Goal: Task Accomplishment & Management: Manage account settings

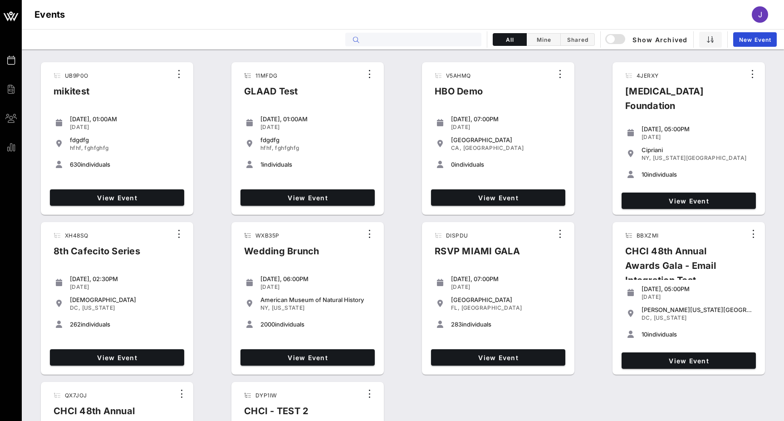
click at [432, 41] on input "text" at bounding box center [420, 40] width 113 height 12
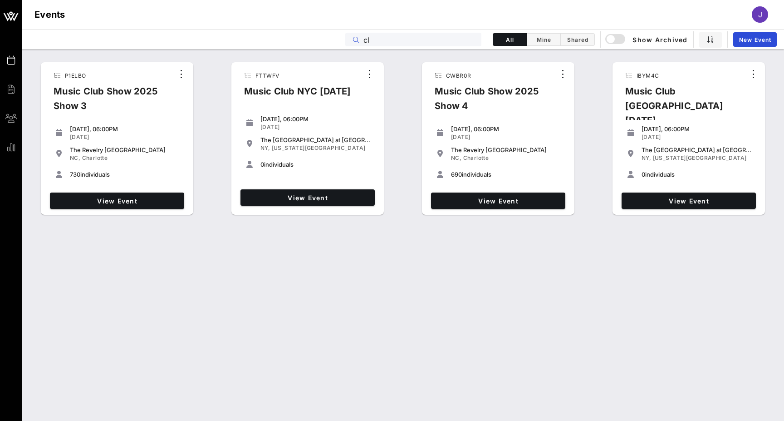
type input "c"
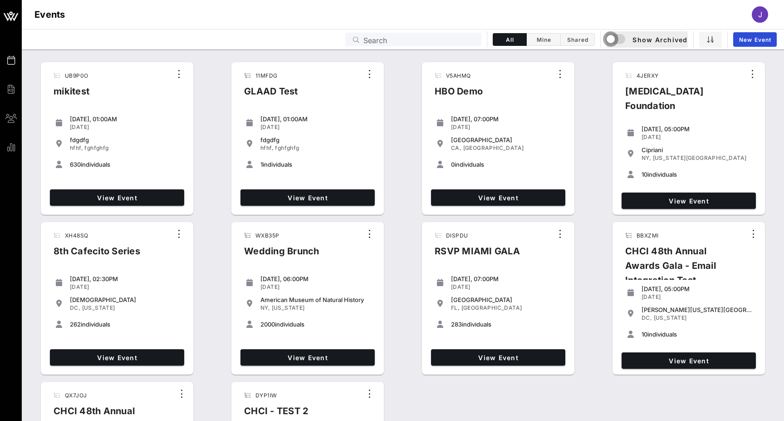
click at [616, 36] on div "button" at bounding box center [611, 39] width 13 height 13
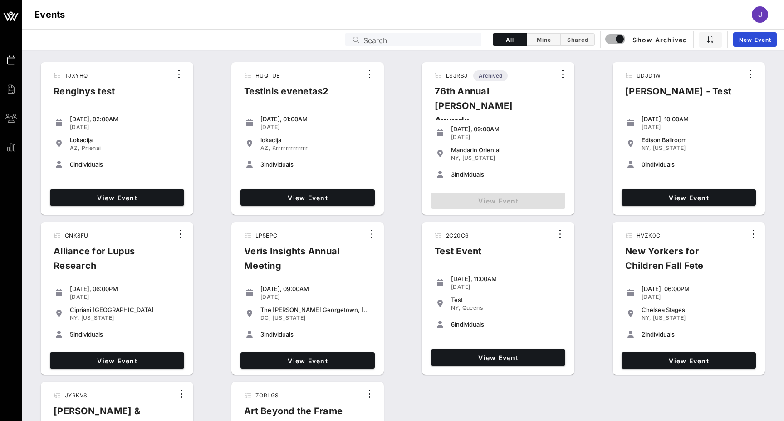
click at [401, 40] on input "Search" at bounding box center [420, 40] width 113 height 12
type input "p"
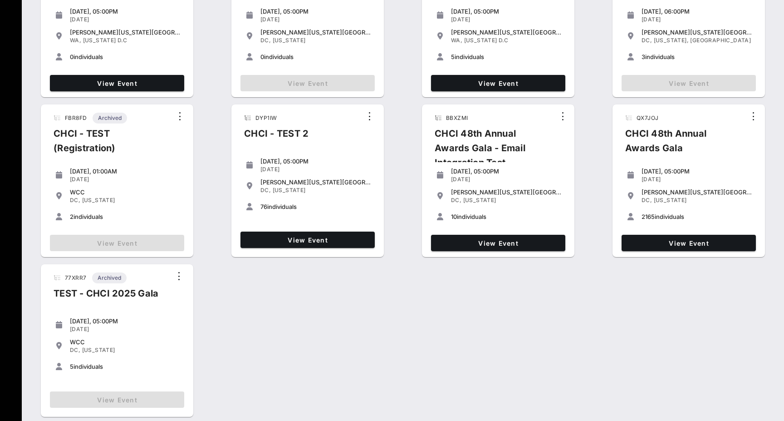
scroll to position [277, 0]
type input "chci"
click at [689, 246] on span "View Event" at bounding box center [688, 243] width 127 height 8
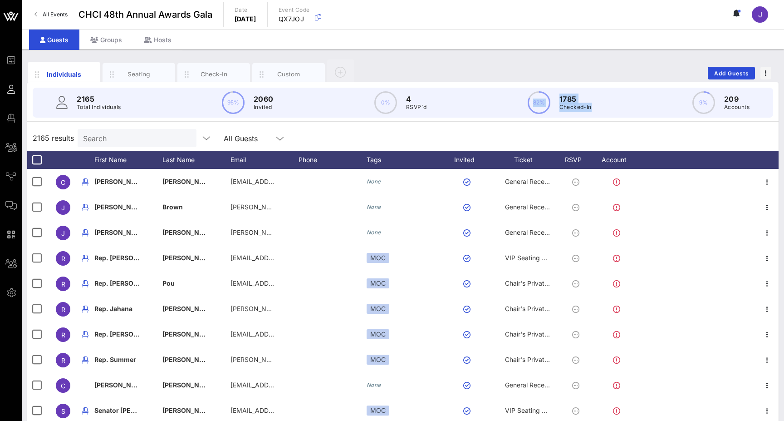
drag, startPoint x: 609, startPoint y: 108, endPoint x: 531, endPoint y: 97, distance: 78.8
click at [531, 97] on div "2165 Total Individuals 95% 2060 Invited 0% 4 RSVP`d 82% 1785 Checked-In 9% 209 …" at bounding box center [403, 103] width 741 height 30
click at [480, 65] on div "Individuals Seating Check-In Custom Add Guests" at bounding box center [403, 73] width 752 height 29
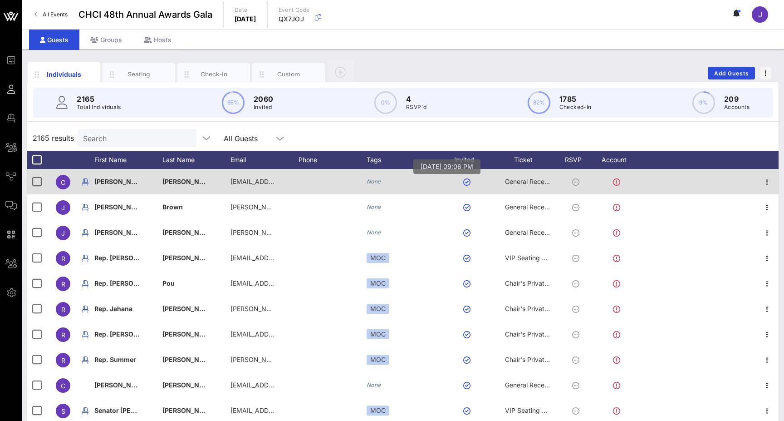
click at [466, 182] on button "button" at bounding box center [466, 181] width 7 height 7
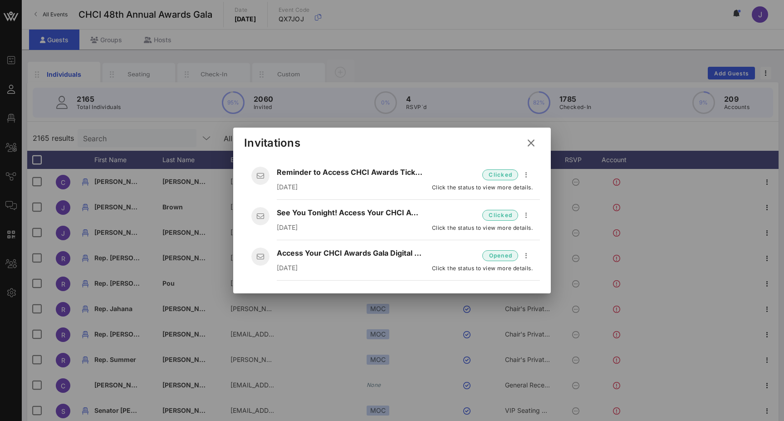
click at [533, 142] on icon at bounding box center [531, 143] width 12 height 11
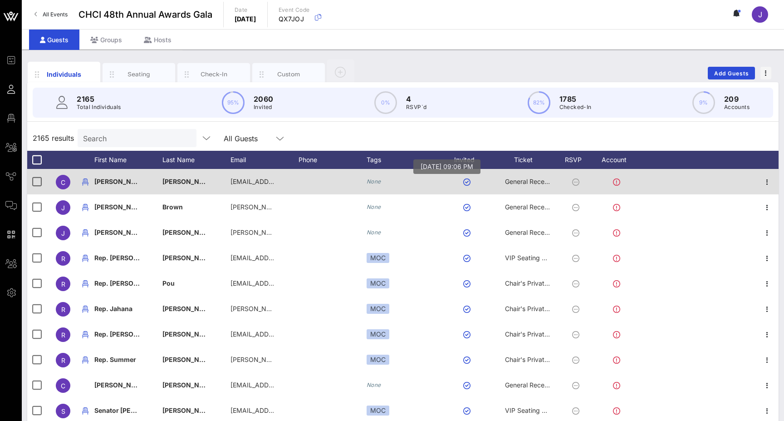
click at [467, 184] on button "button" at bounding box center [466, 181] width 7 height 7
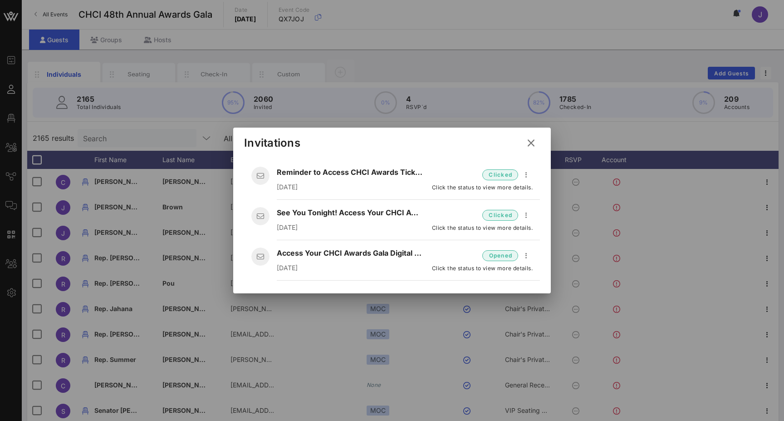
click at [531, 143] on icon at bounding box center [531, 143] width 12 height 11
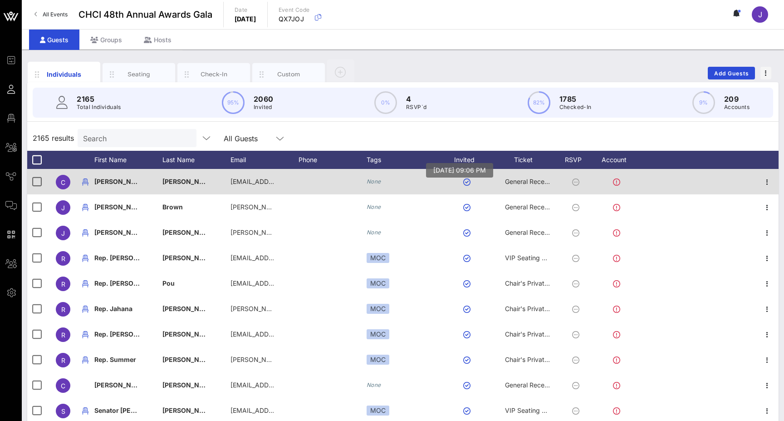
click at [468, 185] on button "button" at bounding box center [466, 181] width 7 height 7
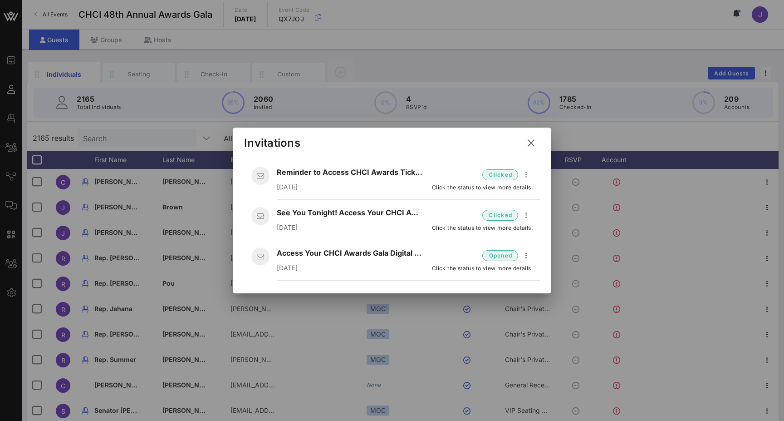
click at [534, 144] on icon at bounding box center [531, 143] width 12 height 11
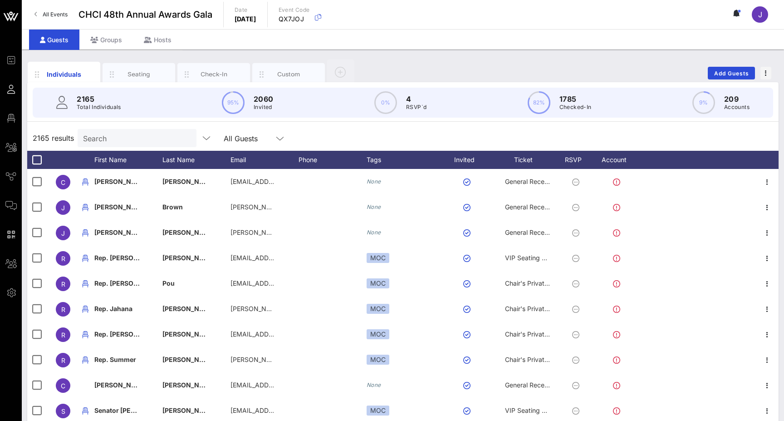
click at [470, 136] on div "2165 results Search All Guests" at bounding box center [403, 137] width 752 height 25
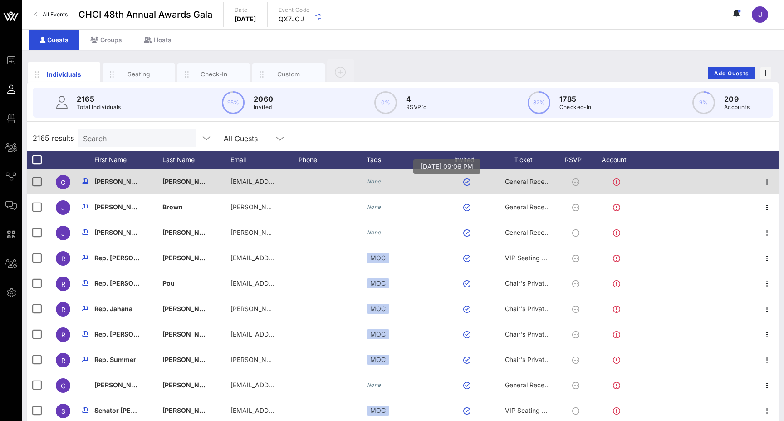
click at [467, 182] on button "button" at bounding box center [466, 181] width 7 height 7
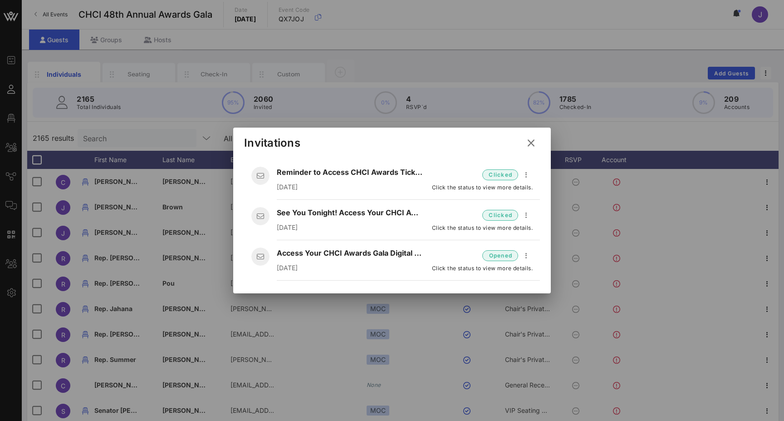
click at [537, 142] on button at bounding box center [531, 143] width 18 height 16
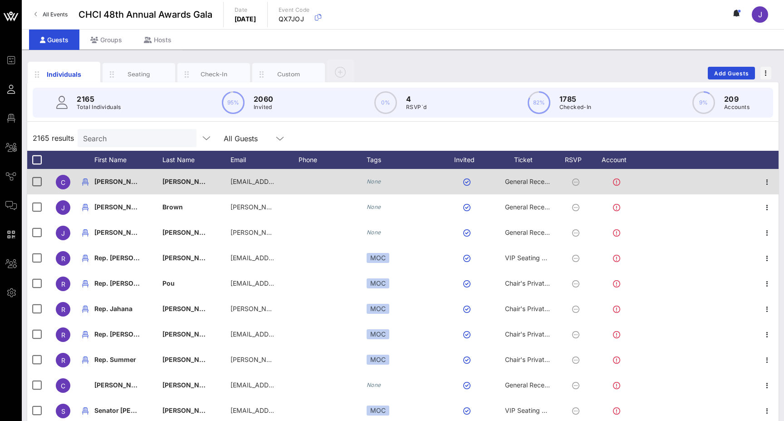
click at [575, 182] on icon at bounding box center [575, 181] width 7 height 7
click at [467, 182] on button "button" at bounding box center [466, 181] width 7 height 7
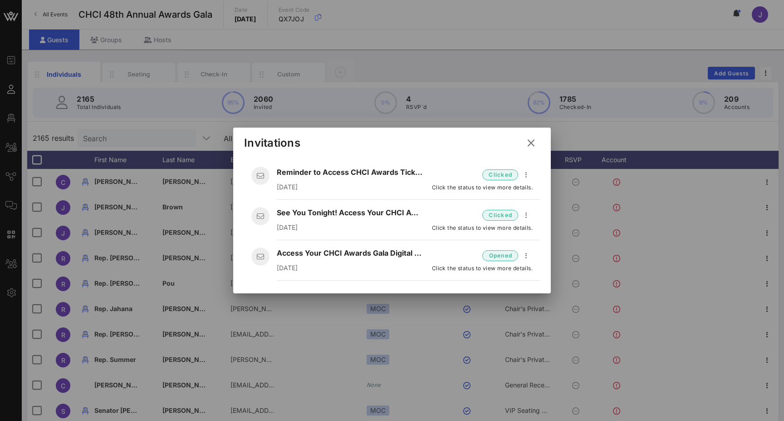
click at [533, 147] on icon at bounding box center [531, 143] width 12 height 11
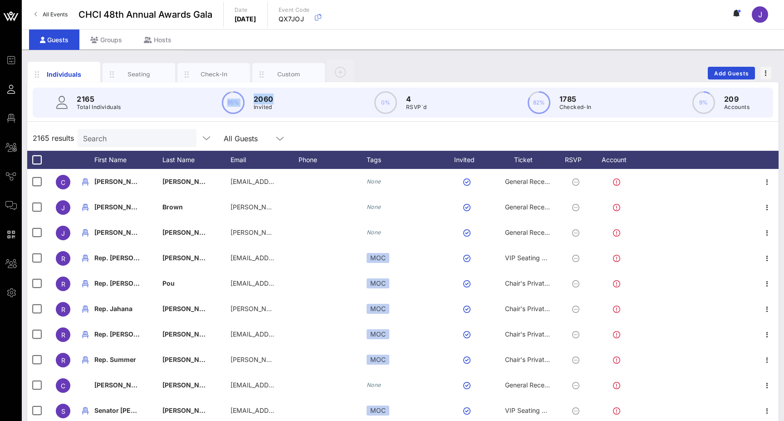
drag, startPoint x: 664, startPoint y: 112, endPoint x: 243, endPoint y: 99, distance: 420.5
click at [243, 99] on div "2165 Total Individuals 95% 2060 Invited 0% 4 RSVP`d 82% 1785 Checked-In 9% 209 …" at bounding box center [403, 103] width 741 height 30
click at [274, 103] on div "2165 Total Individuals 95% 2060 Invited 0% 4 RSVP`d 82% 1785 Checked-In 9% 209 …" at bounding box center [403, 103] width 741 height 30
drag, startPoint x: 271, startPoint y: 108, endPoint x: 242, endPoint y: 103, distance: 29.0
click at [242, 103] on div "95% 2060 Invited" at bounding box center [248, 102] width 52 height 23
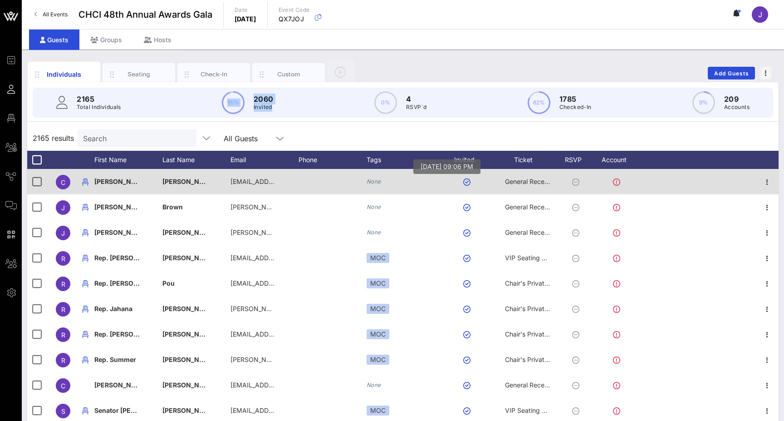
click at [468, 182] on button "button" at bounding box center [466, 181] width 7 height 7
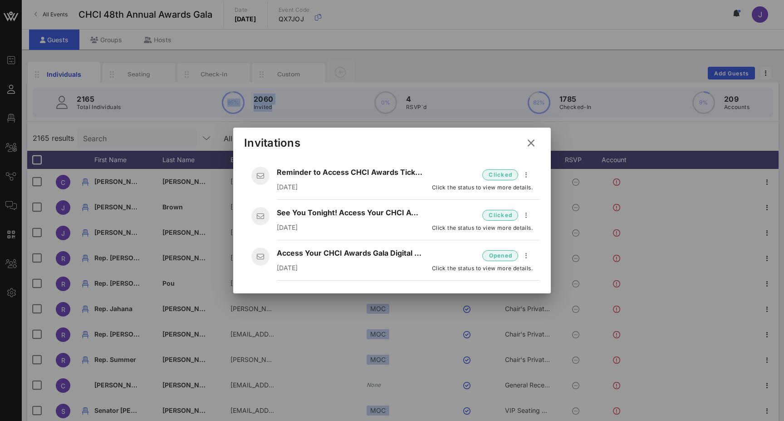
click at [534, 144] on icon at bounding box center [531, 143] width 12 height 11
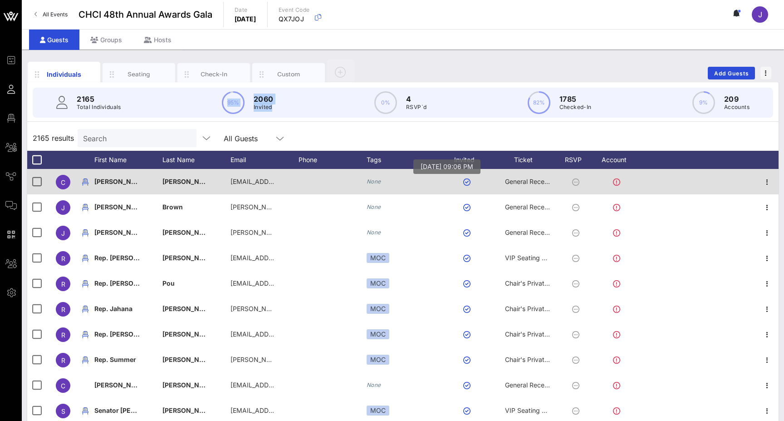
click at [467, 181] on button "button" at bounding box center [466, 181] width 7 height 7
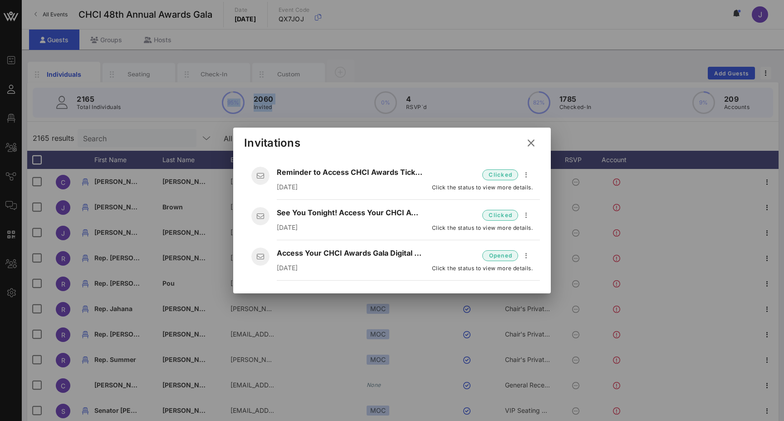
click at [533, 147] on icon at bounding box center [531, 143] width 12 height 11
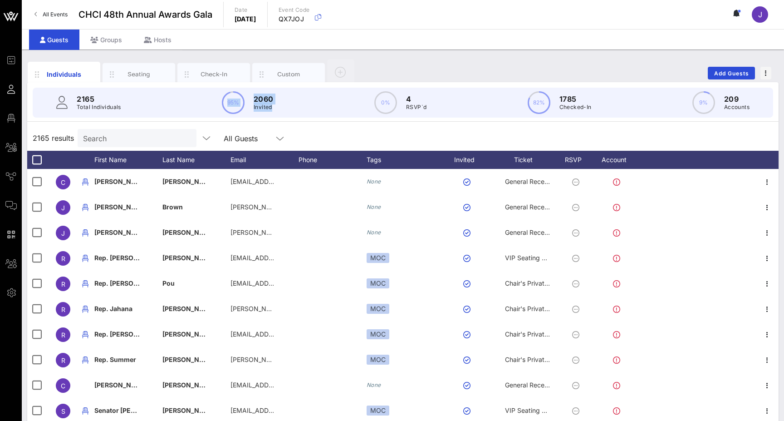
click at [283, 113] on div "2165 Total Individuals 95% 2060 Invited 0% 4 RSVP`d 82% 1785 Checked-In 9% 209 …" at bounding box center [403, 103] width 741 height 30
drag, startPoint x: 285, startPoint y: 109, endPoint x: 254, endPoint y: 99, distance: 32.7
click at [254, 99] on div "2165 Total Individuals 95% 2060 Invited 0% 4 RSVP`d 82% 1785 Checked-In 9% 209 …" at bounding box center [403, 103] width 741 height 30
click at [158, 108] on div "2165 Total Individuals 95% 2060 Invited 0% 4 RSVP`d 82% 1785 Checked-In 9% 209 …" at bounding box center [403, 103] width 741 height 30
drag, startPoint x: 124, startPoint y: 105, endPoint x: 74, endPoint y: 100, distance: 50.6
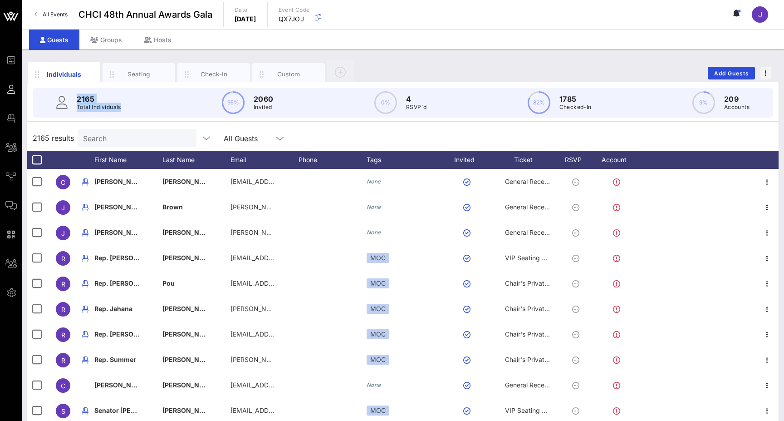
click at [74, 100] on div "2165 Total Individuals 95% 2060 Invited 0% 4 RSVP`d 82% 1785 Checked-In 9% 209 …" at bounding box center [403, 103] width 741 height 30
drag, startPoint x: 284, startPoint y: 109, endPoint x: 245, endPoint y: 104, distance: 39.0
click at [245, 104] on div "2165 Total Individuals 95% 2060 Invited 0% 4 RSVP`d 82% 1785 Checked-In 9% 209 …" at bounding box center [403, 103] width 741 height 30
drag, startPoint x: 440, startPoint y: 108, endPoint x: 397, endPoint y: 101, distance: 43.6
click at [397, 101] on div "2165 Total Individuals 95% 2060 Invited 0% 4 RSVP`d 82% 1785 Checked-In 9% 209 …" at bounding box center [403, 103] width 741 height 30
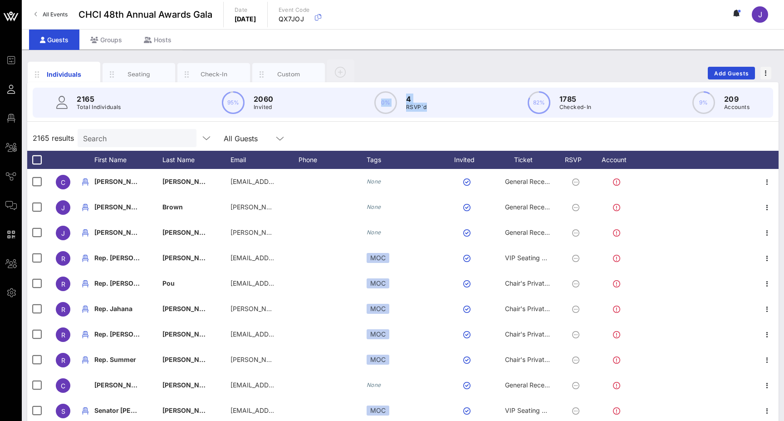
click at [10, 206] on icon at bounding box center [10, 205] width 11 height 1
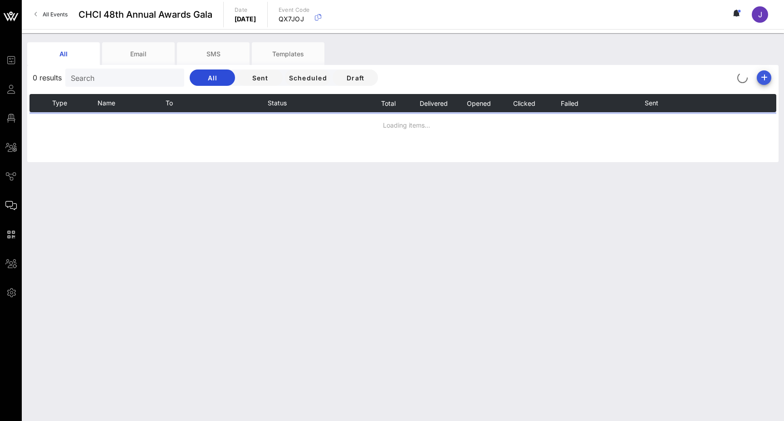
click at [763, 82] on icon "button" at bounding box center [764, 77] width 11 height 11
click at [760, 94] on div "Email" at bounding box center [761, 95] width 19 height 9
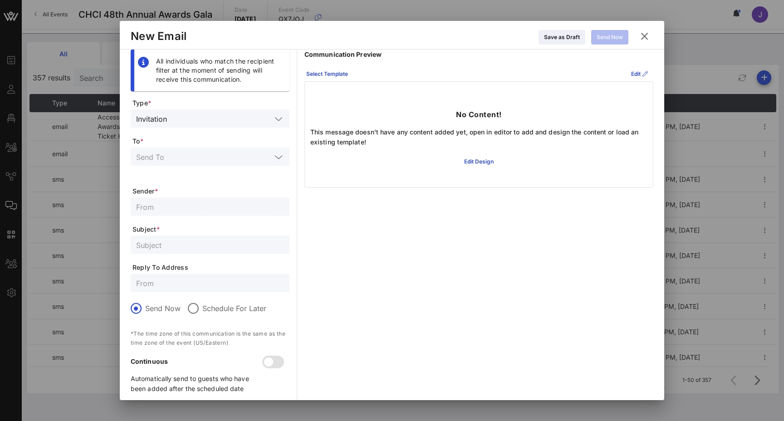
click at [235, 123] on input "text" at bounding box center [221, 119] width 101 height 12
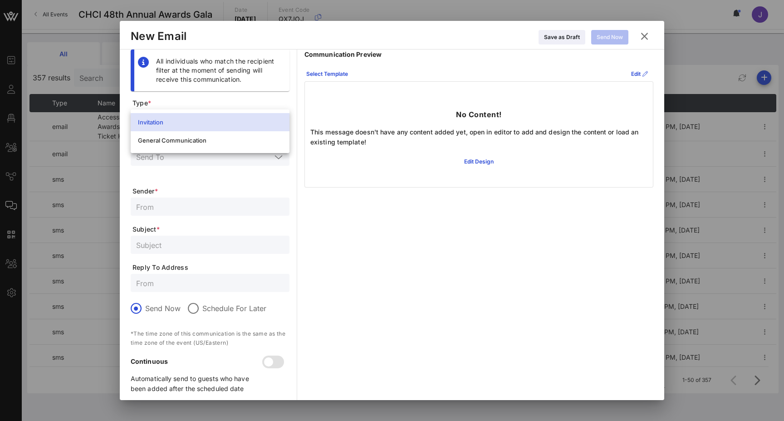
click at [644, 37] on icon at bounding box center [645, 36] width 12 height 11
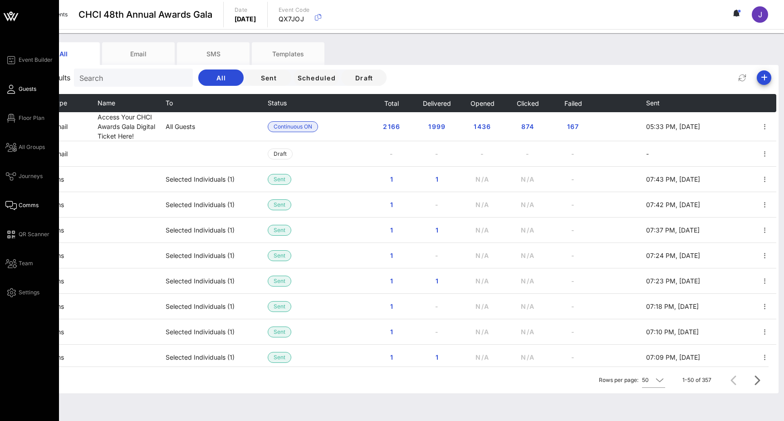
click at [13, 89] on icon at bounding box center [10, 89] width 11 height 1
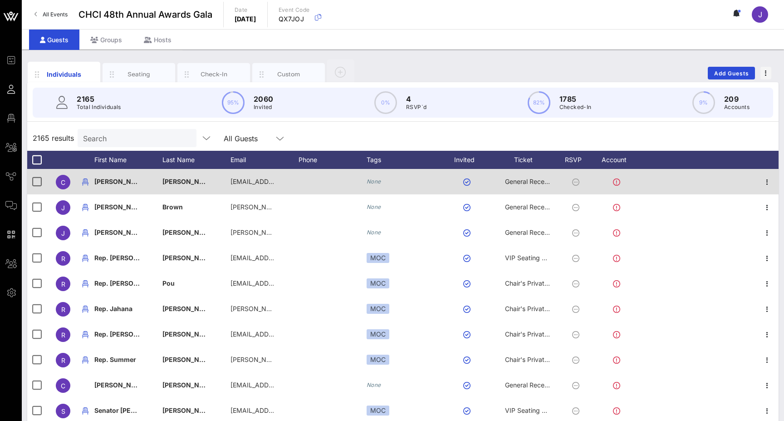
click at [468, 184] on button "button" at bounding box center [466, 181] width 7 height 7
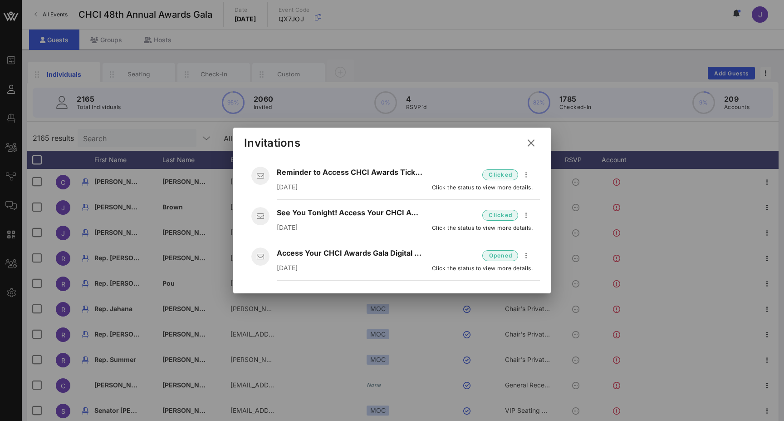
click at [532, 143] on icon at bounding box center [531, 143] width 12 height 11
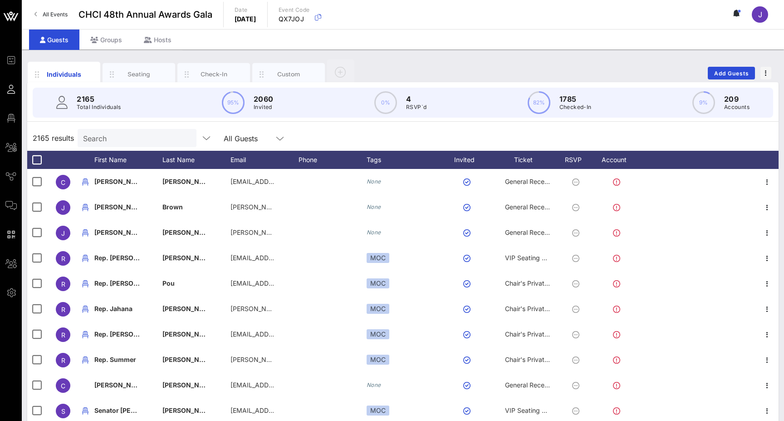
click at [116, 106] on p "Total Individuals" at bounding box center [99, 107] width 44 height 9
drag, startPoint x: 136, startPoint y: 101, endPoint x: 69, endPoint y: 98, distance: 66.8
click at [69, 98] on div "2165 Total Individuals 95% 2060 Invited 0% 4 RSVP`d 82% 1785 Checked-In 9% 209 …" at bounding box center [403, 103] width 741 height 30
click at [100, 111] on p "Total Individuals" at bounding box center [99, 107] width 44 height 9
drag, startPoint x: 132, startPoint y: 111, endPoint x: 60, endPoint y: 98, distance: 73.4
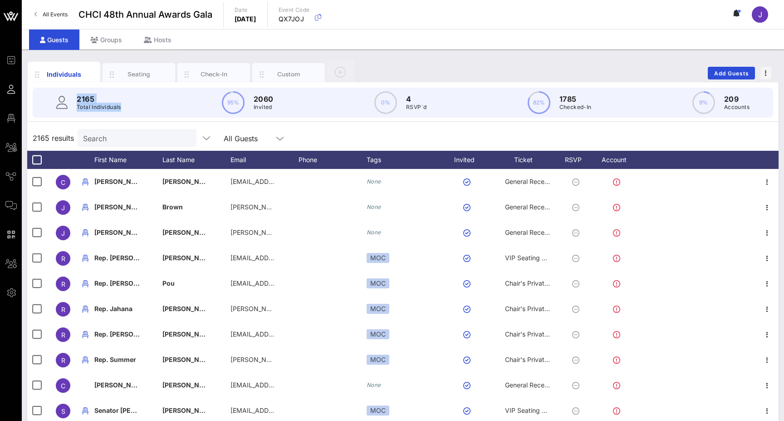
click at [60, 98] on div "2165 Total Individuals 95% 2060 Invited 0% 4 RSVP`d 82% 1785 Checked-In 9% 209 …" at bounding box center [403, 103] width 741 height 30
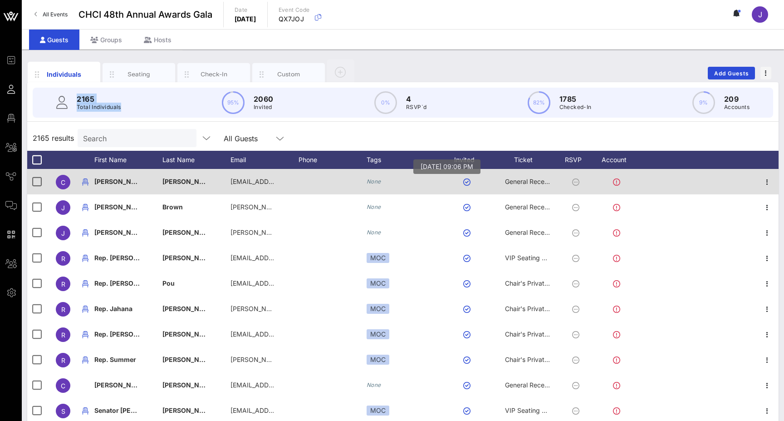
click at [468, 182] on button "button" at bounding box center [466, 181] width 7 height 7
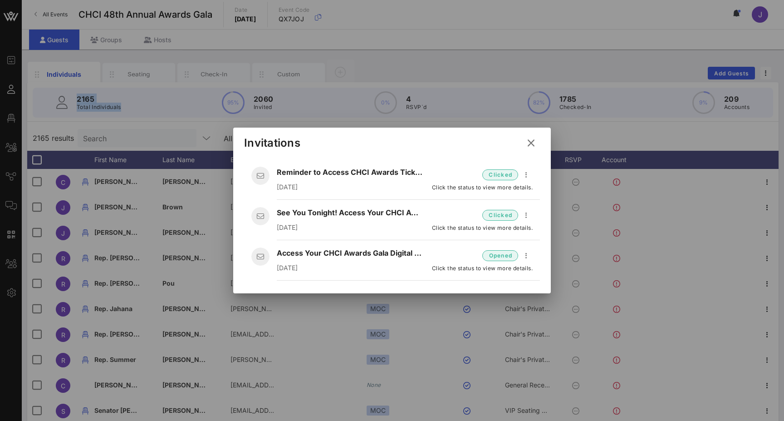
click at [532, 144] on icon at bounding box center [531, 143] width 12 height 11
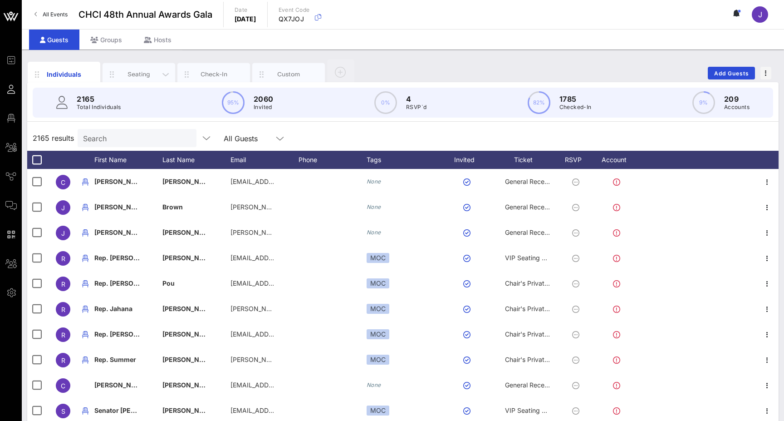
click at [142, 69] on div "Seating" at bounding box center [139, 74] width 73 height 23
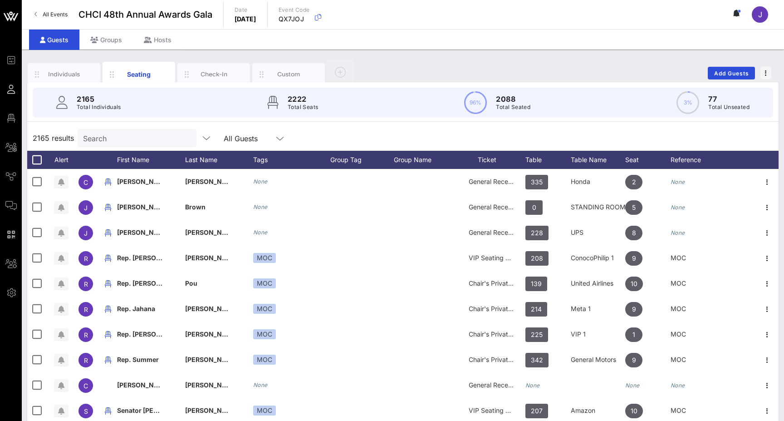
click at [94, 104] on p "Total Individuals" at bounding box center [99, 107] width 44 height 9
drag, startPoint x: 328, startPoint y: 108, endPoint x: 274, endPoint y: 99, distance: 55.3
click at [274, 99] on div "2165 Total Individuals 2222 Total Seats 96% 2088 Total Seated 3% 77 Total Unsea…" at bounding box center [403, 103] width 741 height 30
click at [330, 110] on div "2165 Total Individuals 2222 Total Seats 96% 2088 Total Seated 3% 77 Total Unsea…" at bounding box center [403, 103] width 741 height 30
drag, startPoint x: 329, startPoint y: 110, endPoint x: 259, endPoint y: 95, distance: 71.5
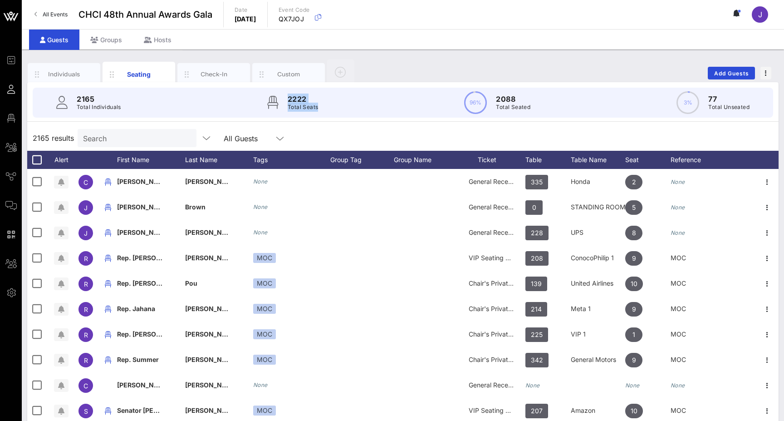
click at [259, 95] on div "2165 Total Individuals 2222 Total Seats 96% 2088 Total Seated 3% 77 Total Unsea…" at bounding box center [403, 103] width 741 height 30
click at [353, 111] on div "2165 Total Individuals 2222 Total Seats 96% 2088 Total Seated 3% 77 Total Unsea…" at bounding box center [403, 103] width 741 height 30
drag, startPoint x: 348, startPoint y: 108, endPoint x: 234, endPoint y: 89, distance: 115.8
click at [234, 89] on div "2165 Total Individuals 2222 Total Seats 96% 2088 Total Seated 3% 77 Total Unsea…" at bounding box center [403, 103] width 741 height 30
drag, startPoint x: 160, startPoint y: 106, endPoint x: 51, endPoint y: 105, distance: 108.5
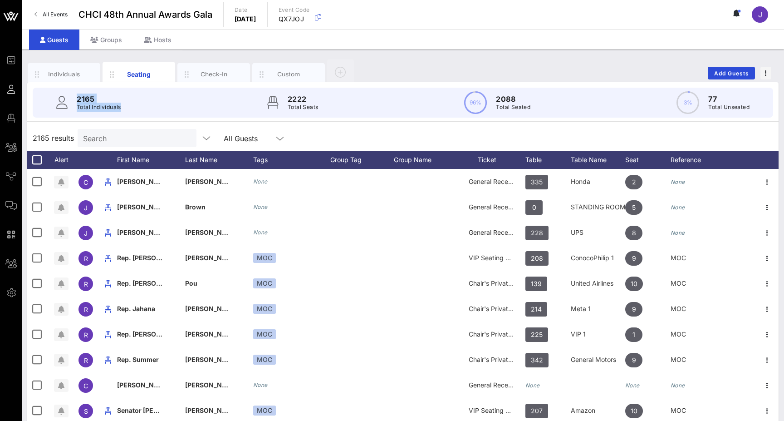
click at [51, 105] on div "2165 Total Individuals 2222 Total Seats 96% 2088 Total Seated 3% 77 Total Unsea…" at bounding box center [403, 103] width 741 height 30
click at [60, 74] on div "Individuals" at bounding box center [64, 74] width 40 height 9
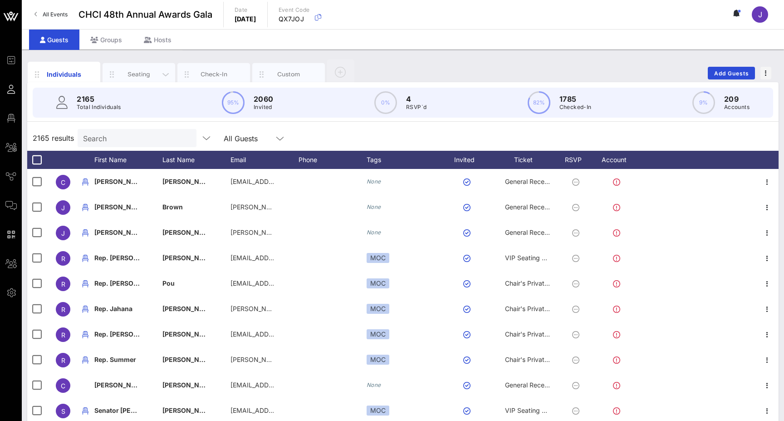
click at [145, 68] on div "Seating" at bounding box center [139, 74] width 73 height 23
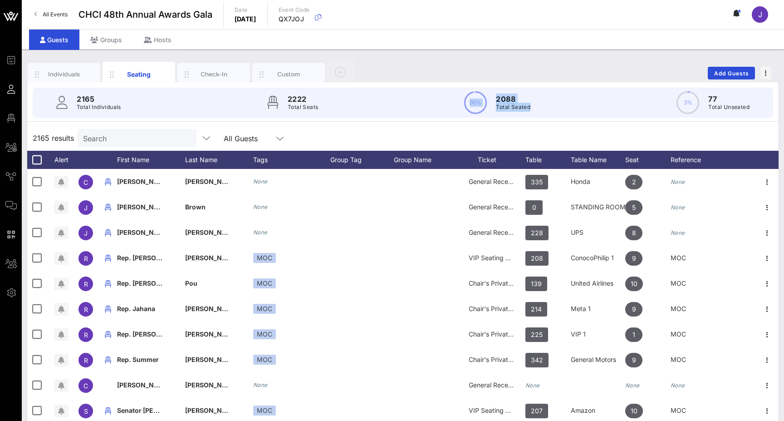
drag, startPoint x: 543, startPoint y: 113, endPoint x: 467, endPoint y: 96, distance: 77.3
click at [467, 96] on div "2165 Total Individuals 2222 Total Seats 96% 2088 Total Seated 3% 77 Total Unsea…" at bounding box center [403, 103] width 741 height 30
click at [718, 99] on p "77" at bounding box center [728, 98] width 41 height 11
click at [716, 98] on p "77" at bounding box center [728, 98] width 41 height 11
click at [508, 99] on p "2088" at bounding box center [513, 98] width 34 height 11
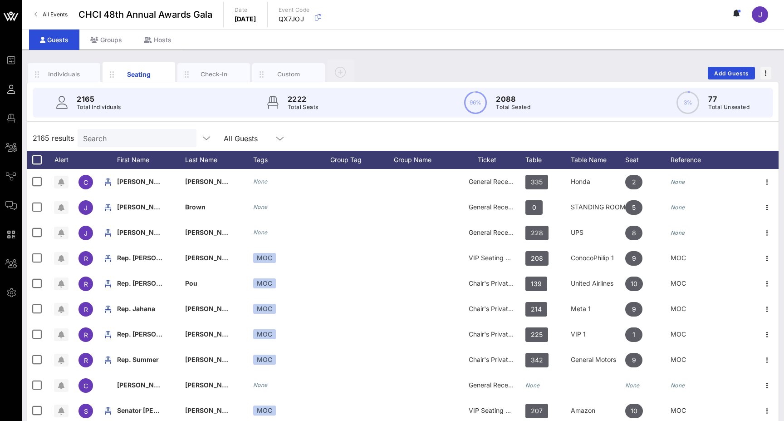
click at [301, 99] on p "2222" at bounding box center [303, 98] width 30 height 11
click at [93, 105] on p "Total Individuals" at bounding box center [99, 107] width 44 height 9
click at [309, 102] on p "2222" at bounding box center [303, 98] width 30 height 11
click at [77, 98] on p "2165" at bounding box center [99, 98] width 44 height 11
click at [488, 101] on div "96% 2088 Total Seated" at bounding box center [497, 102] width 66 height 23
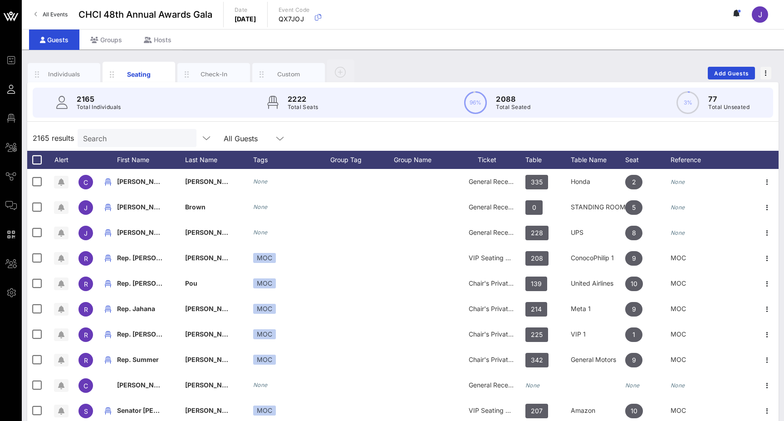
click at [693, 105] on circle at bounding box center [688, 102] width 21 height 21
click at [205, 76] on div "Check-In" at bounding box center [214, 74] width 40 height 9
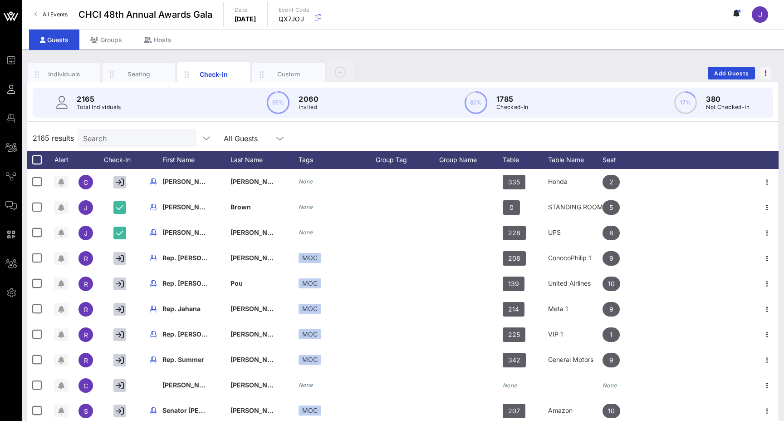
click at [177, 103] on div "2165 Total Individuals 95% 2060 Invited 82% 1785 Checked-In 17% 380 Not Checked…" at bounding box center [403, 103] width 741 height 30
click at [280, 105] on circle at bounding box center [278, 102] width 21 height 21
click at [477, 105] on circle at bounding box center [475, 102] width 21 height 21
click at [688, 101] on circle at bounding box center [685, 102] width 21 height 21
click at [289, 78] on div "Custom" at bounding box center [289, 74] width 40 height 9
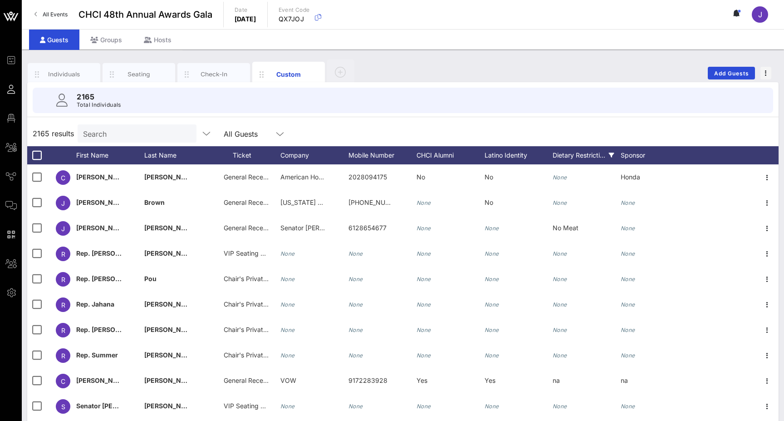
click at [566, 157] on div "Dietary Restricti…" at bounding box center [587, 155] width 68 height 18
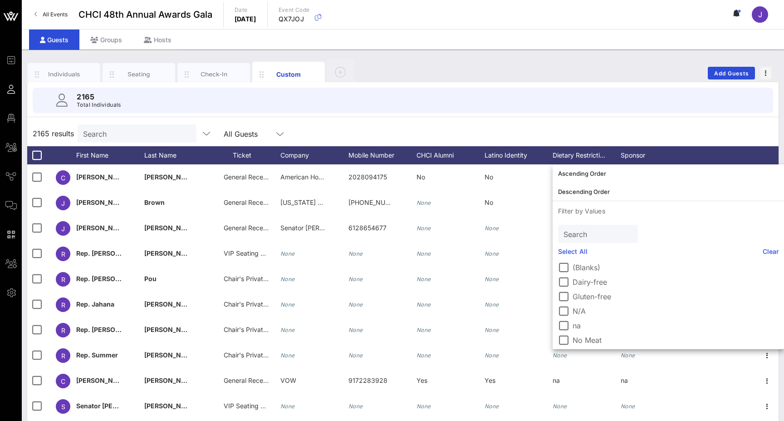
click at [158, 98] on div "2165 Total Individuals" at bounding box center [403, 100] width 741 height 25
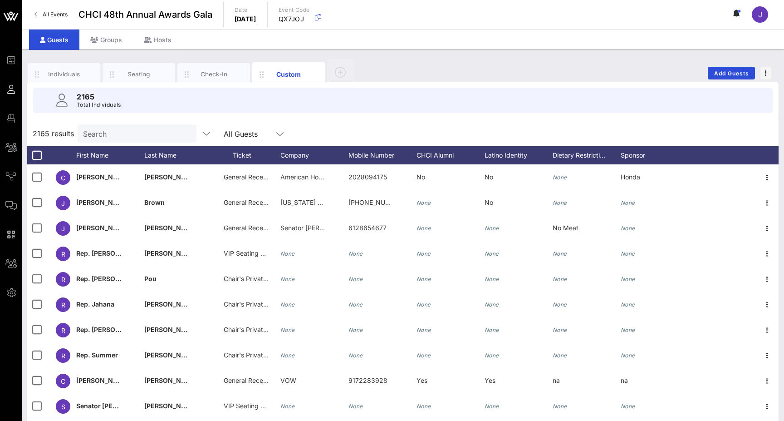
click at [359, 116] on div "2165 Total Individuals" at bounding box center [403, 100] width 762 height 36
click at [531, 99] on div "2165 Total Individuals" at bounding box center [403, 100] width 741 height 25
click at [184, 101] on div "2165 Total Individuals" at bounding box center [403, 100] width 741 height 25
click at [122, 70] on div "Seating" at bounding box center [139, 74] width 40 height 9
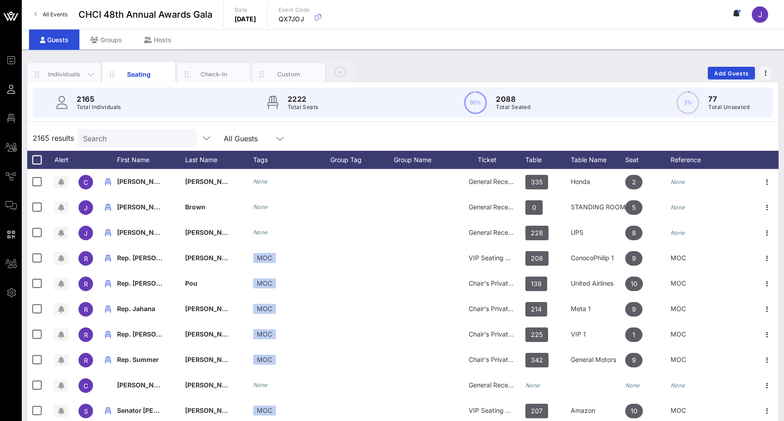
click at [69, 76] on div "Individuals" at bounding box center [64, 74] width 40 height 9
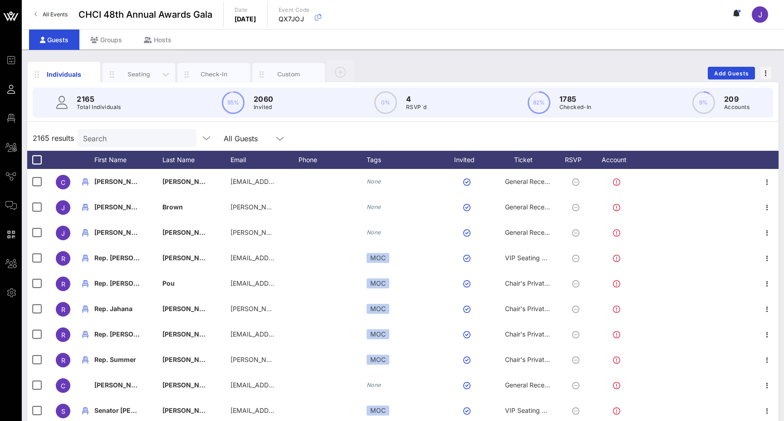
click at [134, 73] on div "Seating" at bounding box center [139, 74] width 40 height 9
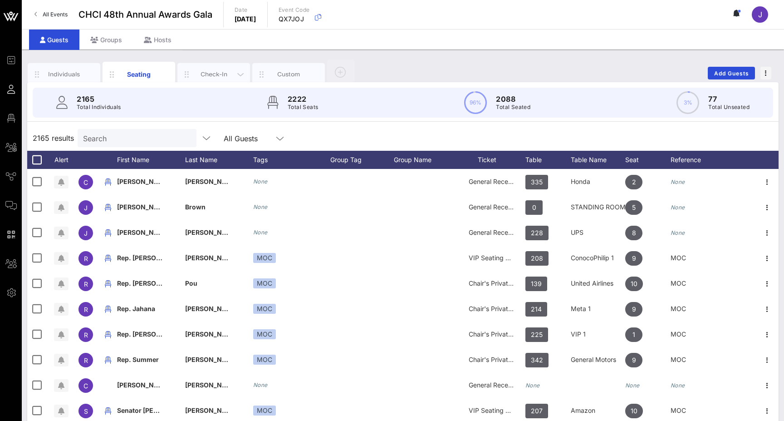
click at [225, 68] on div "Check-In" at bounding box center [213, 74] width 73 height 23
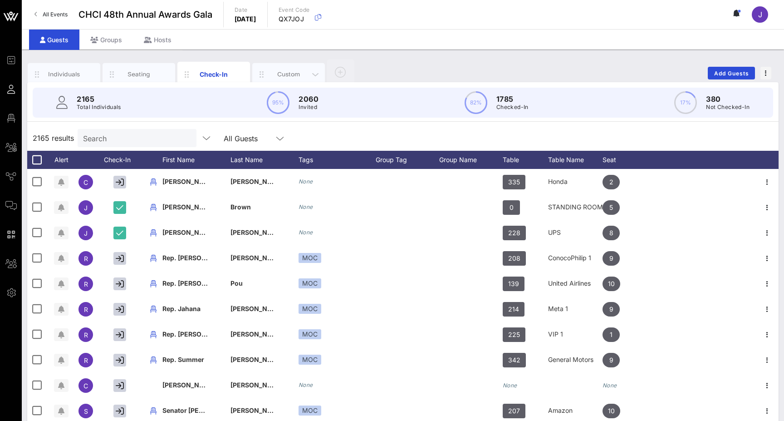
click at [286, 73] on div "Custom" at bounding box center [289, 74] width 40 height 9
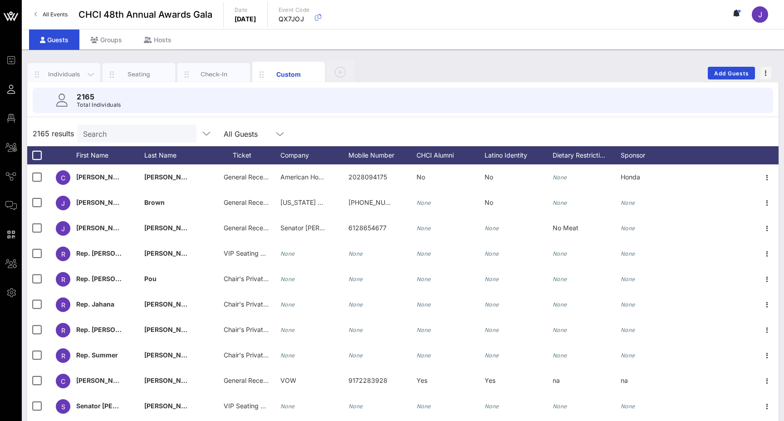
click at [60, 69] on div "Individuals" at bounding box center [64, 74] width 73 height 23
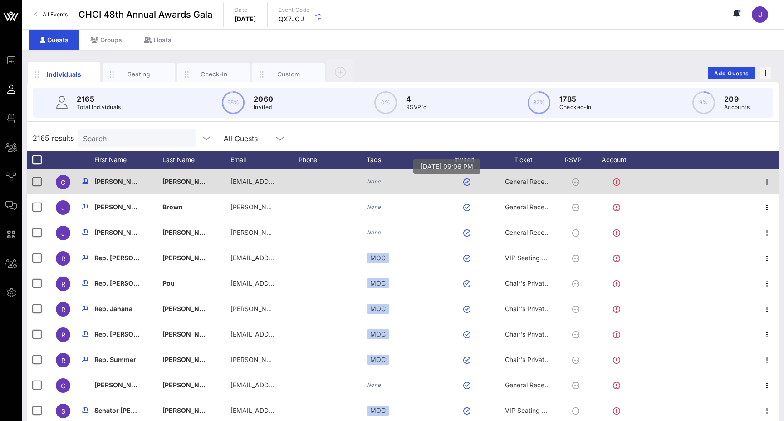
click at [469, 181] on button "button" at bounding box center [466, 181] width 7 height 7
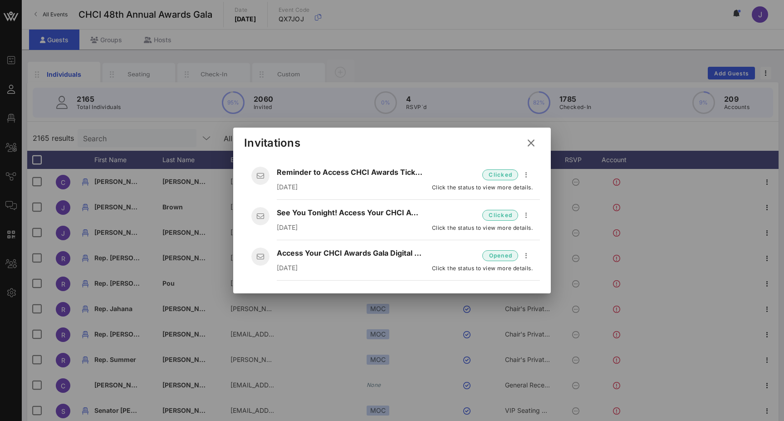
click at [535, 143] on icon at bounding box center [531, 143] width 12 height 11
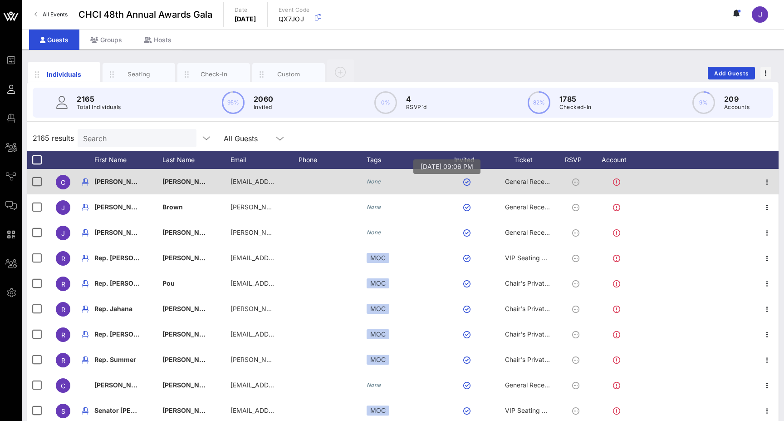
click at [467, 183] on button "button" at bounding box center [466, 181] width 7 height 7
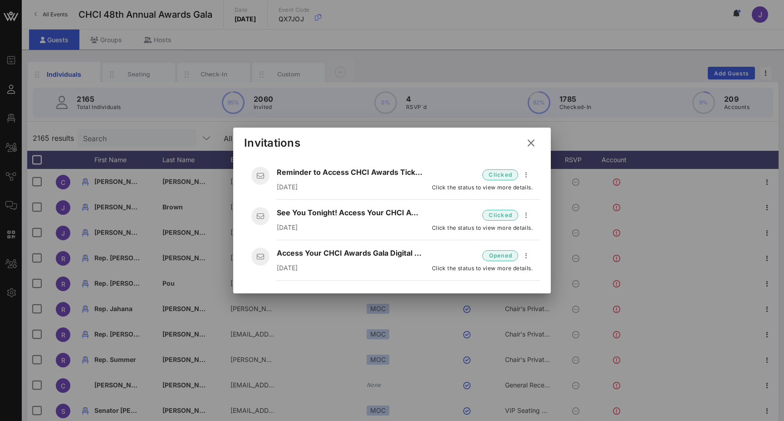
click at [326, 255] on div "Access Your CHCI Awards Gala Digital Ticket Here!" at bounding box center [351, 253] width 148 height 9
click at [531, 137] on button at bounding box center [531, 143] width 18 height 16
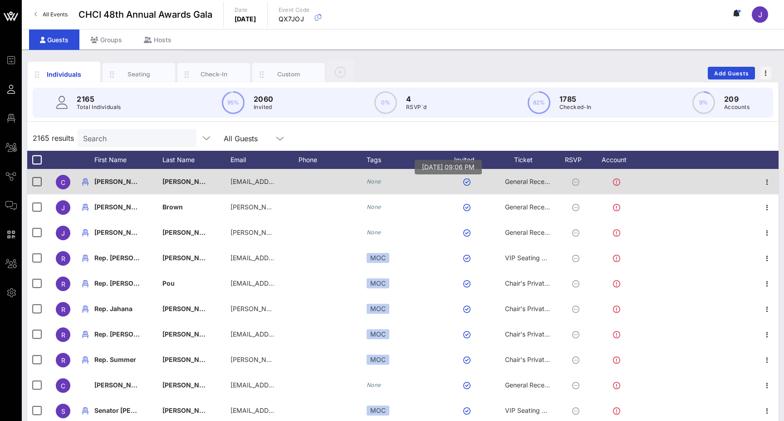
click at [467, 185] on button "button" at bounding box center [466, 181] width 7 height 7
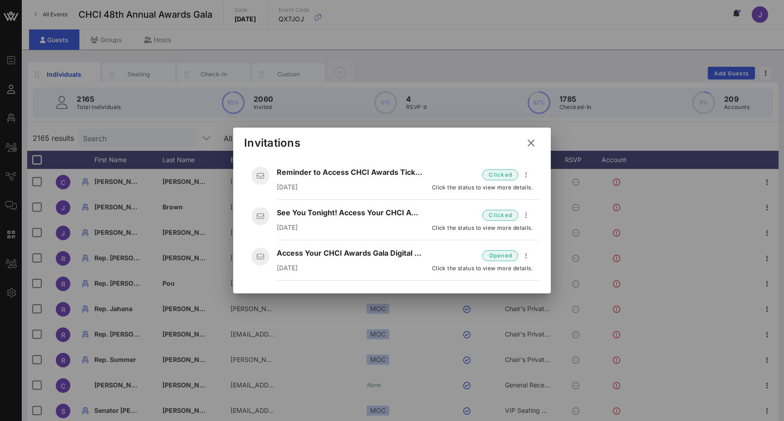
click at [531, 143] on icon at bounding box center [531, 143] width 12 height 11
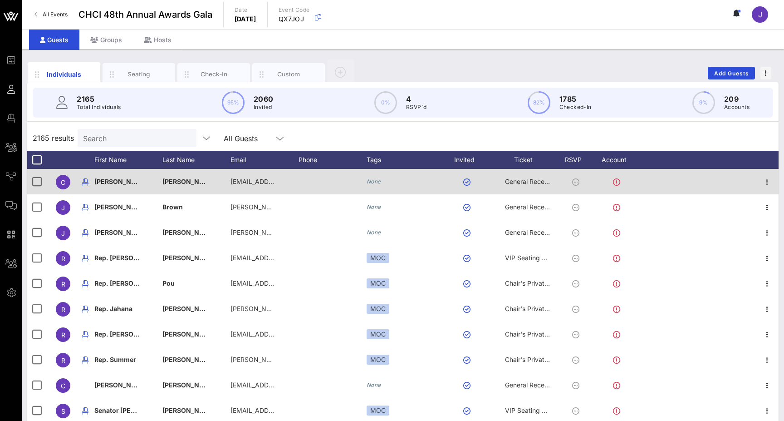
click at [583, 187] on div at bounding box center [578, 181] width 32 height 25
click at [579, 186] on div at bounding box center [578, 181] width 32 height 25
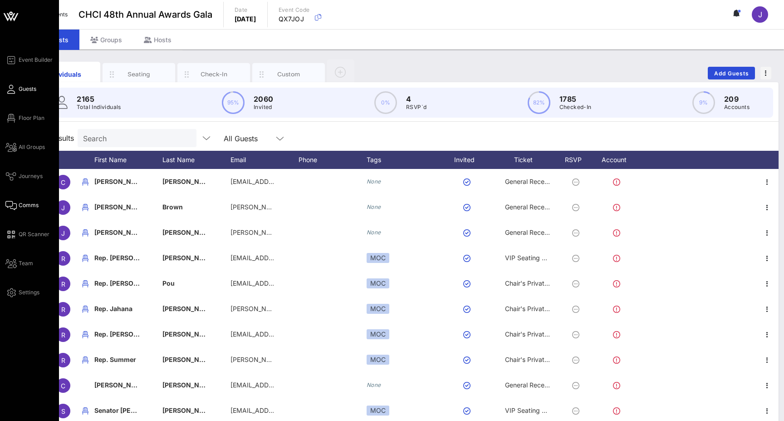
click at [20, 208] on span "Comms" at bounding box center [29, 205] width 20 height 8
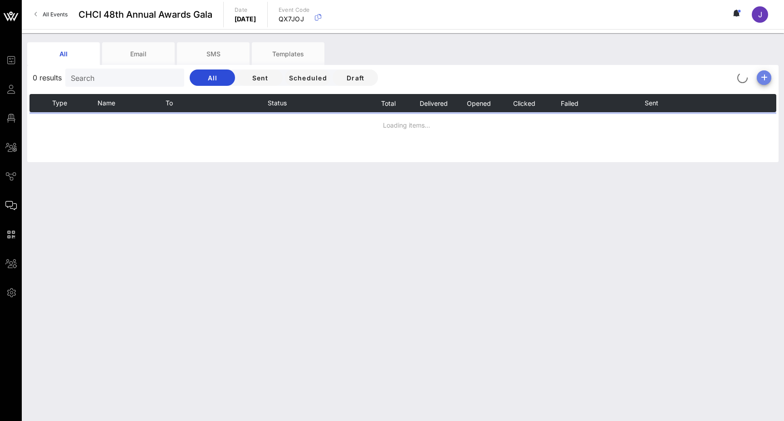
click at [765, 77] on icon "button" at bounding box center [764, 77] width 11 height 11
click at [762, 93] on div "Email" at bounding box center [761, 95] width 19 height 9
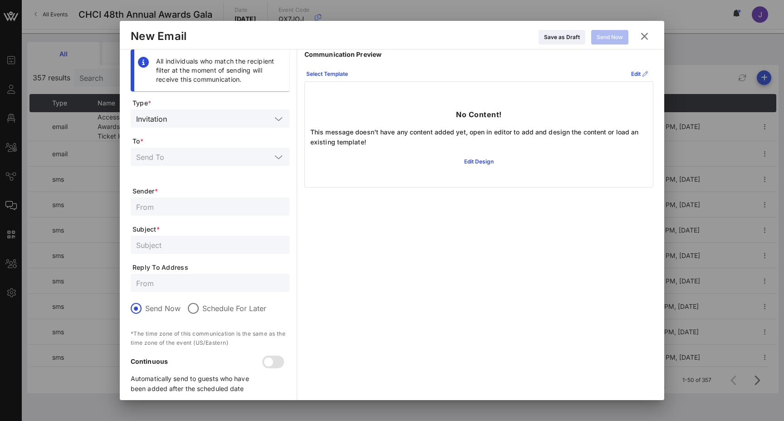
click at [152, 122] on div "Invitation" at bounding box center [151, 119] width 31 height 8
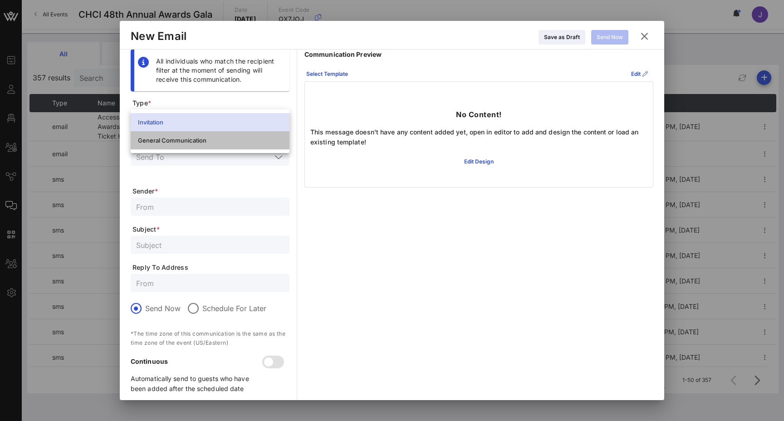
click at [166, 143] on div "General Communication" at bounding box center [210, 140] width 144 height 7
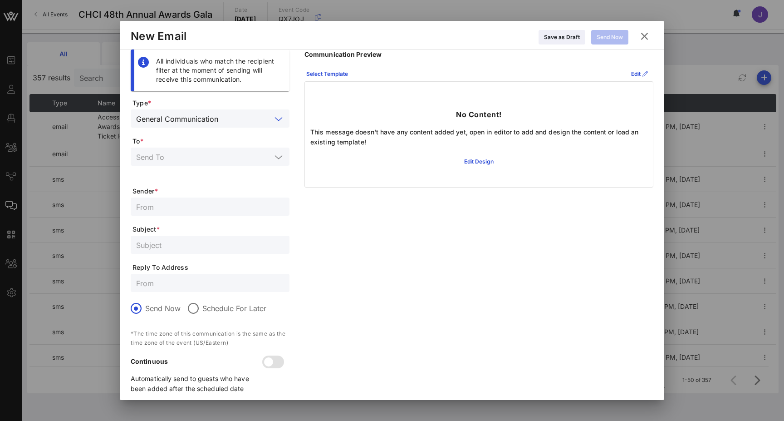
click at [172, 122] on div "General Communication" at bounding box center [177, 119] width 82 height 8
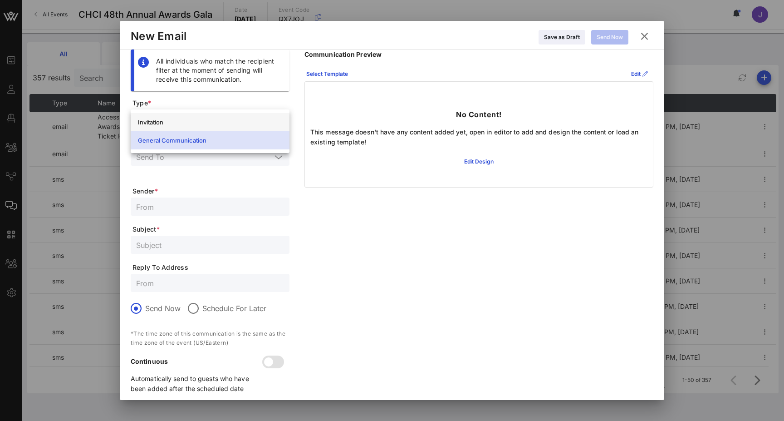
click at [160, 121] on div "Invitation" at bounding box center [210, 121] width 144 height 7
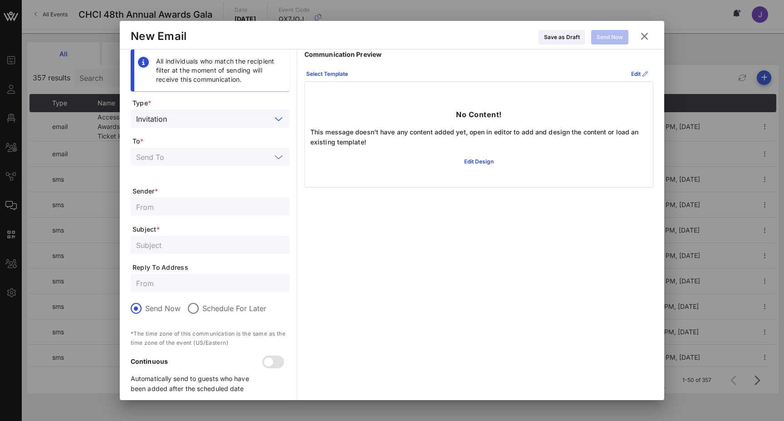
click at [228, 119] on input "text" at bounding box center [221, 119] width 101 height 12
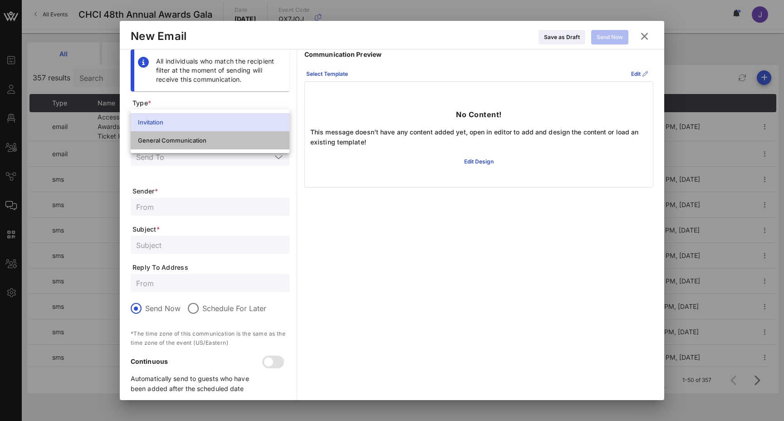
click at [215, 139] on div "General Communication" at bounding box center [210, 140] width 144 height 7
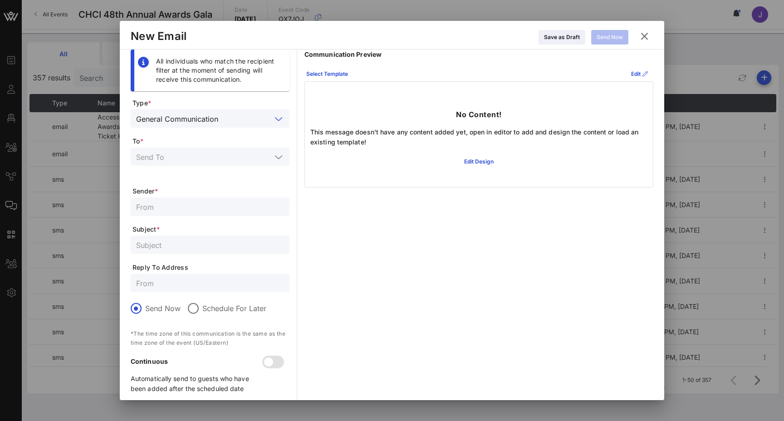
click at [644, 34] on icon at bounding box center [645, 36] width 12 height 11
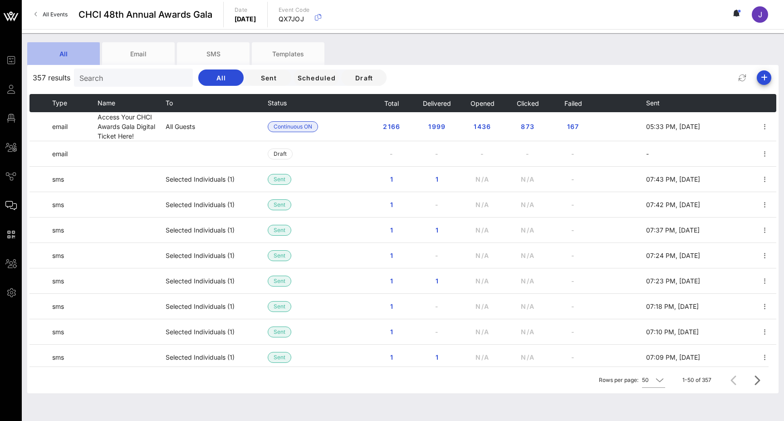
click at [64, 55] on div "All" at bounding box center [63, 53] width 73 height 23
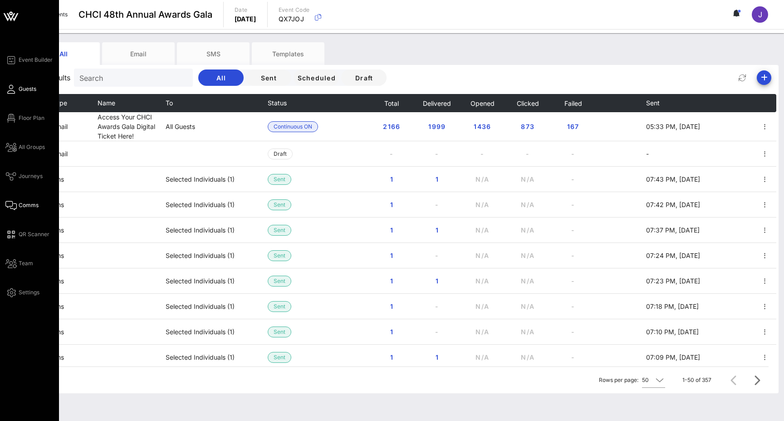
click at [12, 90] on icon at bounding box center [10, 89] width 11 height 1
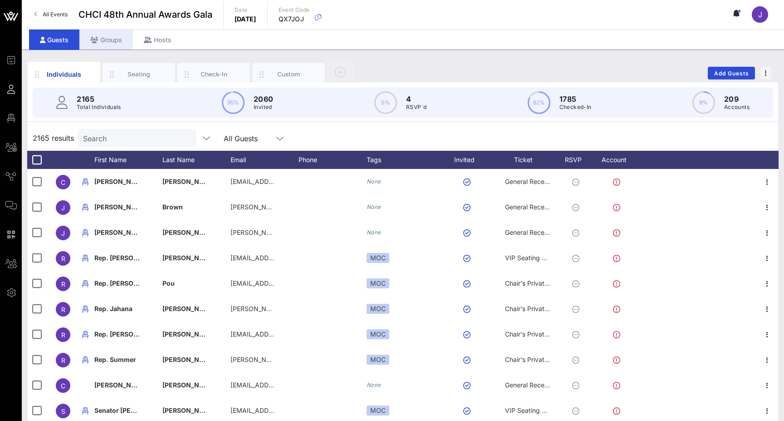
click at [104, 35] on div "Groups" at bounding box center [106, 40] width 54 height 20
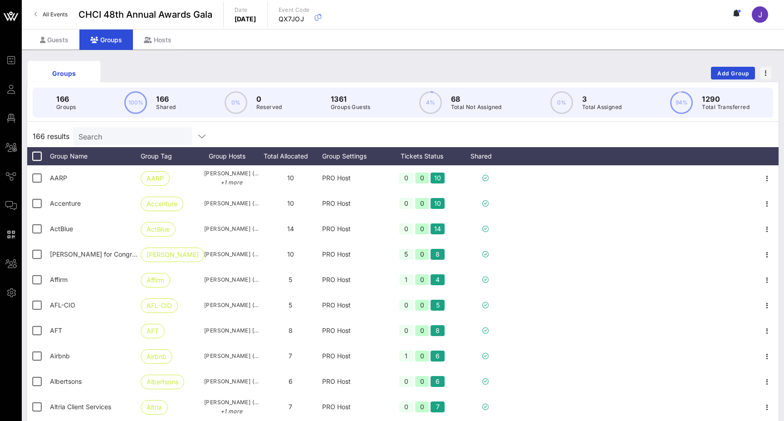
click at [65, 102] on p "166" at bounding box center [66, 98] width 20 height 11
click at [76, 101] on p "166" at bounding box center [66, 98] width 20 height 11
drag, startPoint x: 43, startPoint y: 94, endPoint x: 183, endPoint y: 110, distance: 141.1
click at [183, 110] on div "166 Groups 100% 166 Shared 0% 0 Reserved 1361 Groups Guests 4% 68 Total Not Ass…" at bounding box center [403, 103] width 741 height 30
click at [79, 101] on div "166 Groups 100% 166 Shared 0% 0 Reserved 1361 Groups Guests 4% 68 Total Not Ass…" at bounding box center [403, 103] width 741 height 30
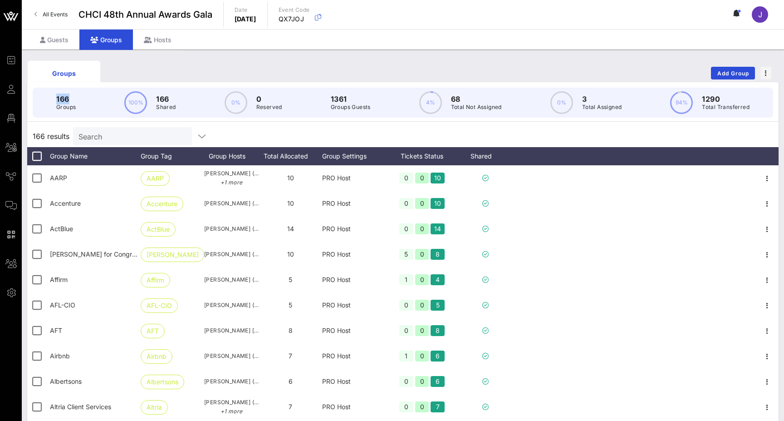
drag, startPoint x: 57, startPoint y: 101, endPoint x: 78, endPoint y: 101, distance: 21.3
click at [78, 101] on div "166 Groups 100% 166 Shared 0% 0 Reserved 1361 Groups Guests 4% 68 Total Not Ass…" at bounding box center [403, 103] width 741 height 30
click at [57, 106] on p "Groups" at bounding box center [66, 107] width 20 height 9
click at [76, 106] on p "Groups" at bounding box center [66, 107] width 20 height 9
drag, startPoint x: 159, startPoint y: 96, endPoint x: 192, endPoint y: 104, distance: 34.2
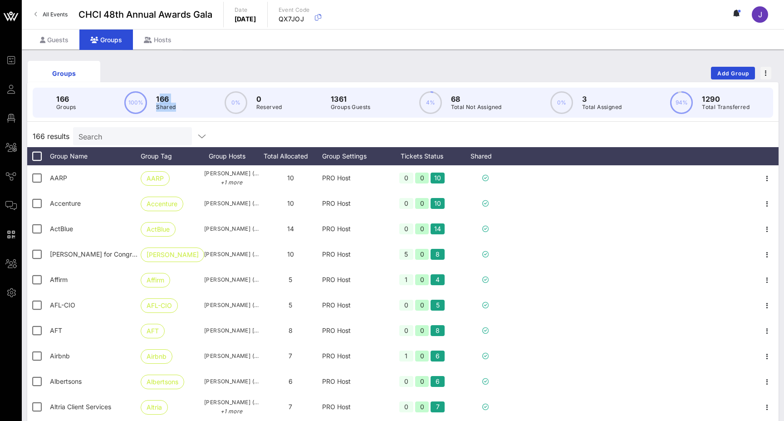
click at [192, 104] on div "166 Groups 100% 166 Shared 0% 0 Reserved 1361 Groups Guests 4% 68 Total Not Ass…" at bounding box center [403, 103] width 741 height 30
click at [191, 108] on div "166 Groups 100% 166 Shared 0% 0 Reserved 1361 Groups Guests 4% 68 Total Not Ass…" at bounding box center [403, 103] width 741 height 30
drag, startPoint x: 156, startPoint y: 105, endPoint x: 198, endPoint y: 108, distance: 42.3
click at [198, 108] on div "166 Groups 100% 166 Shared 0% 0 Reserved 1361 Groups Guests 4% 68 Total Not Ass…" at bounding box center [403, 103] width 741 height 30
click at [76, 108] on p "Groups" at bounding box center [66, 107] width 20 height 9
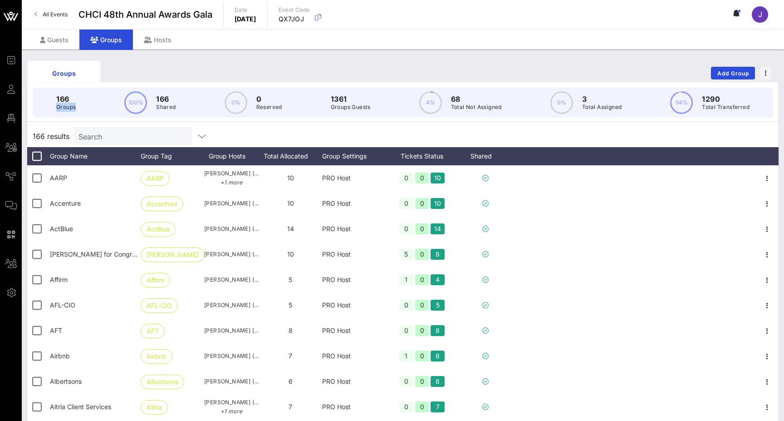
drag, startPoint x: 57, startPoint y: 108, endPoint x: 92, endPoint y: 105, distance: 34.6
click at [92, 105] on div "166 Groups 100% 166 Shared 0% 0 Reserved 1361 Groups Guests 4% 68 Total Not Ass…" at bounding box center [403, 103] width 741 height 30
drag, startPoint x: 182, startPoint y: 108, endPoint x: 154, endPoint y: 100, distance: 29.1
click at [154, 100] on div "166 Groups 100% 166 Shared 0% 0 Reserved 1361 Groups Guests 4% 68 Total Not Ass…" at bounding box center [403, 103] width 741 height 30
drag, startPoint x: 257, startPoint y: 100, endPoint x: 275, endPoint y: 100, distance: 17.7
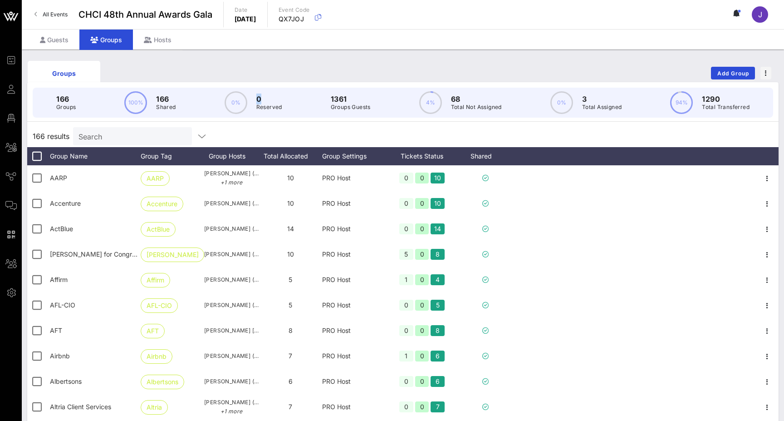
click at [275, 100] on p "0" at bounding box center [269, 98] width 26 height 11
drag, startPoint x: 270, startPoint y: 107, endPoint x: 229, endPoint y: 107, distance: 40.8
click at [229, 107] on div "166 Groups 100% 166 Shared 0% 0 Reserved 1361 Groups Guests 4% 68 Total Not Ass…" at bounding box center [403, 103] width 741 height 30
click at [378, 111] on div "166 Groups 100% 166 Shared 0% 0 Reserved 1361 Groups Guests 4% 68 Total Not Ass…" at bounding box center [403, 103] width 741 height 30
drag, startPoint x: 327, startPoint y: 100, endPoint x: 378, endPoint y: 106, distance: 51.2
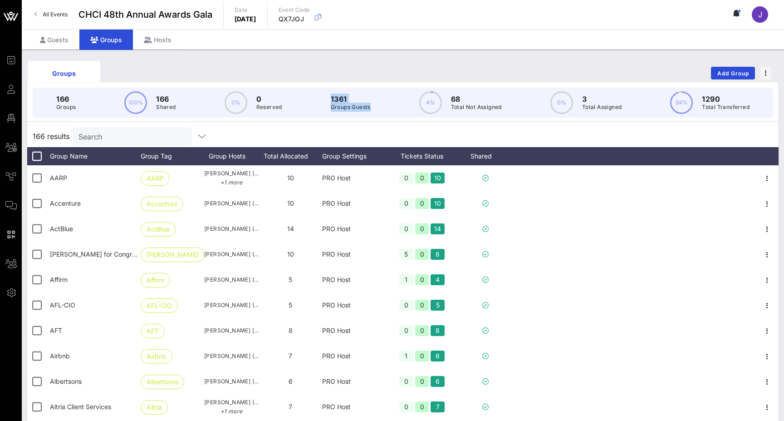
click at [378, 106] on div "166 Groups 100% 166 Shared 0% 0 Reserved 1361 Groups Guests 4% 68 Total Not Ass…" at bounding box center [403, 103] width 741 height 30
click at [368, 109] on p "Groups Guests" at bounding box center [351, 107] width 40 height 9
drag, startPoint x: 371, startPoint y: 110, endPoint x: 325, endPoint y: 99, distance: 47.7
click at [325, 99] on div "166 Groups 100% 166 Shared 0% 0 Reserved 1361 Groups Guests 4% 68 Total Not Ass…" at bounding box center [403, 103] width 741 height 30
click at [361, 105] on p "Groups Guests" at bounding box center [351, 107] width 40 height 9
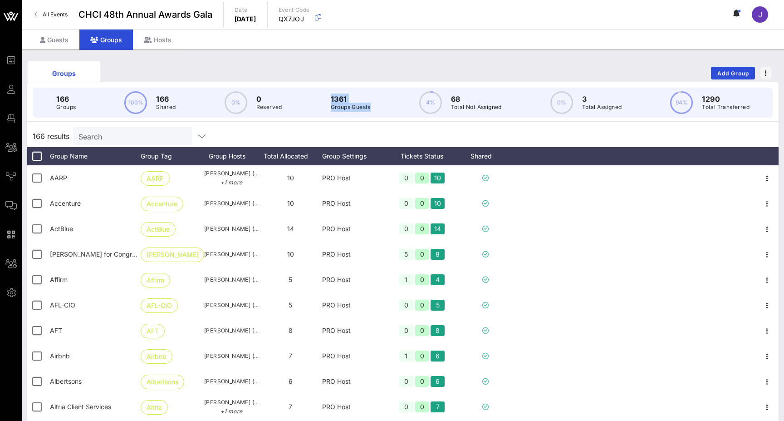
drag, startPoint x: 378, startPoint y: 108, endPoint x: 327, endPoint y: 98, distance: 51.4
click at [327, 98] on div "166 Groups 100% 166 Shared 0% 0 Reserved 1361 Groups Guests 4% 68 Total Not Ass…" at bounding box center [403, 103] width 741 height 30
click at [348, 105] on p "Groups Guests" at bounding box center [351, 107] width 40 height 9
drag, startPoint x: 376, startPoint y: 109, endPoint x: 329, endPoint y: 98, distance: 48.9
click at [329, 98] on div "166 Groups 100% 166 Shared 0% 0 Reserved 1361 Groups Guests 4% 68 Total Not Ass…" at bounding box center [403, 103] width 741 height 30
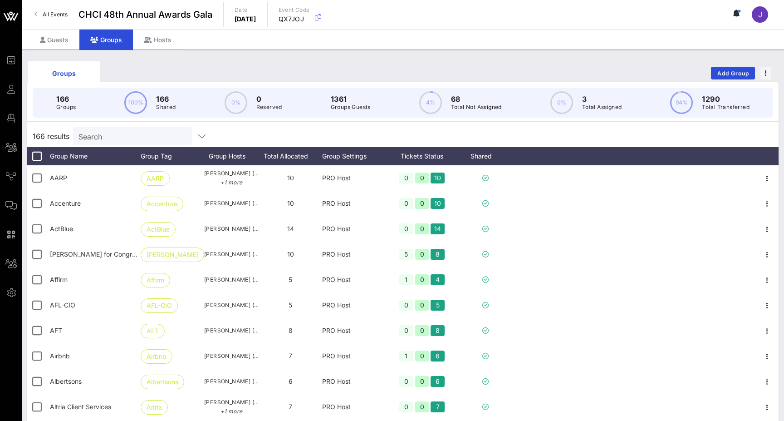
click at [97, 103] on div "166 Groups 100% 166 Shared 0% 0 Reserved 1361 Groups Guests 4% 68 Total Not Ass…" at bounding box center [403, 103] width 741 height 30
drag, startPoint x: 79, startPoint y: 106, endPoint x: 50, endPoint y: 96, distance: 30.7
click at [50, 96] on div "166 Groups 100% 166 Shared 0% 0 Reserved 1361 Groups Guests 4% 68 Total Not Ass…" at bounding box center [403, 103] width 741 height 30
click at [93, 107] on div "166 Groups 100% 166 Shared 0% 0 Reserved 1361 Groups Guests 4% 68 Total Not Ass…" at bounding box center [403, 103] width 741 height 30
drag, startPoint x: 79, startPoint y: 109, endPoint x: 56, endPoint y: 101, distance: 24.1
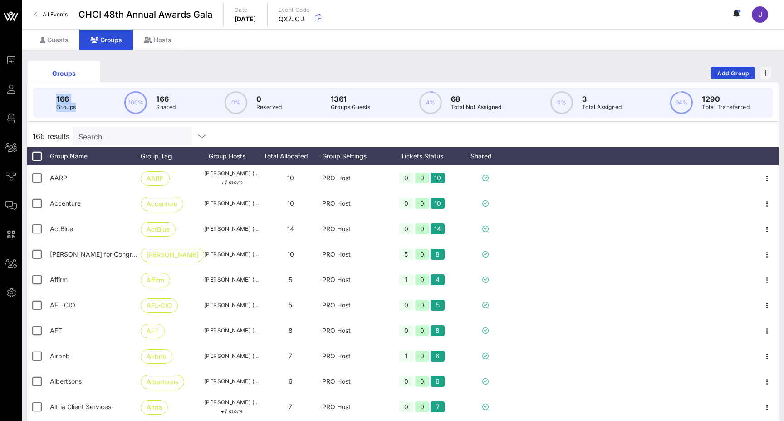
click at [56, 101] on div "166 Groups 100% 166 Shared 0% 0 Reserved 1361 Groups Guests 4% 68 Total Not Ass…" at bounding box center [403, 103] width 741 height 30
click at [80, 107] on div "166 Groups 100% 166 Shared 0% 0 Reserved 1361 Groups Guests 4% 68 Total Not Ass…" at bounding box center [403, 103] width 741 height 30
drag, startPoint x: 180, startPoint y: 109, endPoint x: 138, endPoint y: 97, distance: 44.1
click at [138, 97] on div "166 Groups 100% 166 Shared 0% 0 Reserved 1361 Groups Guests 4% 68 Total Not Ass…" at bounding box center [403, 103] width 741 height 30
click at [176, 110] on div "166 Groups 100% 166 Shared 0% 0 Reserved 1361 Groups Guests 4% 68 Total Not Ass…" at bounding box center [403, 103] width 741 height 30
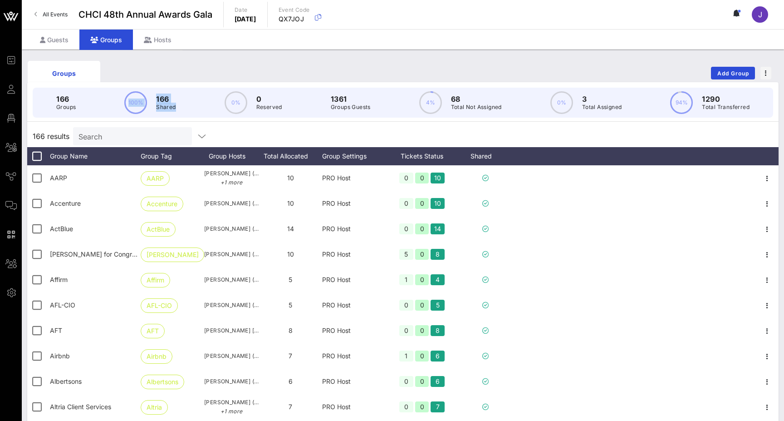
drag, startPoint x: 179, startPoint y: 110, endPoint x: 151, endPoint y: 98, distance: 30.1
click at [151, 98] on div "166 Groups 100% 166 Shared 0% 0 Reserved 1361 Groups Guests 4% 68 Total Not Ass…" at bounding box center [403, 103] width 741 height 30
drag, startPoint x: 288, startPoint y: 106, endPoint x: 224, endPoint y: 95, distance: 64.9
click at [224, 95] on div "166 Groups 100% 166 Shared 0% 0 Reserved 1361 Groups Guests 4% 68 Total Not Ass…" at bounding box center [403, 103] width 741 height 30
drag, startPoint x: 379, startPoint y: 113, endPoint x: 325, endPoint y: 95, distance: 56.8
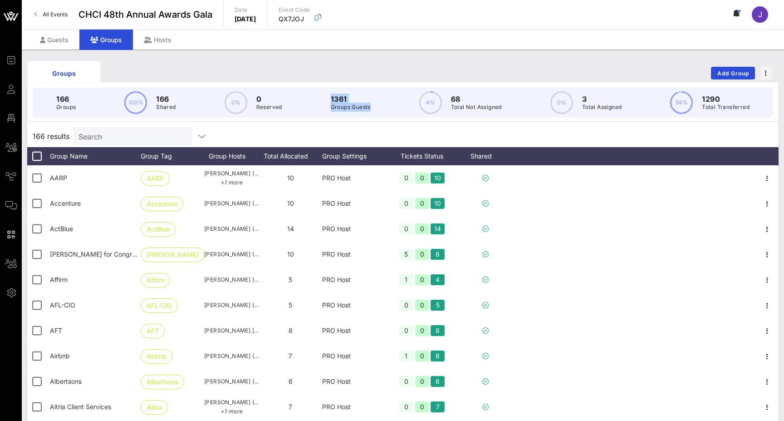
click at [325, 95] on div "166 Groups 100% 166 Shared 0% 0 Reserved 1361 Groups Guests 4% 68 Total Not Ass…" at bounding box center [403, 103] width 741 height 30
click at [367, 108] on p "Groups Guests" at bounding box center [351, 107] width 40 height 9
drag, startPoint x: 331, startPoint y: 98, endPoint x: 357, endPoint y: 98, distance: 25.9
click at [357, 98] on p "1361" at bounding box center [351, 98] width 40 height 11
click at [433, 104] on circle at bounding box center [430, 102] width 21 height 21
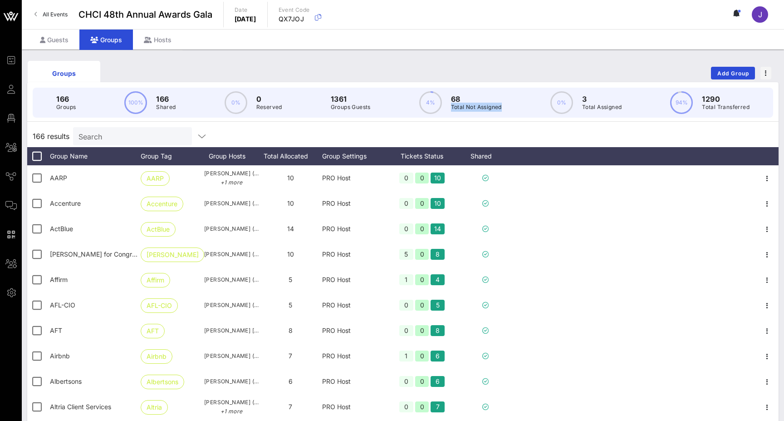
drag, startPoint x: 506, startPoint y: 110, endPoint x: 450, endPoint y: 107, distance: 55.9
click at [450, 107] on div "166 Groups 100% 166 Shared 0% 0 Reserved 1361 Groups Guests 4% 68 Total Not Ass…" at bounding box center [403, 103] width 741 height 30
drag, startPoint x: 369, startPoint y: 108, endPoint x: 329, endPoint y: 98, distance: 42.0
click at [329, 98] on div "166 Groups 100% 166 Shared 0% 0 Reserved 1361 Groups Guests 4% 68 Total Not Ass…" at bounding box center [403, 103] width 741 height 30
drag, startPoint x: 78, startPoint y: 103, endPoint x: 53, endPoint y: 98, distance: 25.9
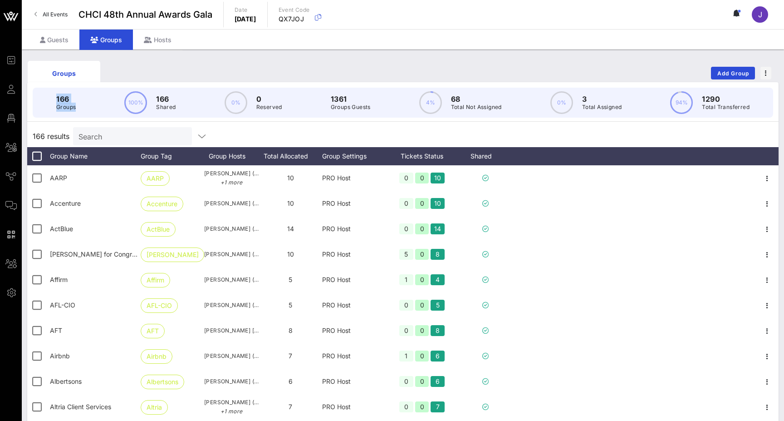
click at [53, 98] on div "166 Groups 100% 166 Shared 0% 0 Reserved 1361 Groups Guests 4% 68 Total Not Ass…" at bounding box center [403, 103] width 741 height 30
drag, startPoint x: 182, startPoint y: 108, endPoint x: 145, endPoint y: 100, distance: 37.6
click at [145, 100] on div "166 Groups 100% 166 Shared 0% 0 Reserved 1361 Groups Guests 4% 68 Total Not Ass…" at bounding box center [403, 103] width 741 height 30
click at [179, 110] on div "166 Groups 100% 166 Shared 0% 0 Reserved 1361 Groups Guests 4% 68 Total Not Ass…" at bounding box center [403, 103] width 741 height 30
drag, startPoint x: 179, startPoint y: 106, endPoint x: 153, endPoint y: 98, distance: 27.1
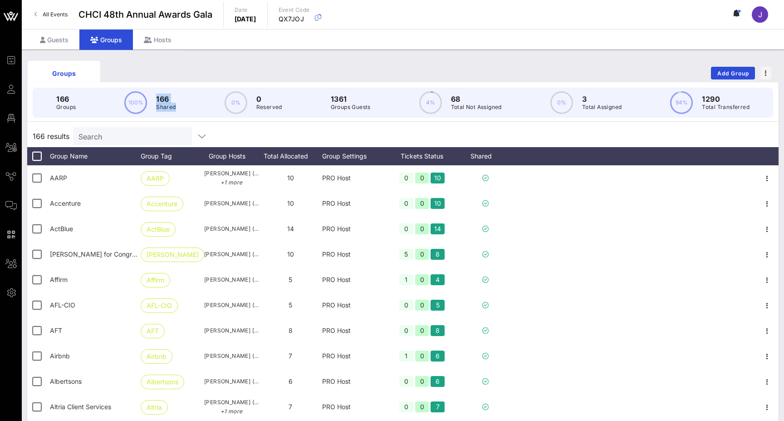
click at [153, 98] on div "166 Groups 100% 166 Shared 0% 0 Reserved 1361 Groups Guests 4% 68 Total Not Ass…" at bounding box center [403, 103] width 741 height 30
click at [170, 110] on p "Shared" at bounding box center [166, 107] width 20 height 9
drag, startPoint x: 181, startPoint y: 109, endPoint x: 154, endPoint y: 98, distance: 28.7
click at [154, 98] on div "166 Groups 100% 166 Shared 0% 0 Reserved 1361 Groups Guests 4% 68 Total Not Ass…" at bounding box center [403, 103] width 741 height 30
drag, startPoint x: 181, startPoint y: 108, endPoint x: 155, endPoint y: 95, distance: 29.0
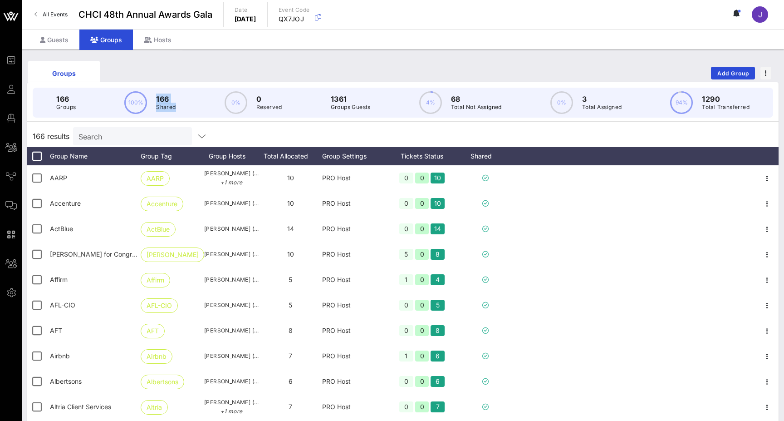
click at [155, 95] on div "166 Groups 100% 166 Shared 0% 0 Reserved 1361 Groups Guests 4% 68 Total Not Ass…" at bounding box center [403, 103] width 741 height 30
click at [202, 102] on div "166 Groups 100% 166 Shared 0% 0 Reserved 1361 Groups Guests 4% 68 Total Not Ass…" at bounding box center [403, 103] width 741 height 30
drag, startPoint x: 179, startPoint y: 104, endPoint x: 153, endPoint y: 100, distance: 26.3
click at [153, 100] on div "166 Groups 100% 166 Shared 0% 0 Reserved 1361 Groups Guests 4% 68 Total Not Ass…" at bounding box center [403, 103] width 741 height 30
click at [154, 33] on div "Hosts" at bounding box center [157, 40] width 49 height 20
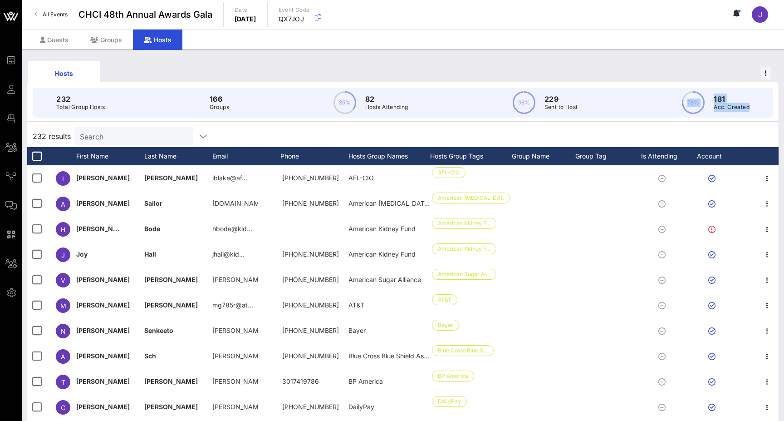
drag, startPoint x: 758, startPoint y: 112, endPoint x: 692, endPoint y: 95, distance: 67.9
click at [692, 95] on div "232 Total Group Hosts 166 Groups 35% 82 Hosts Attending 98% 229 Sent to Host 78…" at bounding box center [403, 103] width 741 height 30
click at [108, 48] on div "Groups" at bounding box center [106, 40] width 54 height 20
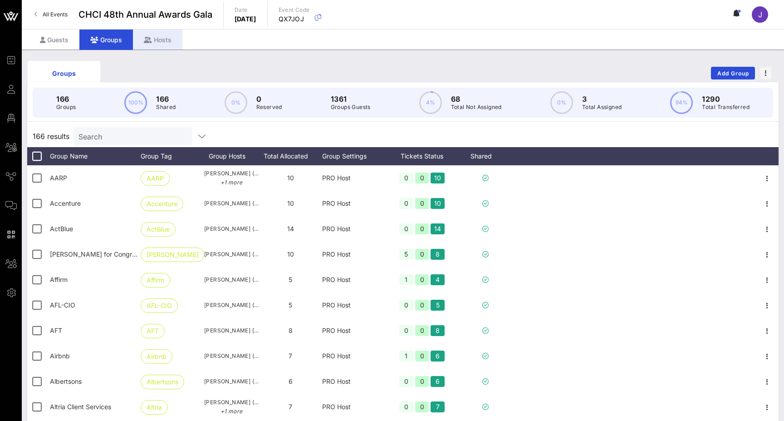
click at [162, 43] on div "Hosts" at bounding box center [157, 40] width 49 height 20
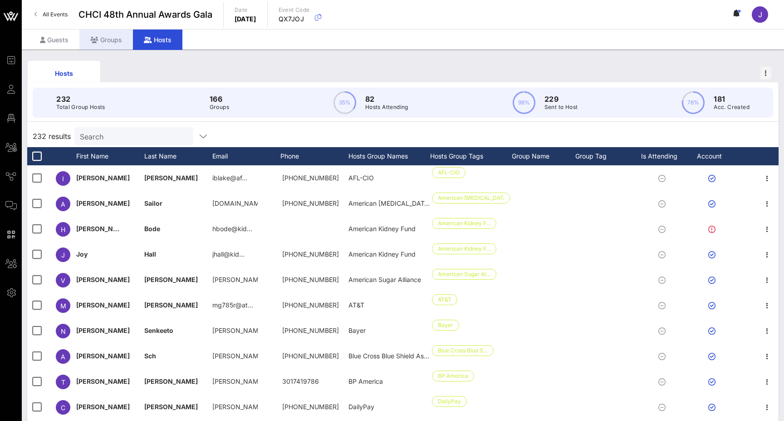
click at [112, 42] on div "Groups" at bounding box center [106, 40] width 54 height 20
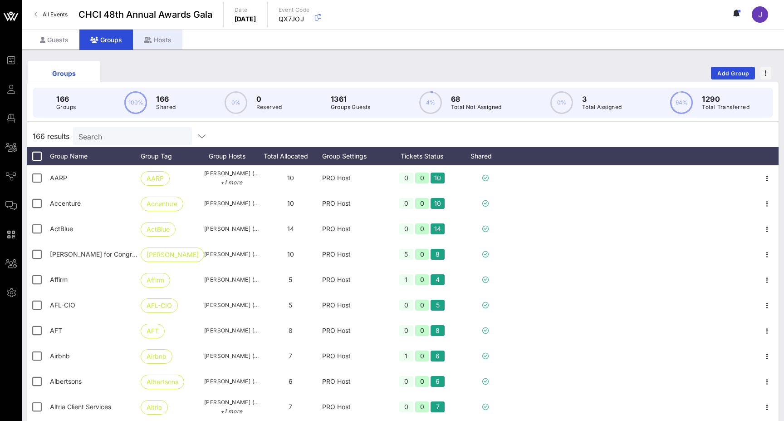
click at [162, 42] on div "Hosts" at bounding box center [157, 40] width 49 height 20
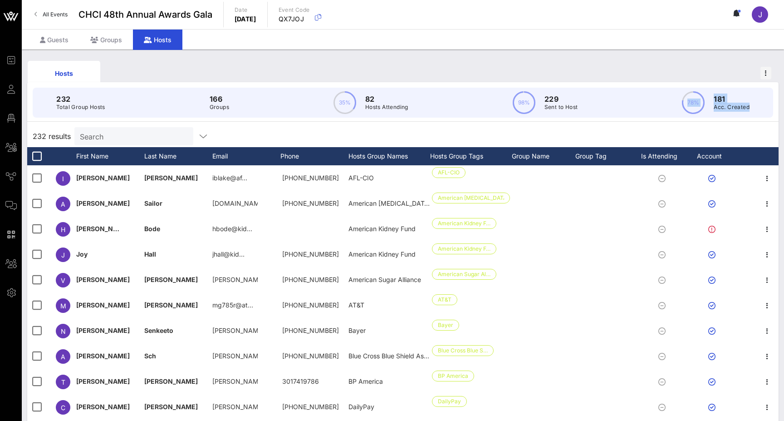
drag, startPoint x: 757, startPoint y: 110, endPoint x: 689, endPoint y: 98, distance: 68.6
click at [689, 98] on div "232 Total Group Hosts 166 Groups 35% 82 Hosts Attending 98% 229 Sent to Host 78…" at bounding box center [403, 103] width 741 height 30
click at [101, 39] on div "Groups" at bounding box center [106, 40] width 54 height 20
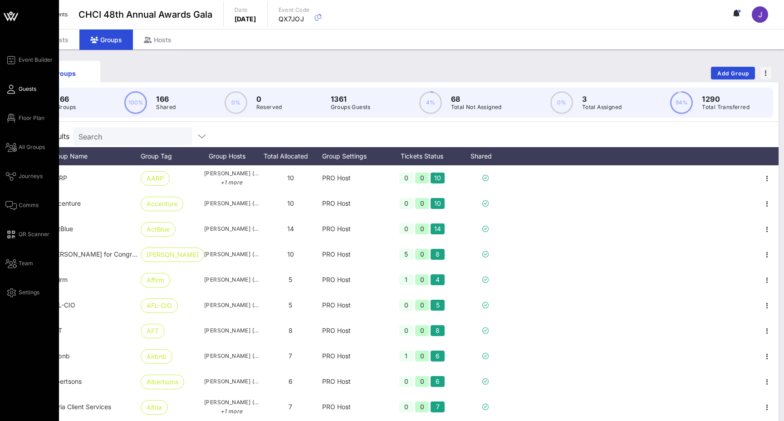
click at [15, 89] on icon at bounding box center [10, 89] width 11 height 1
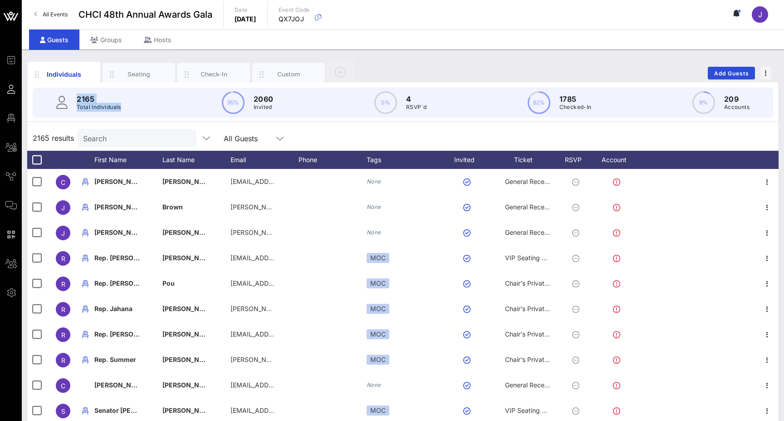
drag, startPoint x: 130, startPoint y: 108, endPoint x: 71, endPoint y: 99, distance: 60.1
click at [71, 99] on div "2165 Total Individuals 95% 2060 Invited 0% 4 RSVP`d 82% 1785 Checked-In 9% 209 …" at bounding box center [403, 103] width 741 height 30
click at [107, 36] on div "Groups" at bounding box center [106, 40] width 54 height 20
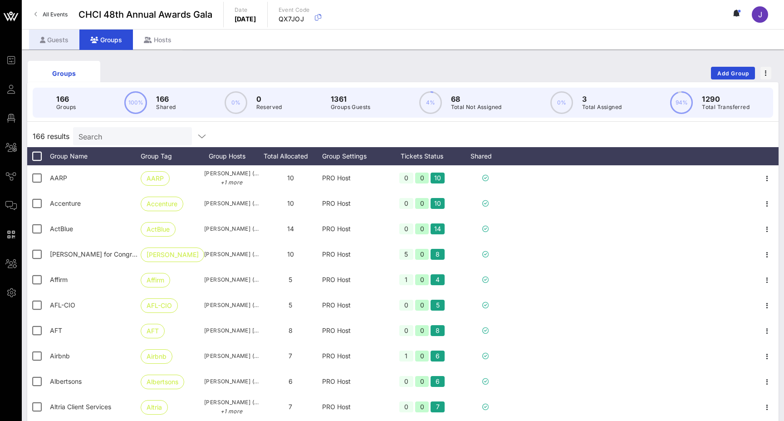
click at [57, 43] on div "Guests" at bounding box center [54, 40] width 50 height 20
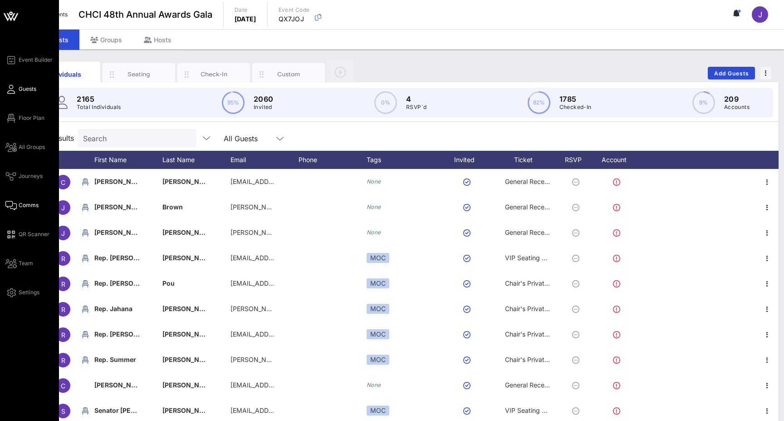
click at [16, 205] on icon at bounding box center [10, 205] width 11 height 1
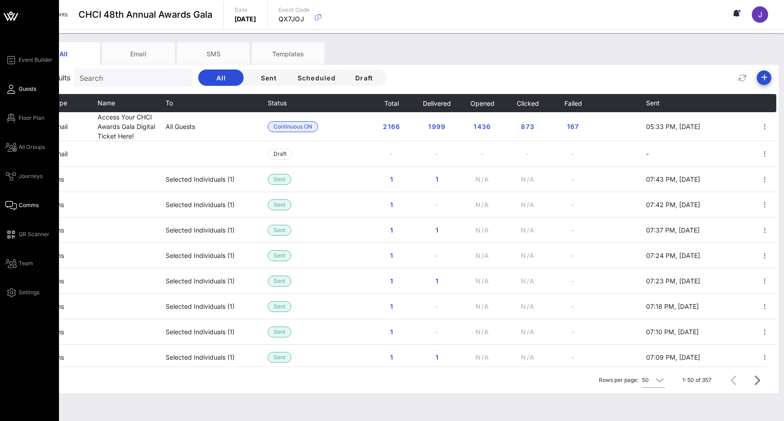
click at [15, 89] on icon at bounding box center [10, 89] width 11 height 1
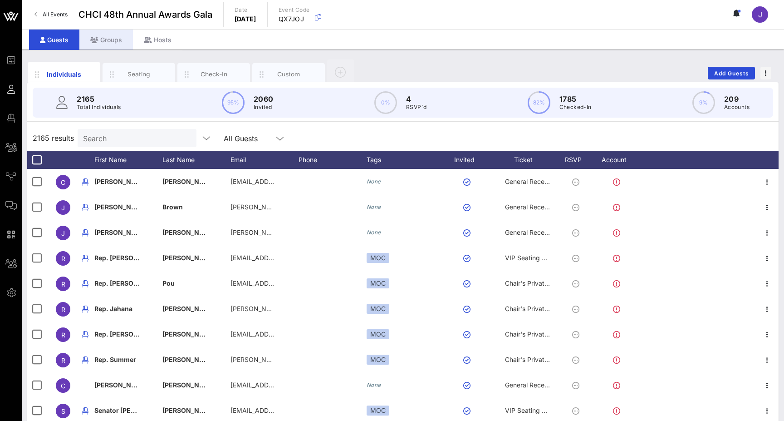
click at [105, 39] on div "Groups" at bounding box center [106, 40] width 54 height 20
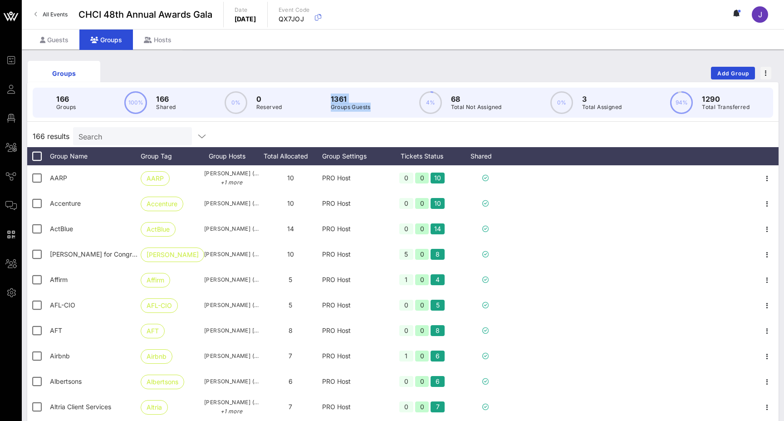
drag, startPoint x: 328, startPoint y: 98, endPoint x: 385, endPoint y: 109, distance: 58.3
click at [385, 109] on div "166 Groups 100% 166 Shared 0% 0 Reserved 1361 Groups Guests 4% 68 Total Not Ass…" at bounding box center [403, 103] width 741 height 30
click at [46, 40] on div "Guests" at bounding box center [54, 40] width 50 height 20
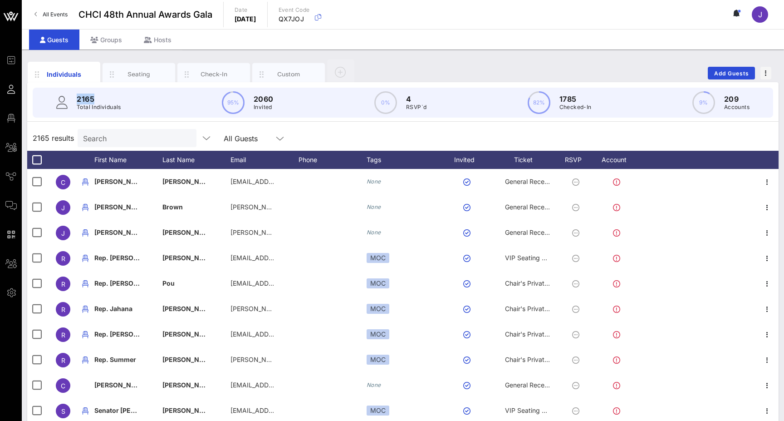
drag, startPoint x: 102, startPoint y: 97, endPoint x: 75, endPoint y: 97, distance: 26.8
click at [75, 97] on div "2165 Total Individuals" at bounding box center [88, 102] width 65 height 18
click at [110, 39] on div "Groups" at bounding box center [106, 40] width 54 height 20
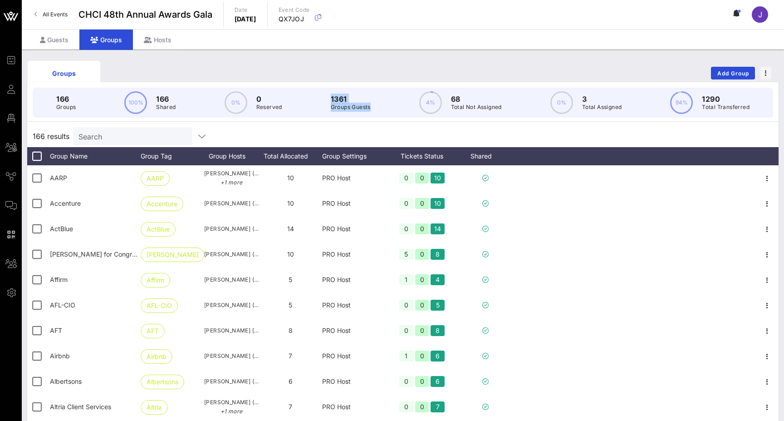
drag, startPoint x: 369, startPoint y: 107, endPoint x: 326, endPoint y: 97, distance: 44.3
click at [326, 97] on div "166 Groups 100% 166 Shared 0% 0 Reserved 1361 Groups Guests 4% 68 Total Not Ass…" at bounding box center [403, 103] width 741 height 30
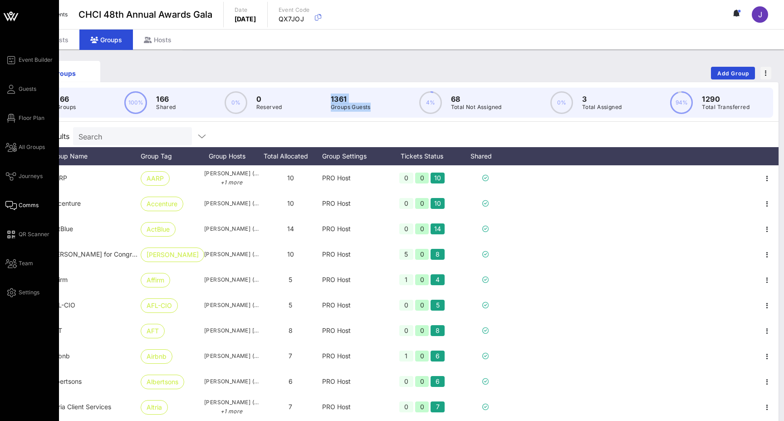
click at [17, 206] on link "Comms" at bounding box center [21, 205] width 33 height 11
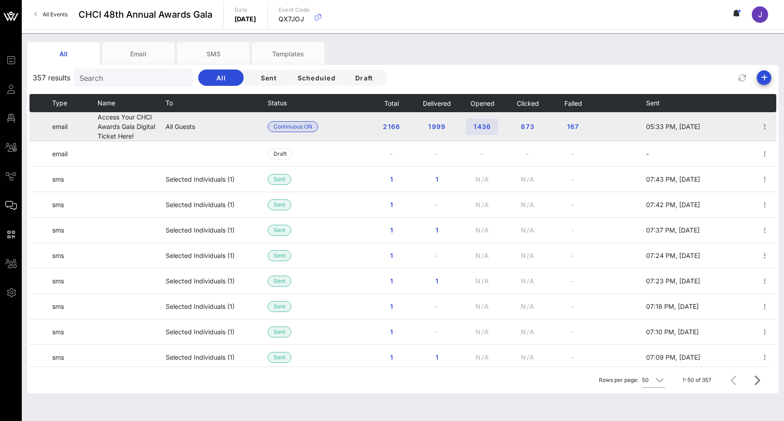
click at [487, 125] on span "1436" at bounding box center [482, 127] width 18 height 8
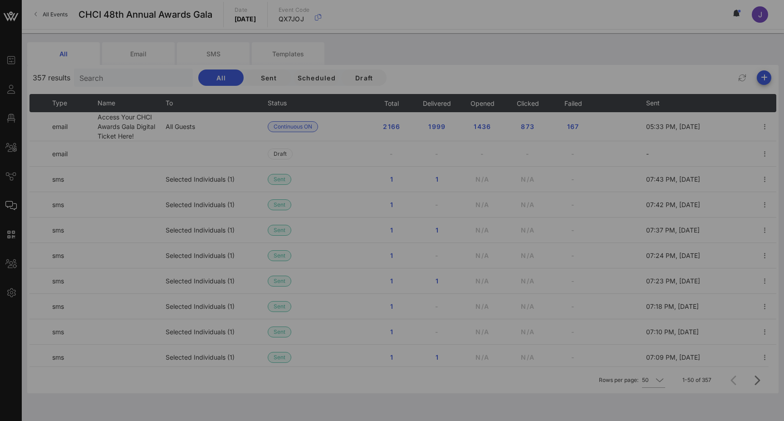
click at [428, 131] on div at bounding box center [392, 210] width 784 height 421
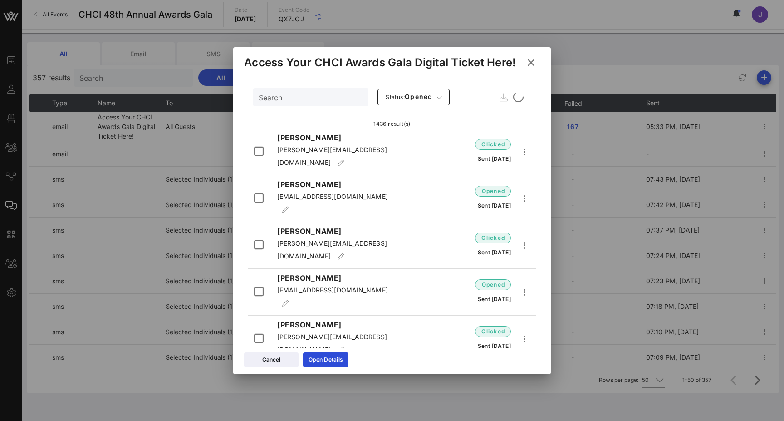
click at [440, 129] on div "Event Builder Guests Floor Plan All Groups Journeys Comms QR Scanner Team Setti…" at bounding box center [392, 215] width 784 height 431
click at [531, 61] on icon at bounding box center [531, 62] width 12 height 11
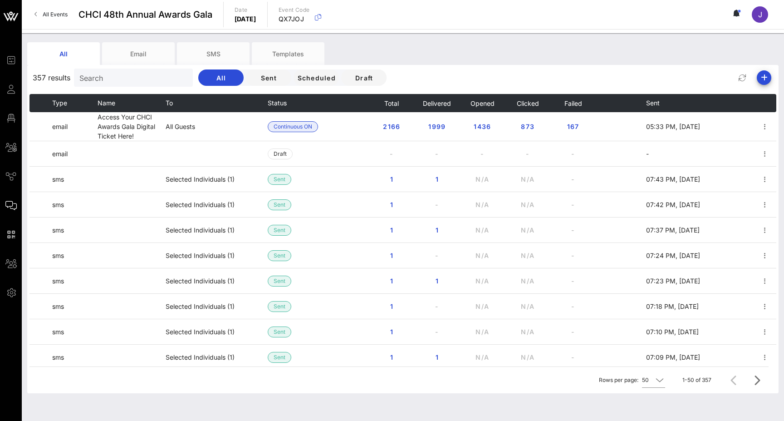
click at [531, 61] on div "All Email SMS Templates" at bounding box center [396, 53] width 738 height 23
click at [530, 63] on div "All Email SMS Templates" at bounding box center [396, 53] width 738 height 23
click at [532, 63] on div "All Email SMS Templates" at bounding box center [396, 53] width 738 height 23
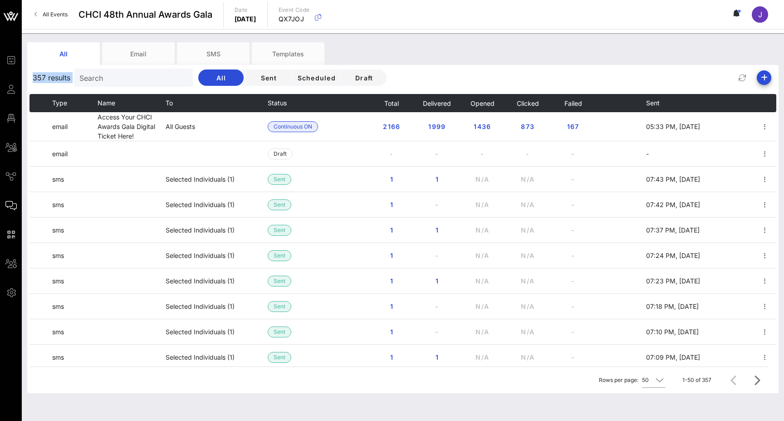
click at [532, 63] on div "All Email SMS Templates" at bounding box center [396, 53] width 738 height 23
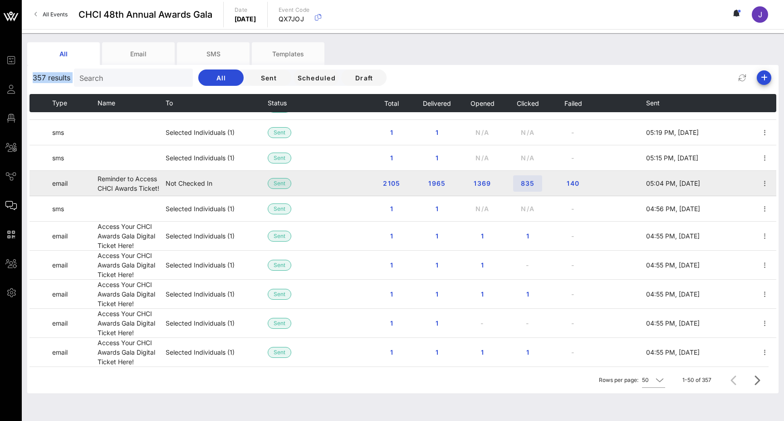
scroll to position [1038, 0]
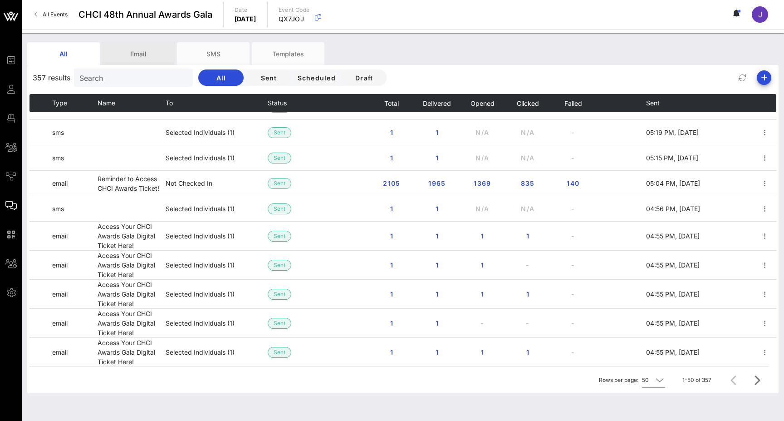
click at [135, 53] on div "Email" at bounding box center [138, 53] width 73 height 23
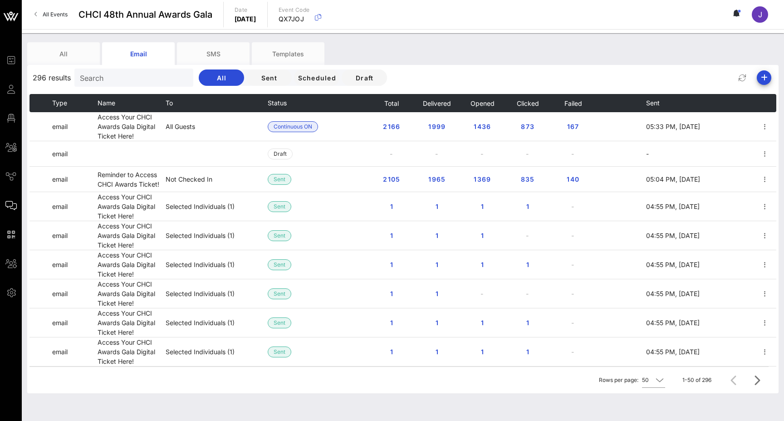
scroll to position [0, 0]
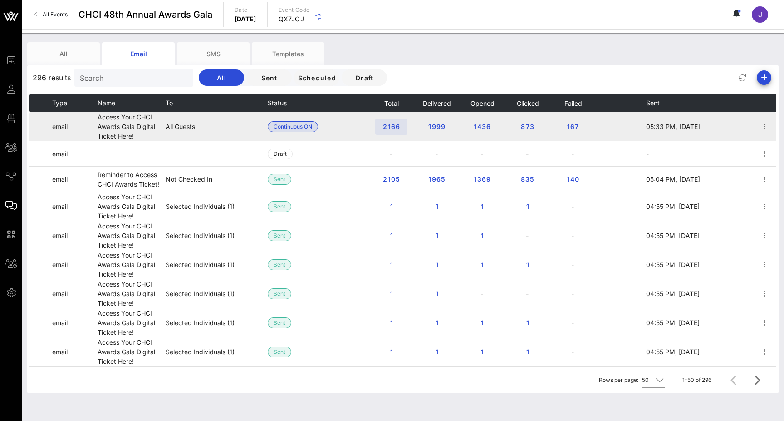
click at [385, 127] on span "2166" at bounding box center [392, 127] width 18 height 8
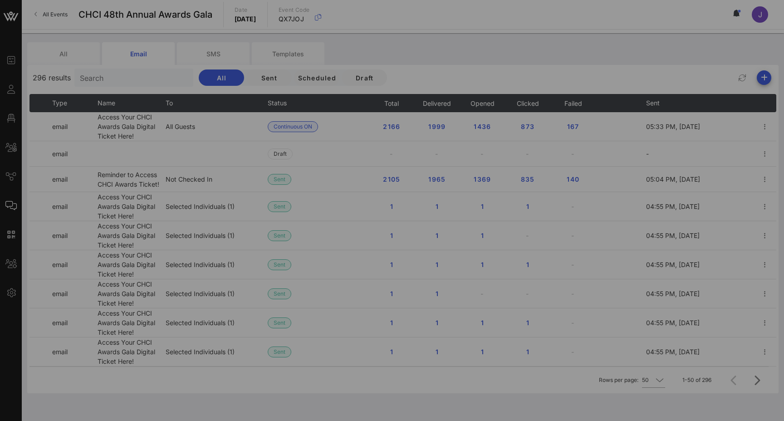
click at [391, 127] on div at bounding box center [392, 210] width 784 height 421
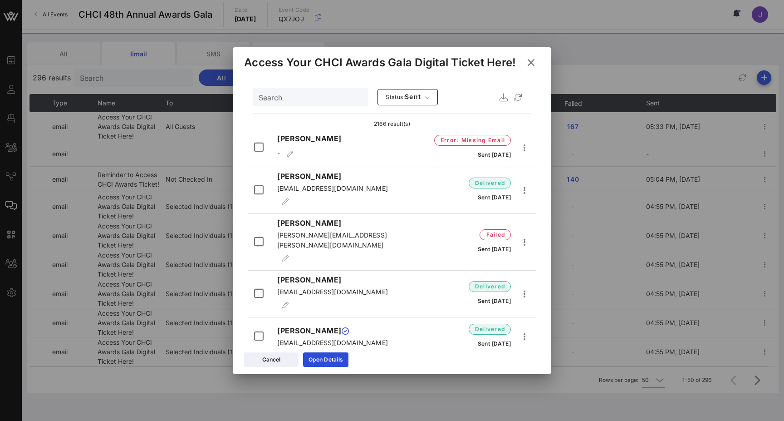
click at [531, 62] on icon at bounding box center [531, 62] width 12 height 11
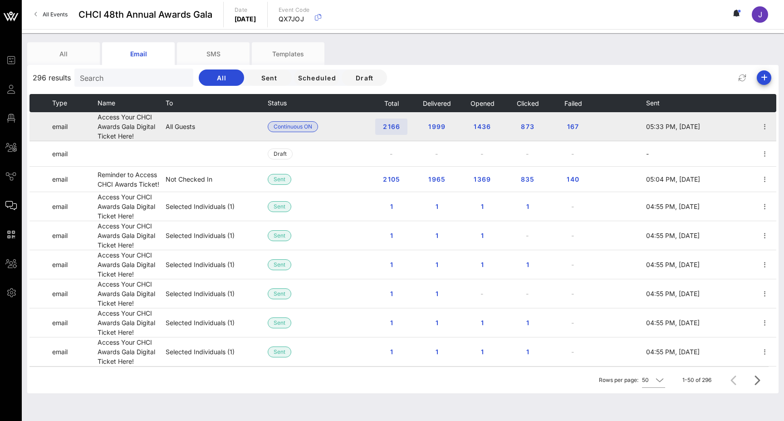
click at [395, 128] on span "2166" at bounding box center [392, 127] width 18 height 8
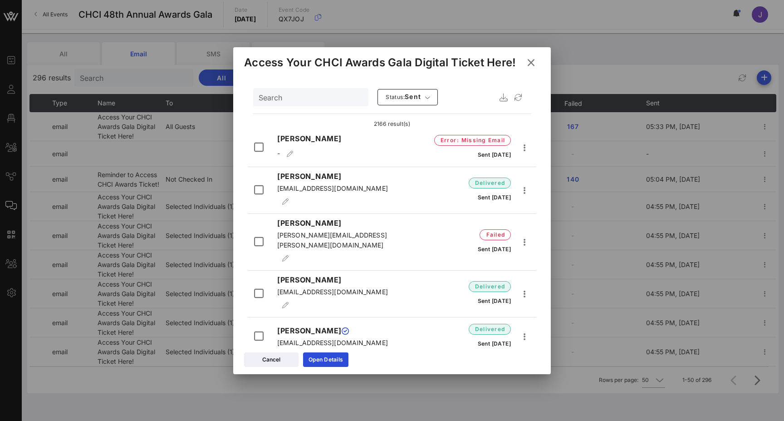
click at [534, 66] on icon at bounding box center [531, 62] width 13 height 11
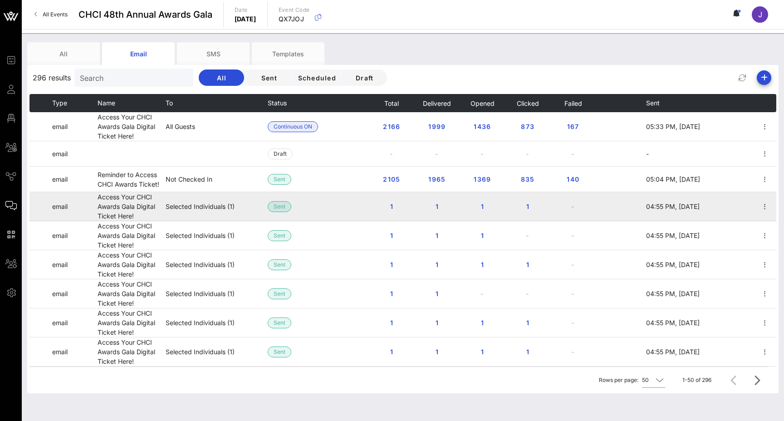
click at [280, 204] on span "Sent" at bounding box center [280, 207] width 12 height 10
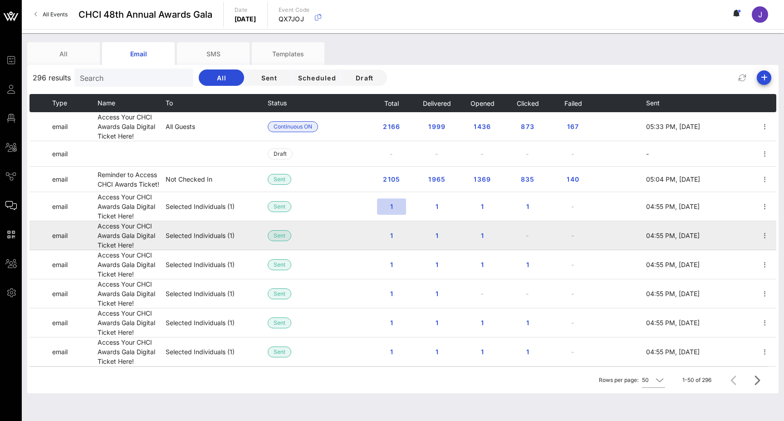
click at [391, 203] on span "1" at bounding box center [391, 206] width 15 height 8
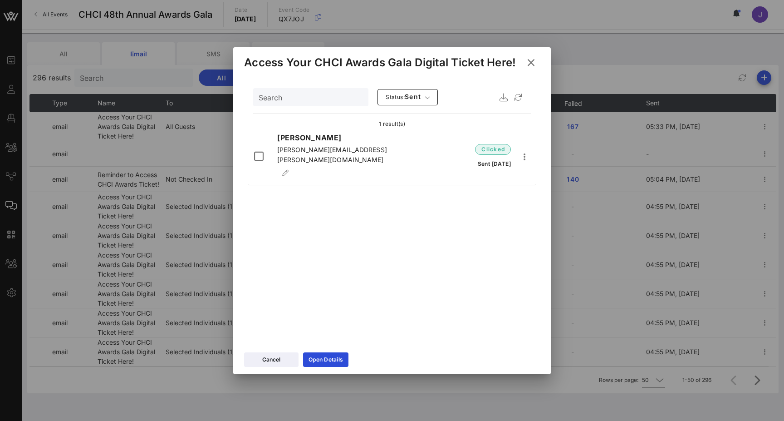
click at [535, 60] on icon at bounding box center [531, 62] width 12 height 11
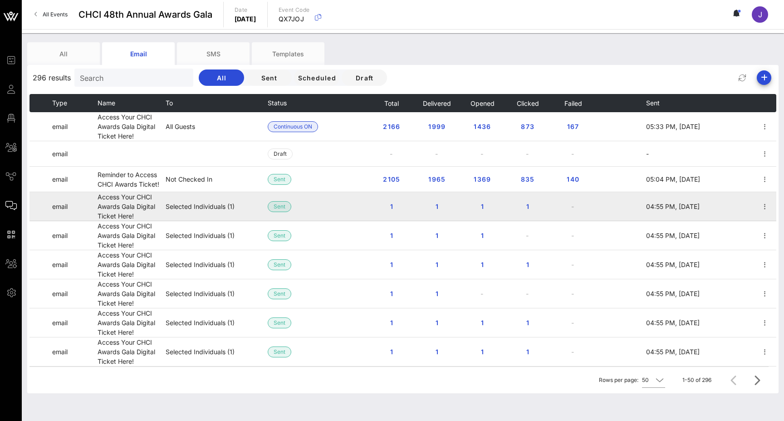
click at [223, 202] on td "Selected Individuals (1)" at bounding box center [217, 206] width 102 height 29
click at [392, 208] on span "1" at bounding box center [391, 206] width 15 height 8
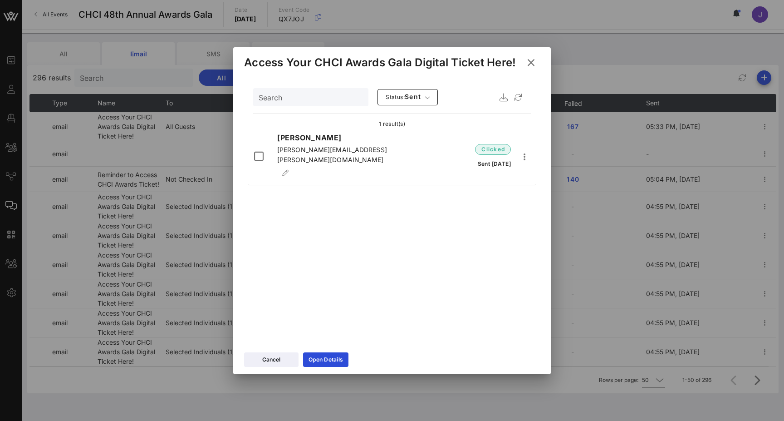
click at [536, 58] on button at bounding box center [531, 62] width 18 height 16
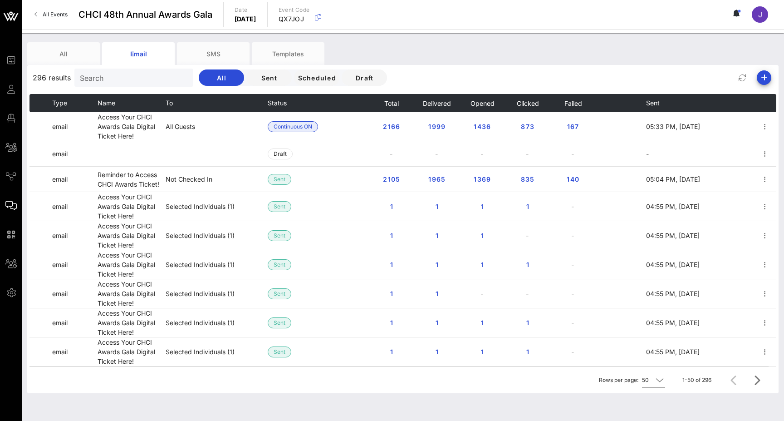
click at [652, 103] on span "Sent" at bounding box center [653, 103] width 14 height 8
click at [657, 103] on span "Sent" at bounding box center [653, 103] width 14 height 8
click at [685, 103] on th "Sent" at bounding box center [674, 103] width 57 height 18
click at [600, 55] on div "All Email SMS Templates" at bounding box center [396, 53] width 738 height 23
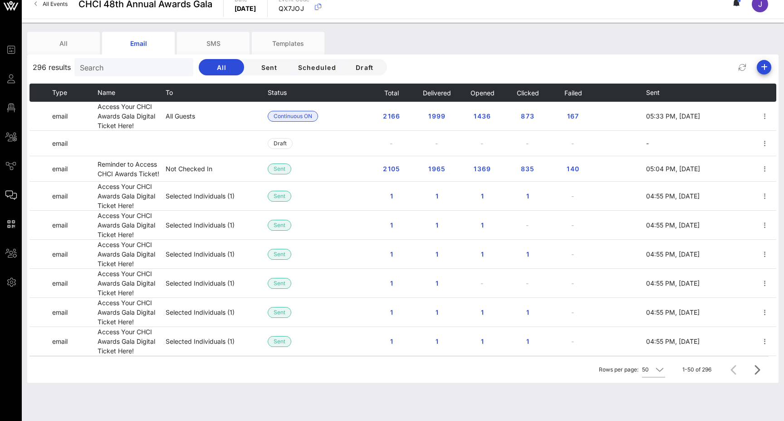
scroll to position [10, 0]
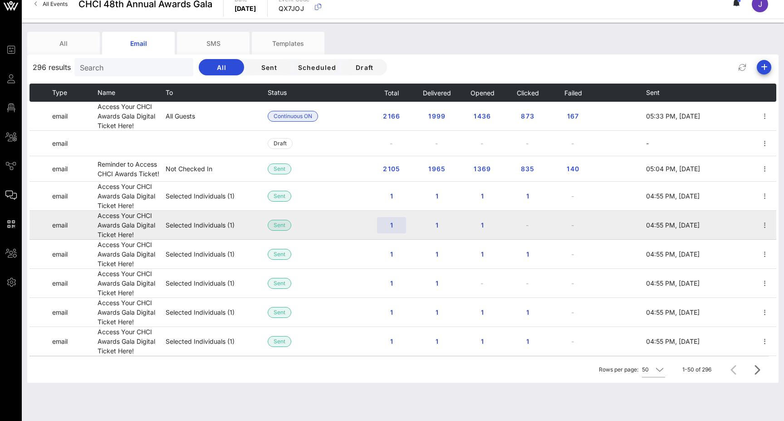
click at [396, 225] on span "1" at bounding box center [391, 225] width 15 height 8
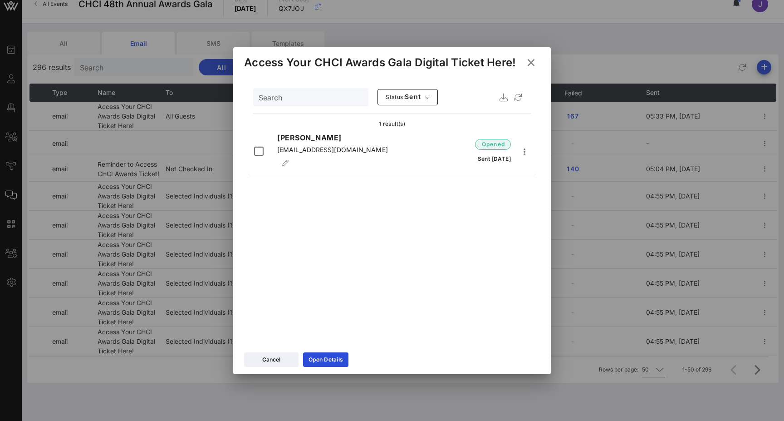
click at [535, 62] on icon at bounding box center [531, 62] width 12 height 11
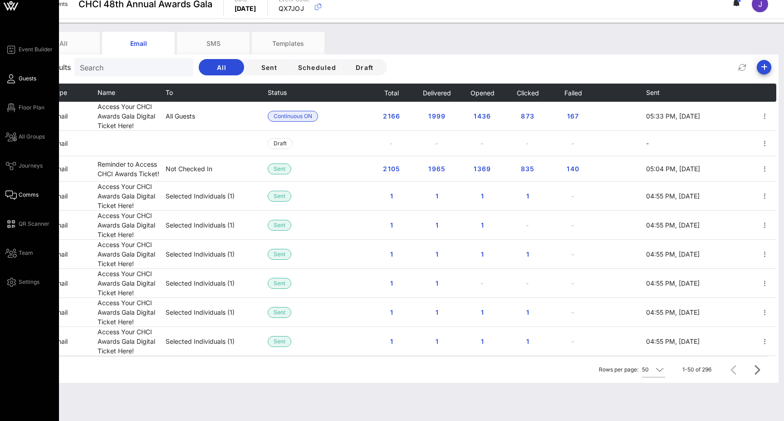
click at [11, 78] on icon at bounding box center [10, 78] width 11 height 1
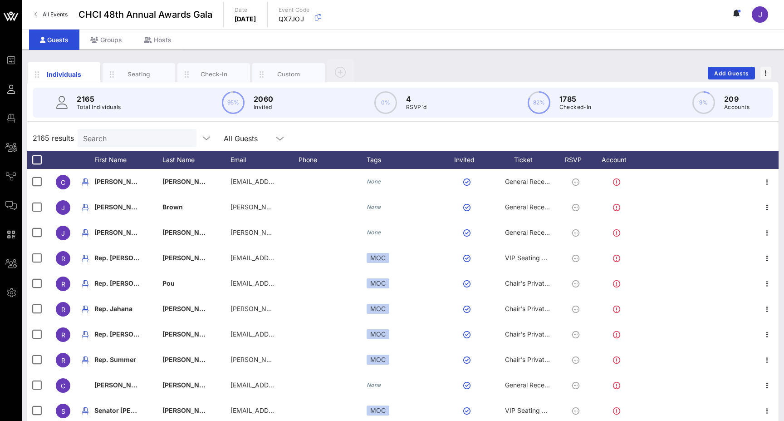
click at [736, 14] on icon at bounding box center [735, 12] width 2 height 5
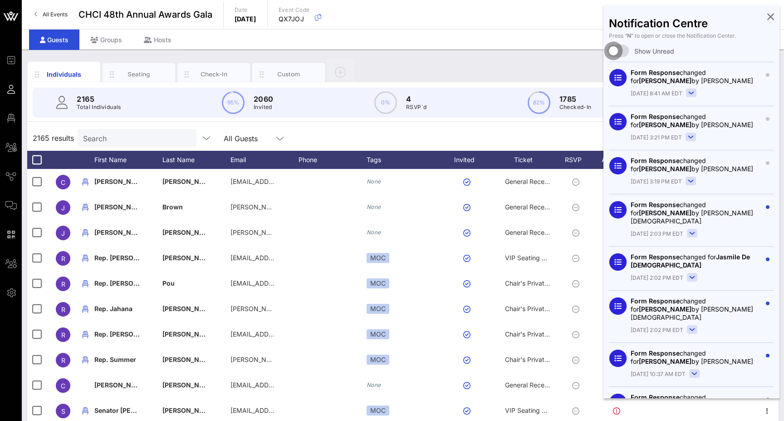
click at [619, 50] on div at bounding box center [613, 50] width 15 height 15
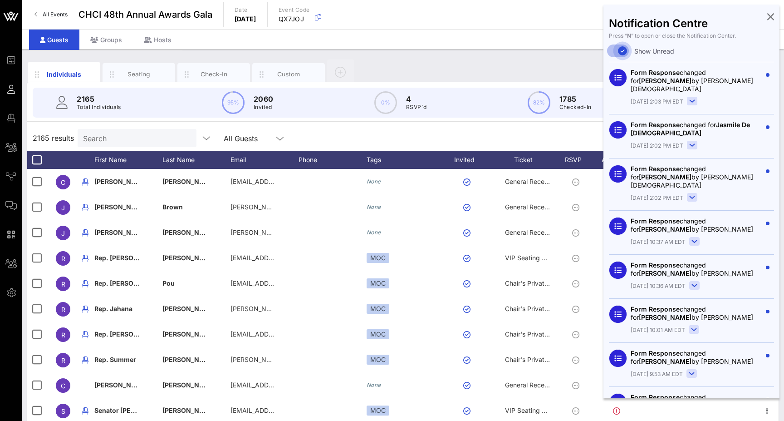
click at [619, 50] on div at bounding box center [622, 50] width 15 height 15
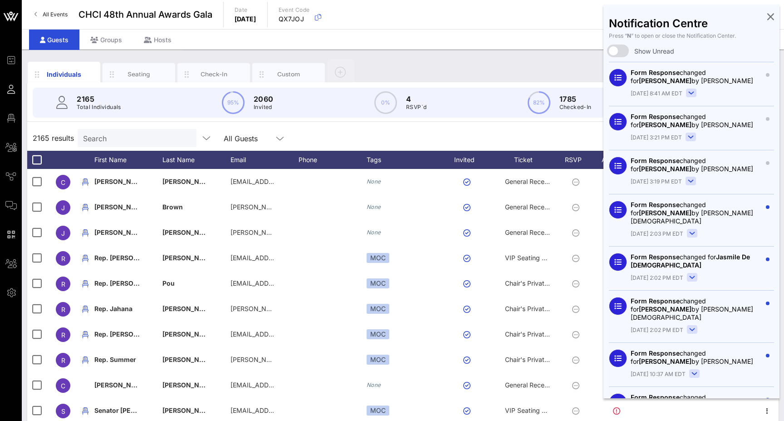
click at [770, 17] on icon at bounding box center [770, 16] width 7 height 2
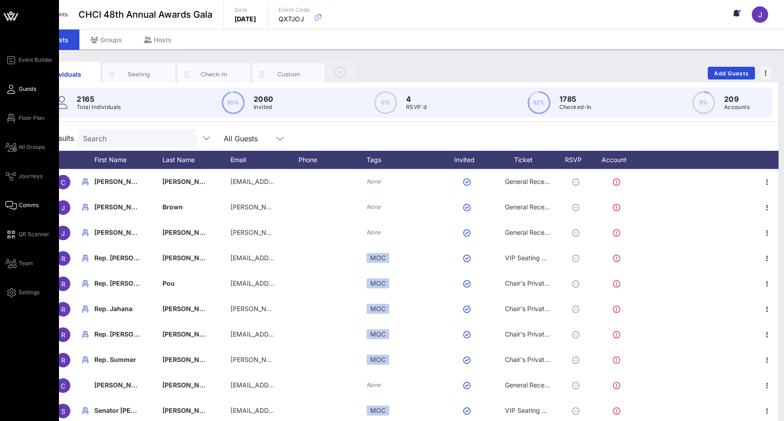
click at [14, 205] on icon at bounding box center [10, 205] width 11 height 1
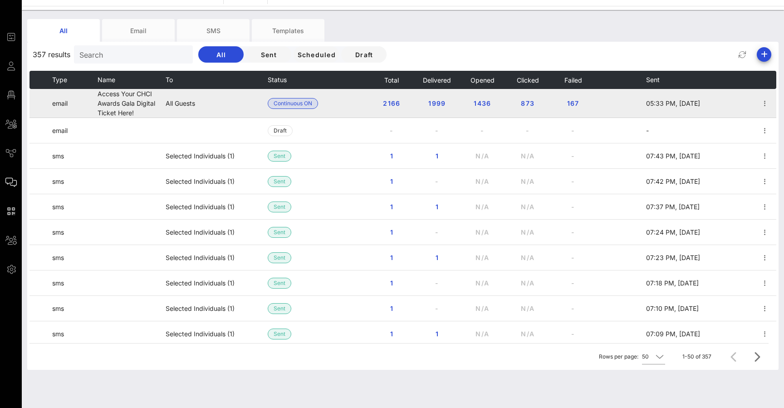
click at [136, 104] on td "Access Your CHCI Awards Gala Digital Ticket Here!" at bounding box center [132, 103] width 68 height 29
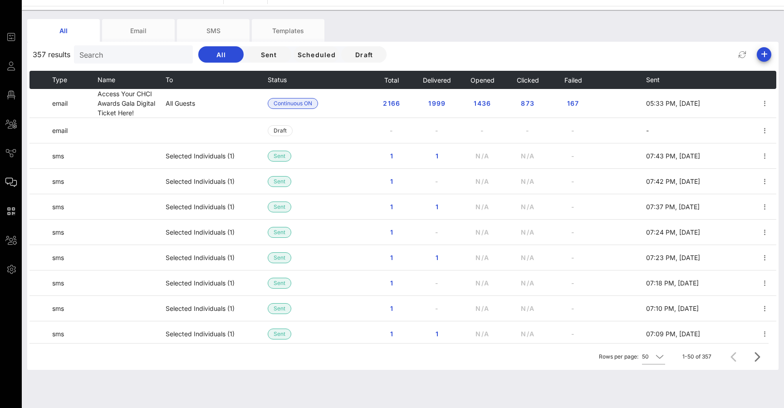
click at [131, 96] on td "Access Your CHCI Awards Gala Digital Ticket Here!" at bounding box center [132, 103] width 68 height 29
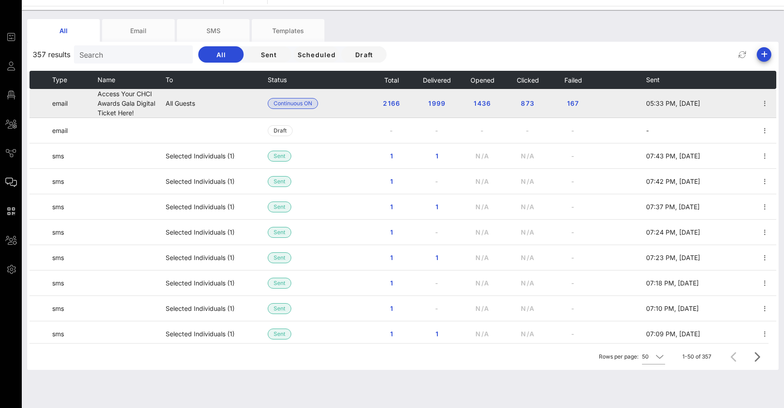
drag, startPoint x: 108, startPoint y: 32, endPoint x: 118, endPoint y: 107, distance: 75.9
click at [118, 107] on td "Access Your CHCI Awards Gala Digital Ticket Here!" at bounding box center [132, 103] width 68 height 29
click at [149, 101] on td "Access Your CHCI Awards Gala Digital Ticket Here!" at bounding box center [132, 103] width 68 height 29
drag, startPoint x: 108, startPoint y: 78, endPoint x: 145, endPoint y: 97, distance: 42.2
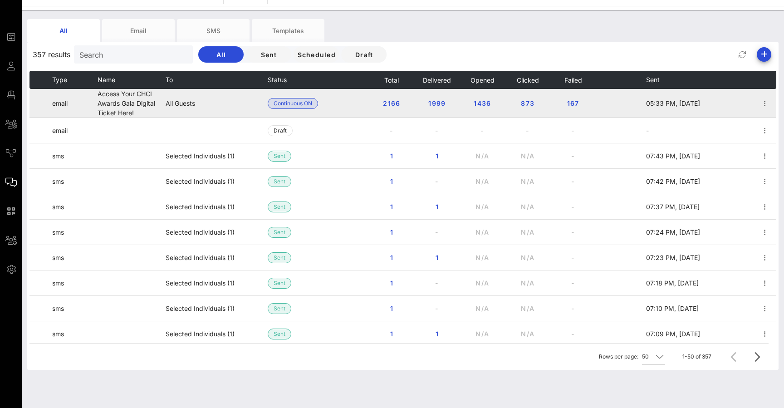
click at [150, 112] on td "Access Your CHCI Awards Gala Digital Ticket Here!" at bounding box center [132, 103] width 68 height 29
drag, startPoint x: 142, startPoint y: 113, endPoint x: 96, endPoint y: 93, distance: 50.0
click at [95, 93] on tr "email Access Your CHCI Awards Gala Digital Ticket Here! All Guests Continuous O…" at bounding box center [403, 103] width 747 height 29
click at [144, 106] on td "Access Your CHCI Awards Gala Digital Ticket Here!" at bounding box center [132, 103] width 68 height 29
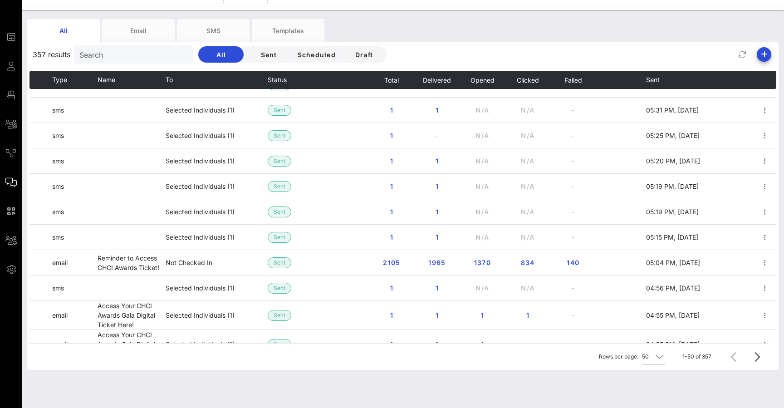
scroll to position [998, 0]
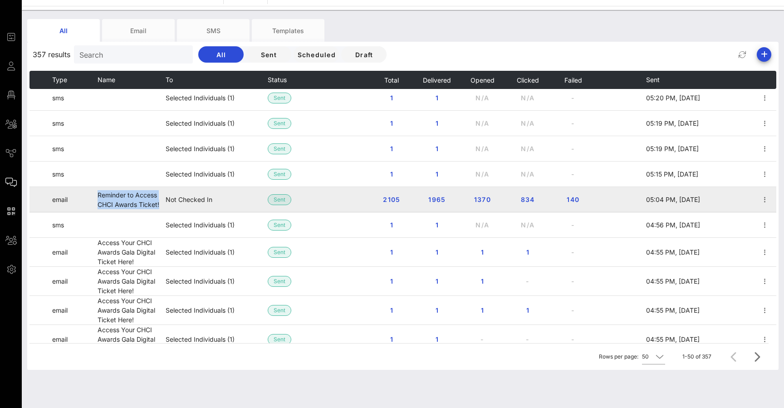
drag, startPoint x: 162, startPoint y: 203, endPoint x: 94, endPoint y: 197, distance: 68.4
click at [94, 197] on tr "email Reminder to Access CHCI Awards Ticket! Not Checked In Sent 2105 1965 1370…" at bounding box center [403, 199] width 747 height 25
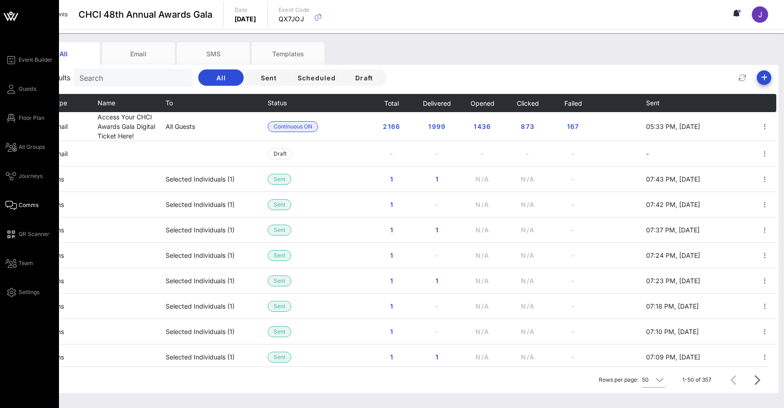
scroll to position [0, 0]
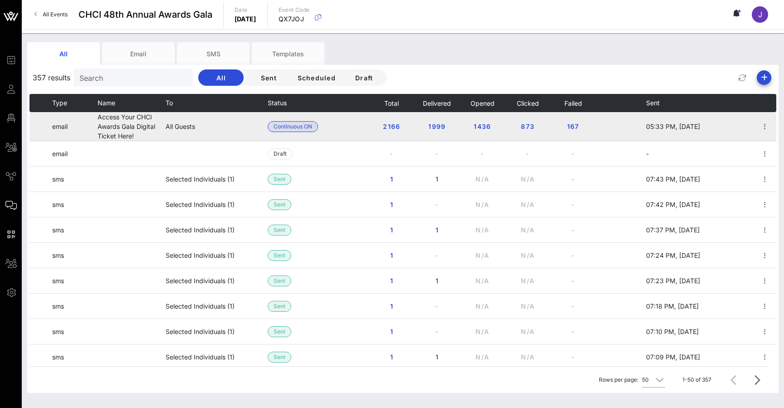
click at [112, 133] on td "Access Your CHCI Awards Gala Digital Ticket Here!" at bounding box center [132, 126] width 68 height 29
drag, startPoint x: 138, startPoint y: 140, endPoint x: 98, endPoint y: 116, distance: 46.8
click at [98, 116] on td "Access Your CHCI Awards Gala Digital Ticket Here!" at bounding box center [132, 126] width 68 height 29
click at [133, 124] on td "Access Your CHCI Awards Gala Digital Ticket Here!" at bounding box center [132, 126] width 68 height 29
drag, startPoint x: 140, startPoint y: 134, endPoint x: 97, endPoint y: 117, distance: 46.6
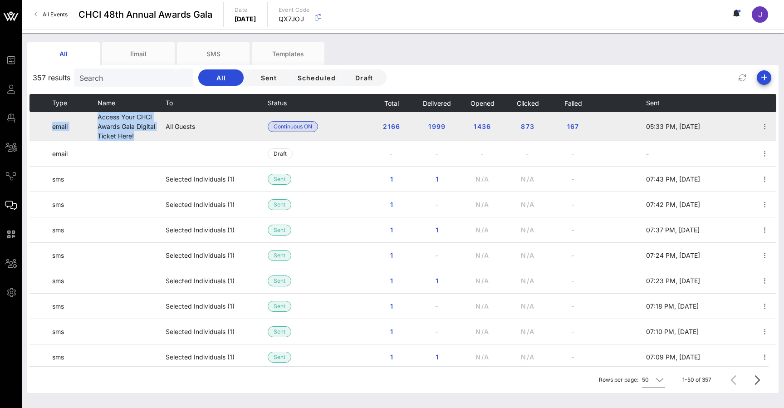
click at [97, 117] on tr "email Access Your CHCI Awards Gala Digital Ticket Here! All Guests Continuous O…" at bounding box center [403, 126] width 747 height 29
click at [106, 134] on td "Access Your CHCI Awards Gala Digital Ticket Here!" at bounding box center [132, 126] width 68 height 29
drag, startPoint x: 140, startPoint y: 136, endPoint x: 98, endPoint y: 118, distance: 45.4
click at [98, 118] on td "Access Your CHCI Awards Gala Digital Ticket Here!" at bounding box center [132, 126] width 68 height 29
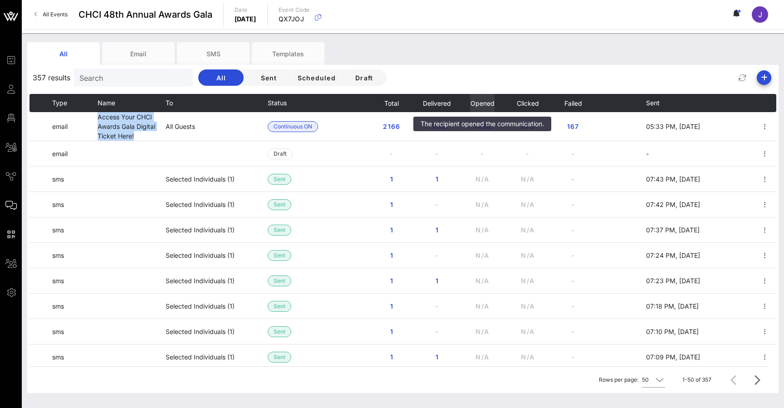
click at [487, 104] on span "Opened" at bounding box center [482, 103] width 25 height 8
click at [528, 106] on span "Clicked" at bounding box center [527, 103] width 23 height 8
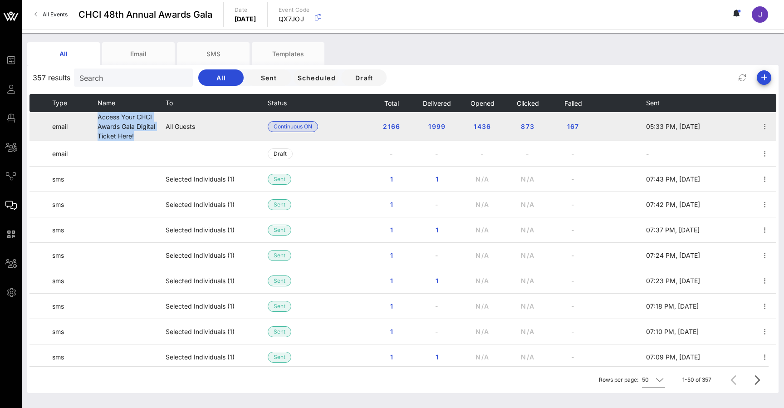
click at [135, 133] on td "Access Your CHCI Awards Gala Digital Ticket Here!" at bounding box center [132, 126] width 68 height 29
drag, startPoint x: 135, startPoint y: 133, endPoint x: 98, endPoint y: 118, distance: 39.5
click at [98, 118] on td "Access Your CHCI Awards Gala Digital Ticket Here!" at bounding box center [132, 126] width 68 height 29
click at [576, 128] on span "167" at bounding box center [573, 127] width 15 height 8
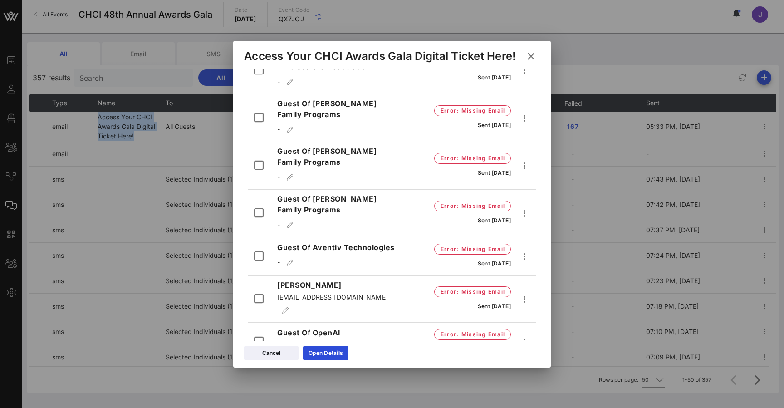
scroll to position [5667, 0]
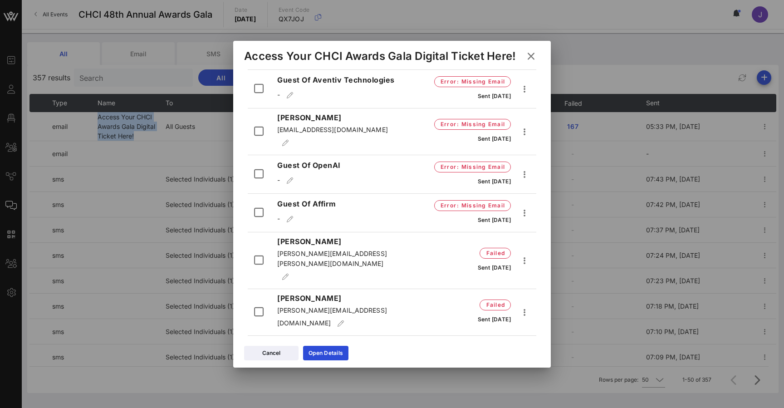
click at [531, 53] on icon at bounding box center [531, 56] width 12 height 11
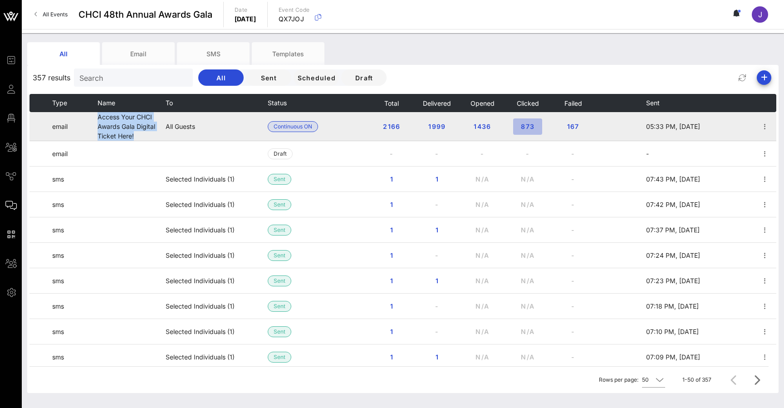
click at [531, 122] on button "873" at bounding box center [527, 126] width 29 height 16
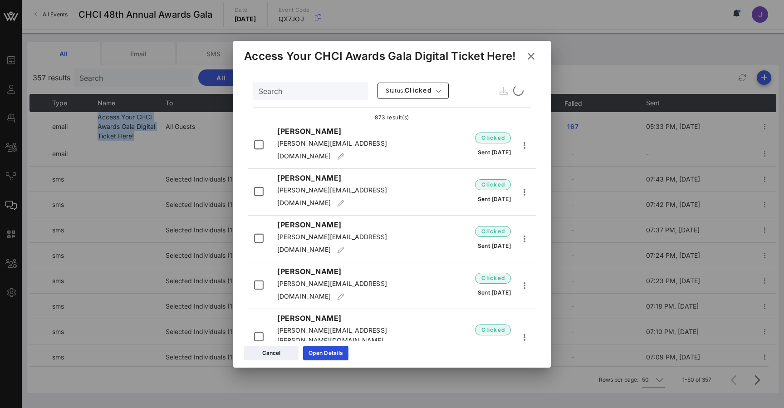
click at [535, 53] on icon at bounding box center [531, 55] width 13 height 11
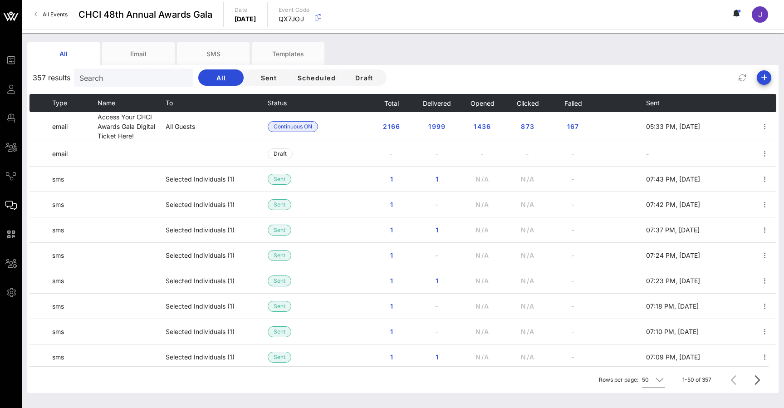
click at [532, 57] on div "All Email SMS Templates" at bounding box center [396, 53] width 738 height 23
click at [45, 16] on span "All Events" at bounding box center [55, 14] width 25 height 7
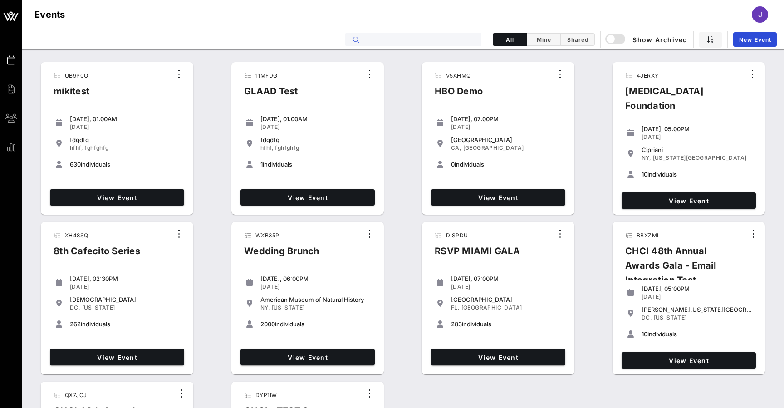
click at [421, 36] on input "text" at bounding box center [420, 40] width 113 height 12
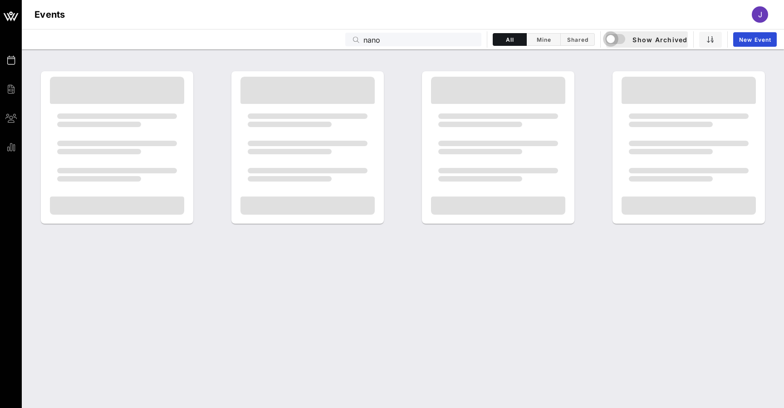
drag, startPoint x: 421, startPoint y: 36, endPoint x: 613, endPoint y: 42, distance: 192.1
click at [613, 42] on div "button" at bounding box center [611, 39] width 13 height 13
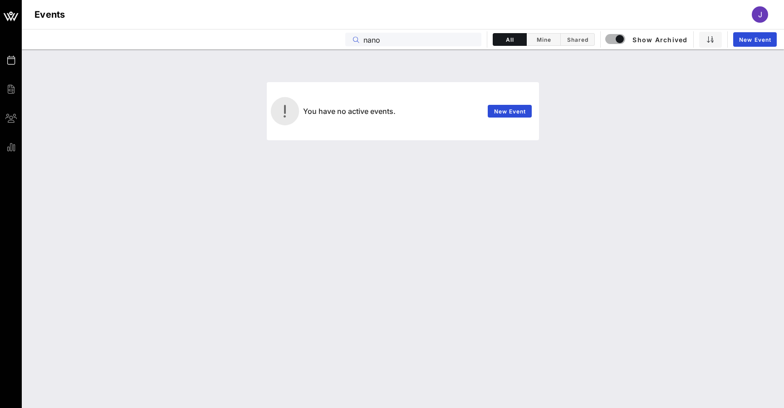
drag, startPoint x: 392, startPoint y: 38, endPoint x: 353, endPoint y: 35, distance: 39.1
click at [353, 35] on div "nano" at bounding box center [413, 40] width 136 height 14
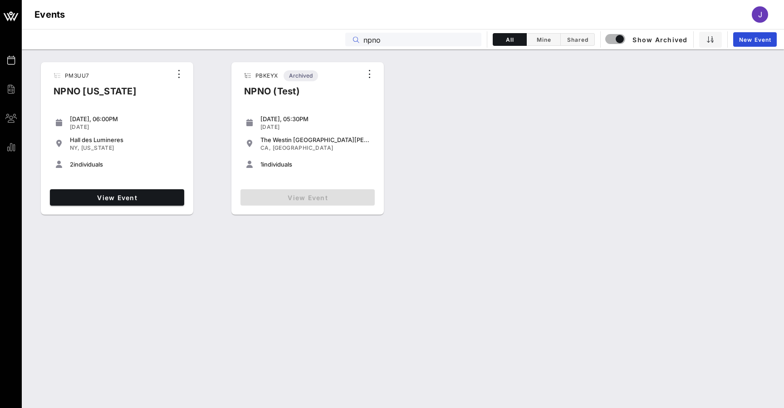
drag, startPoint x: 425, startPoint y: 42, endPoint x: 305, endPoint y: 19, distance: 122.9
click at [305, 19] on header "Events J Events npno All Mine Shared Show Archived New Event" at bounding box center [403, 24] width 762 height 49
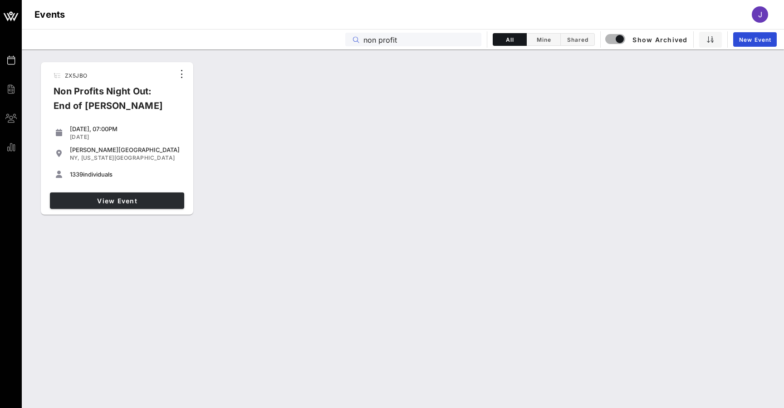
type input "non profit"
click at [131, 202] on span "View Event" at bounding box center [117, 201] width 127 height 8
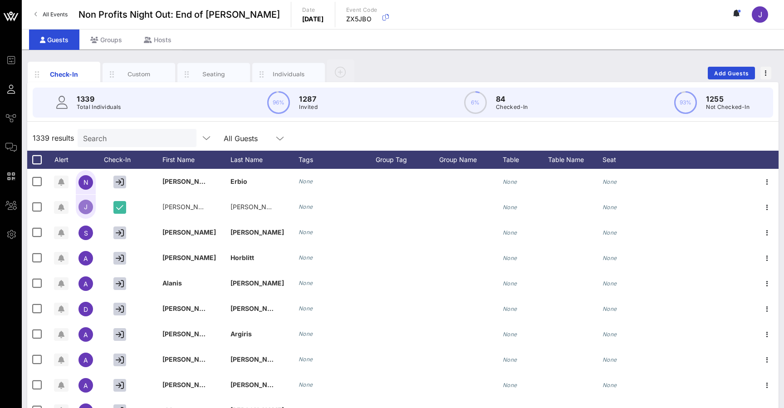
drag, startPoint x: 402, startPoint y: 1, endPoint x: 93, endPoint y: 99, distance: 324.8
click at [93, 99] on p "1339" at bounding box center [99, 98] width 44 height 11
click at [307, 102] on p "1287" at bounding box center [308, 98] width 19 height 11
drag, startPoint x: 328, startPoint y: 163, endPoint x: 296, endPoint y: 62, distance: 105.8
click at [296, 62] on div "Check-In Custom Seating Individuals" at bounding box center [192, 72] width 329 height 27
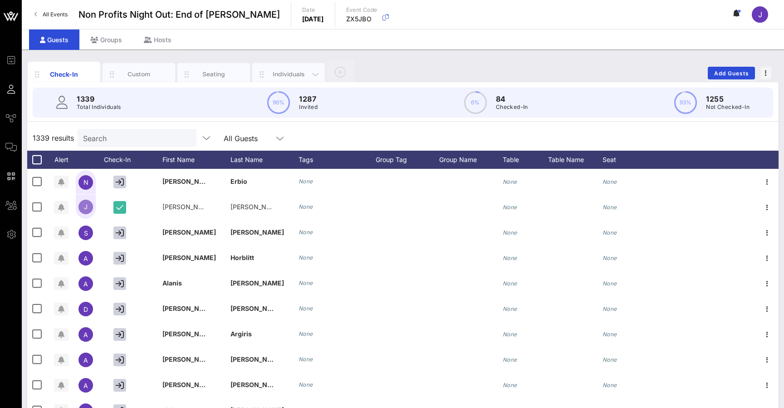
click at [295, 70] on div "Individuals" at bounding box center [289, 74] width 40 height 9
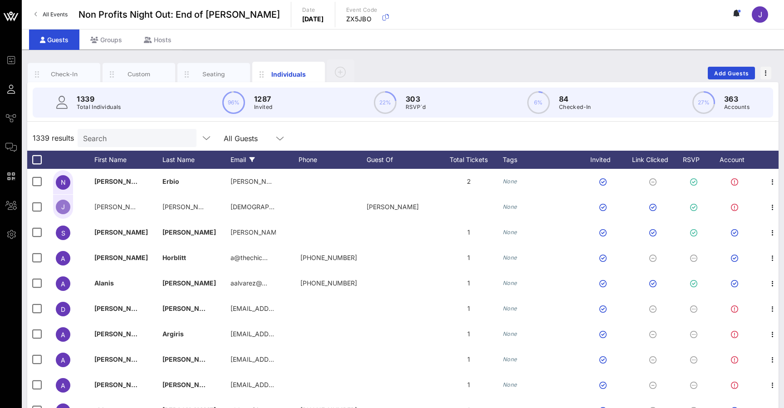
click at [243, 160] on div "Email" at bounding box center [265, 160] width 68 height 18
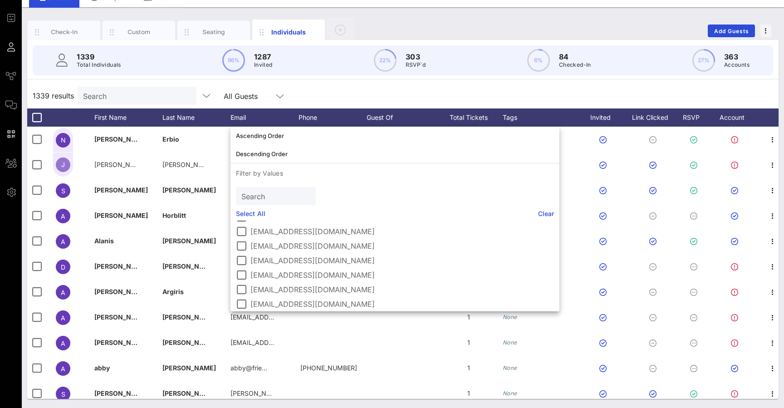
scroll to position [398, 0]
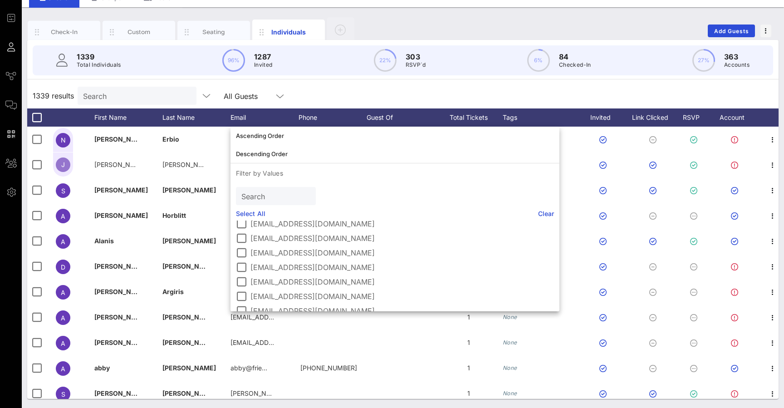
click at [329, 89] on div "1339 results Search All Guests" at bounding box center [403, 95] width 752 height 25
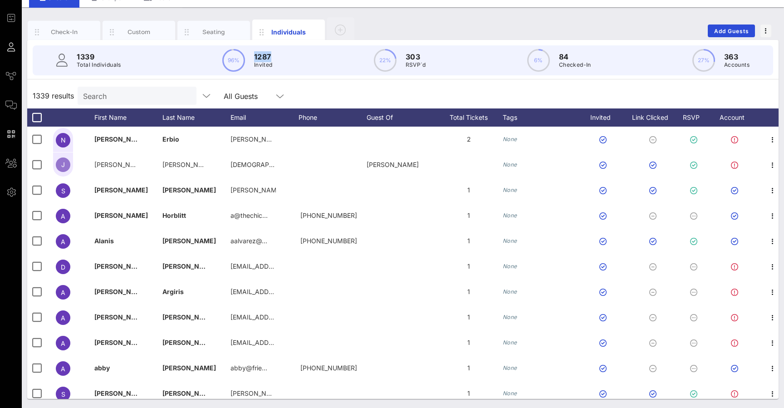
drag, startPoint x: 276, startPoint y: 55, endPoint x: 251, endPoint y: 55, distance: 25.0
click at [251, 55] on div "1339 Total Individuals 96% 1287 Invited 22% 303 RSVP`d 6% 84 Checked-In 27% 363…" at bounding box center [403, 60] width 741 height 30
drag, startPoint x: 430, startPoint y: 59, endPoint x: 400, endPoint y: 59, distance: 30.0
click at [400, 59] on div "1339 Total Individuals 96% 1287 Invited 22% 303 RSVP`d 6% 84 Checked-In 27% 363…" at bounding box center [403, 60] width 741 height 30
drag, startPoint x: 598, startPoint y: 68, endPoint x: 559, endPoint y: 56, distance: 40.9
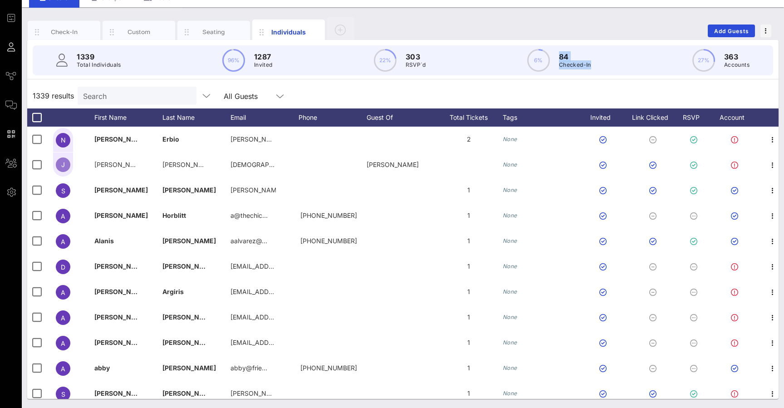
click at [559, 56] on div "1339 Total Individuals 96% 1287 Invited 22% 303 RSVP`d 6% 84 Checked-In 27% 363…" at bounding box center [403, 60] width 741 height 30
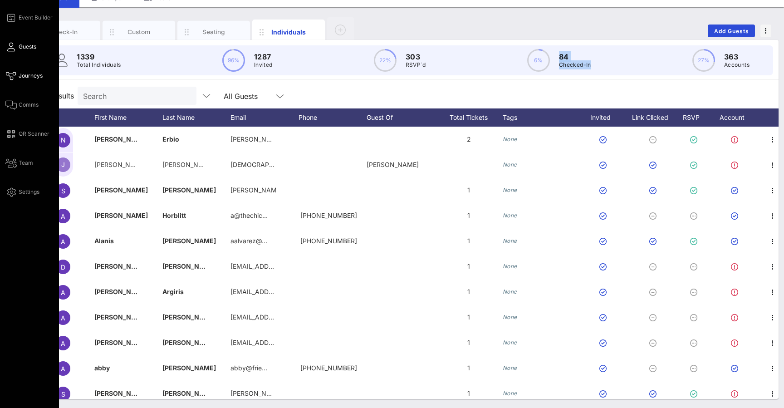
click at [16, 77] on icon at bounding box center [10, 75] width 11 height 1
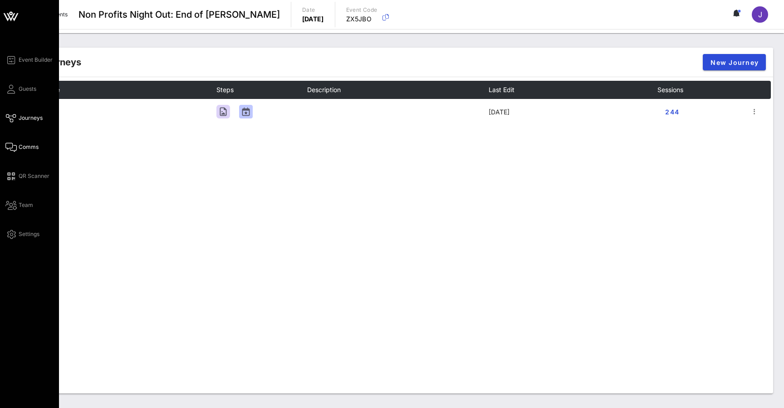
click at [8, 148] on icon at bounding box center [10, 147] width 11 height 1
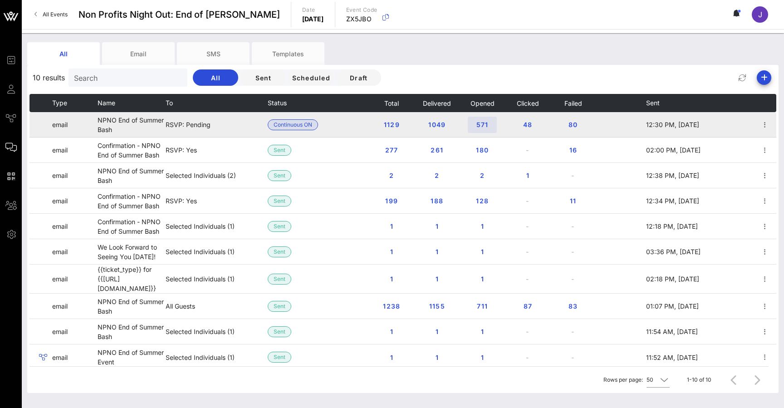
click at [485, 125] on span "571" at bounding box center [482, 125] width 15 height 8
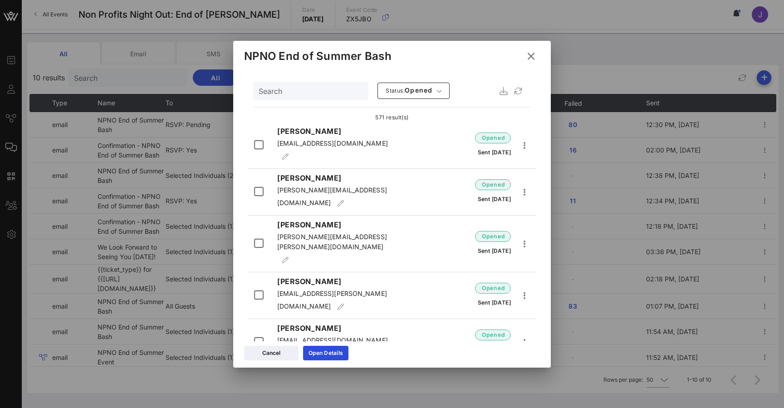
click at [533, 57] on icon at bounding box center [531, 56] width 12 height 11
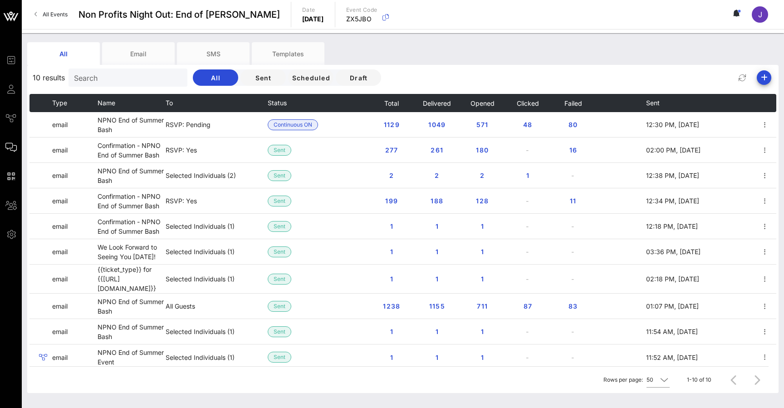
click at [62, 17] on span "All Events" at bounding box center [55, 14] width 25 height 7
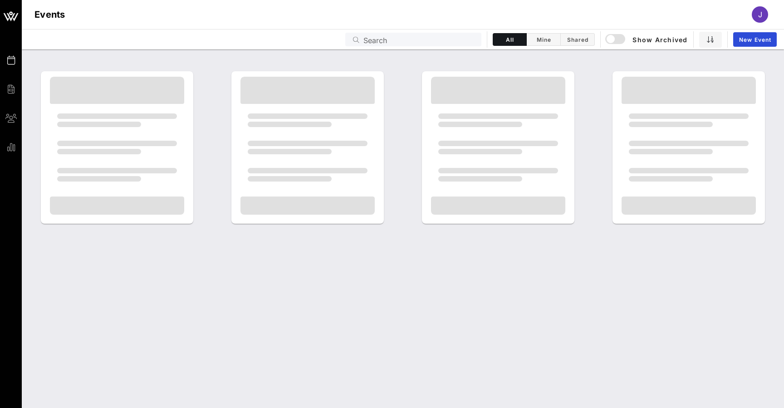
click at [62, 16] on h1 "Events" at bounding box center [49, 14] width 31 height 15
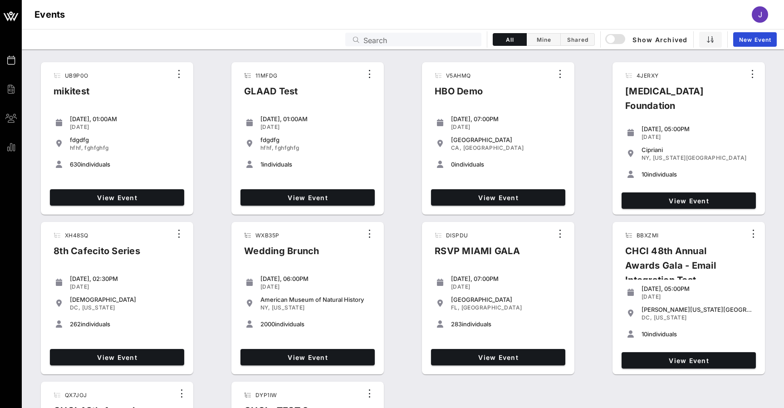
click at [431, 36] on input "Search" at bounding box center [420, 40] width 113 height 12
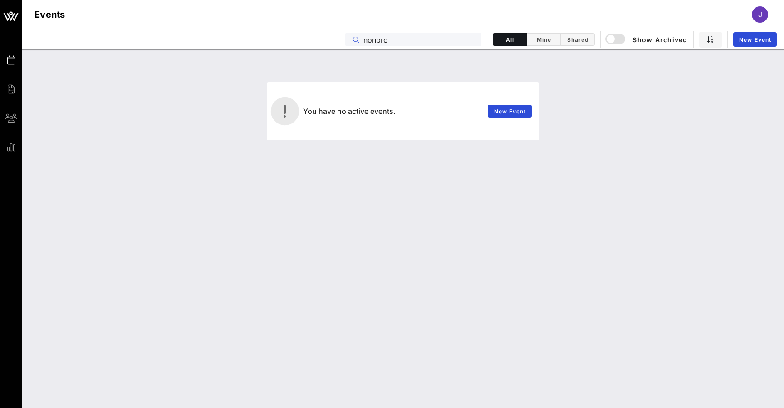
drag, startPoint x: 431, startPoint y: 36, endPoint x: 380, endPoint y: 39, distance: 51.4
click at [380, 39] on input "nonpro" at bounding box center [420, 40] width 113 height 12
click at [376, 39] on input "nonpro" at bounding box center [420, 40] width 113 height 12
click at [610, 38] on div "button" at bounding box center [611, 39] width 13 height 13
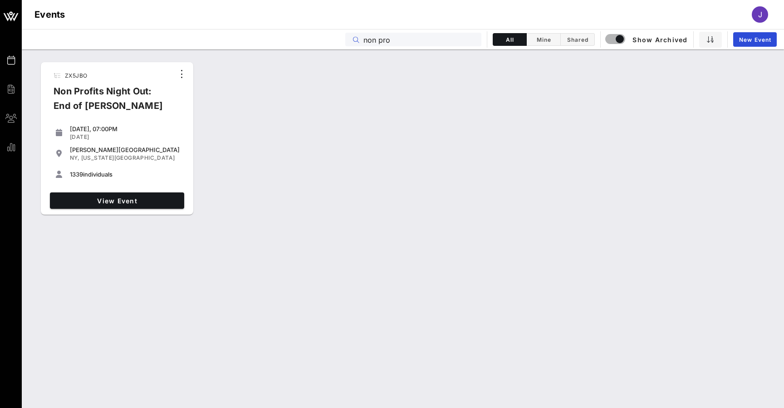
click at [398, 42] on input "non pro" at bounding box center [420, 40] width 113 height 12
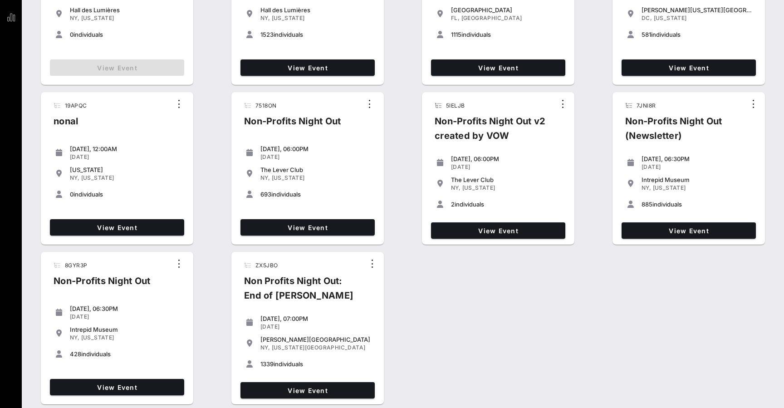
scroll to position [17, 0]
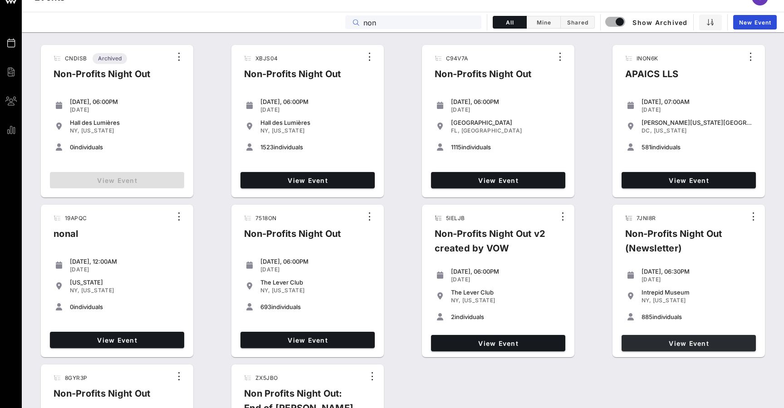
type input "non"
click at [689, 342] on span "View Event" at bounding box center [688, 343] width 127 height 8
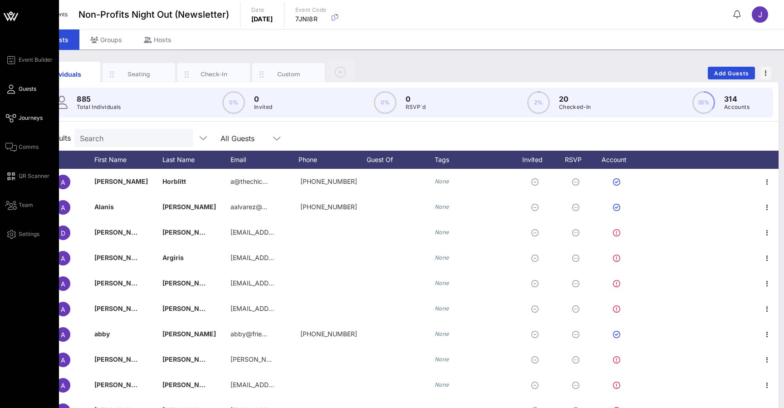
click at [19, 118] on span "Journeys" at bounding box center [31, 118] width 24 height 8
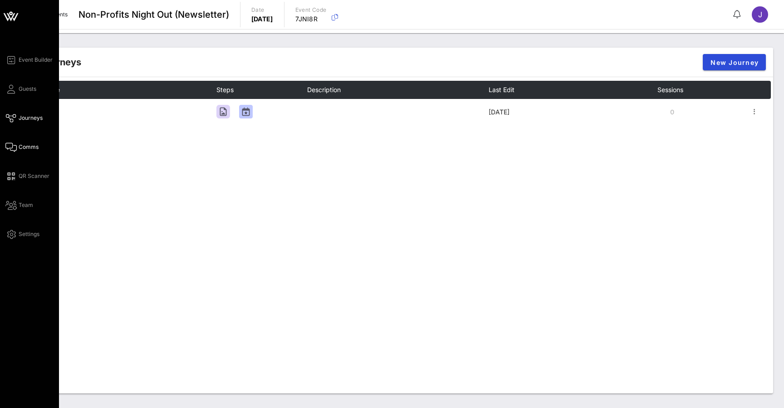
click at [13, 148] on icon at bounding box center [10, 147] width 11 height 1
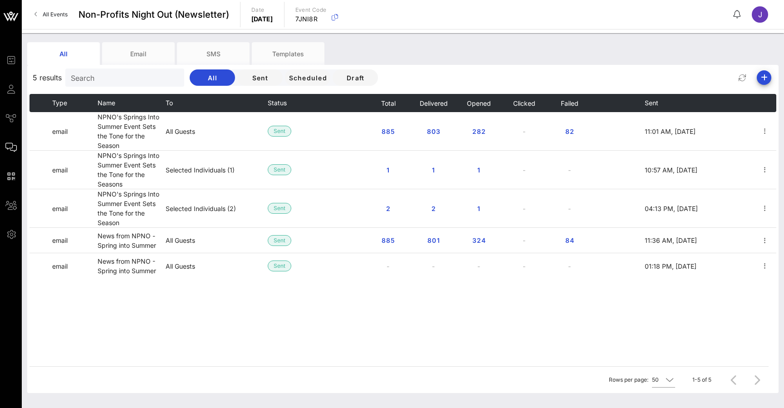
click at [58, 14] on span "All Events" at bounding box center [55, 14] width 25 height 7
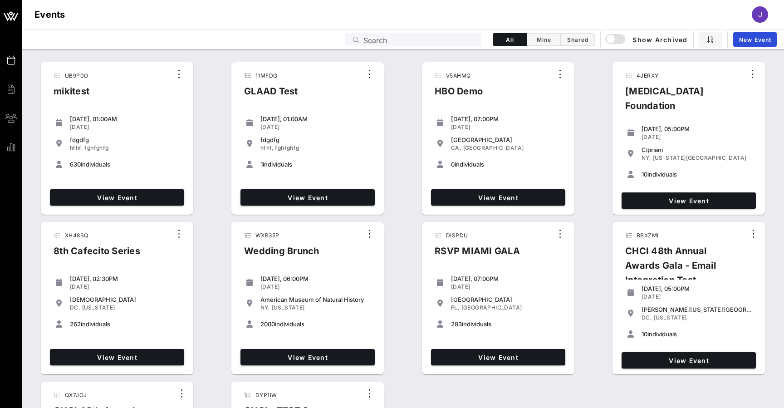
click at [408, 39] on input "Search" at bounding box center [420, 40] width 113 height 12
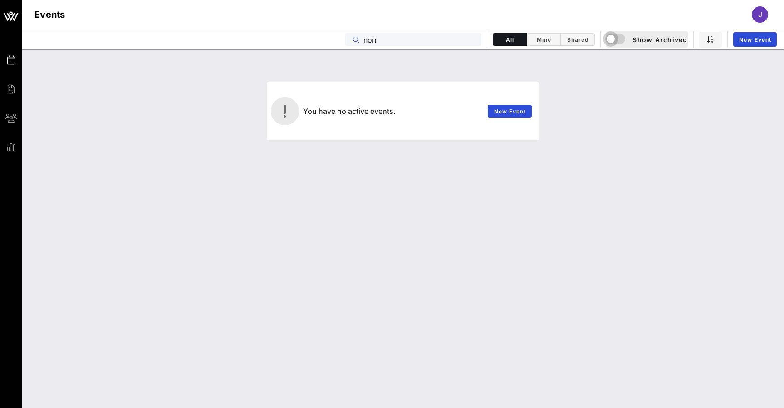
type input "non"
click at [615, 38] on div "button" at bounding box center [611, 39] width 13 height 13
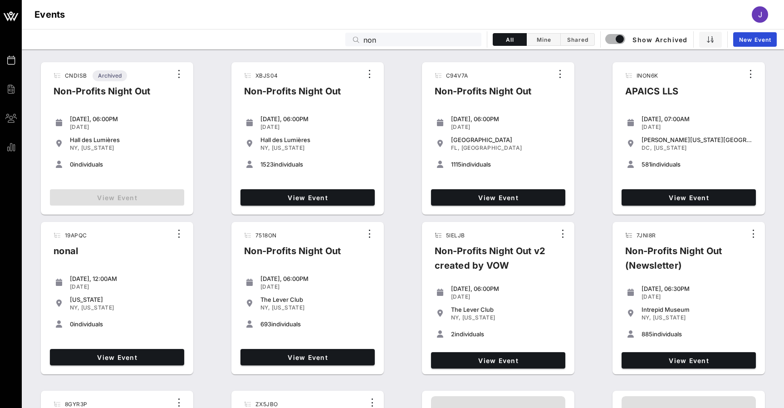
scroll to position [16, 0]
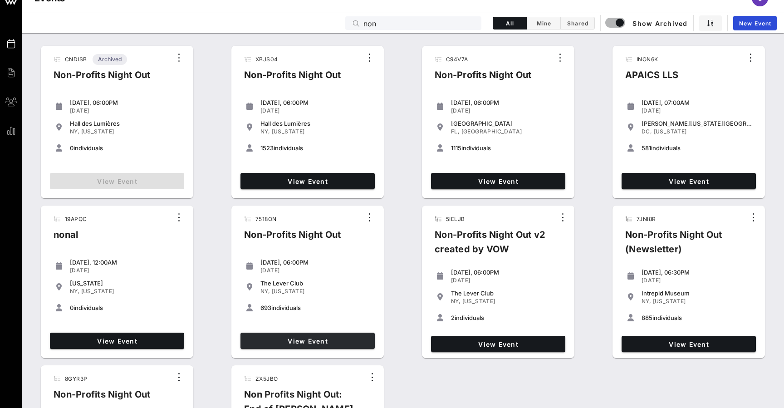
click at [296, 342] on span "View Event" at bounding box center [307, 341] width 127 height 8
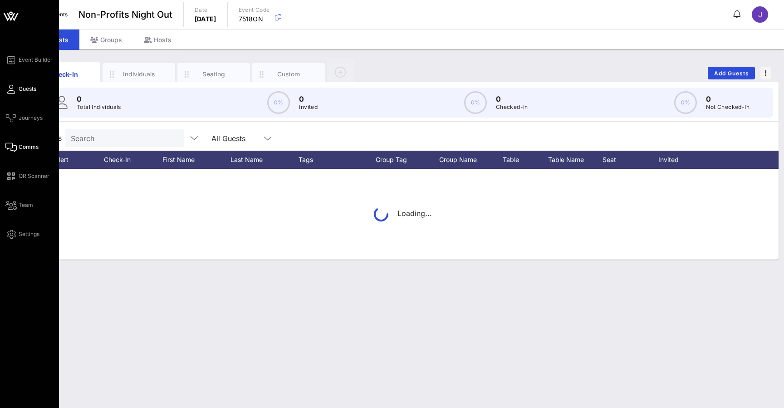
click at [15, 148] on icon at bounding box center [10, 147] width 11 height 1
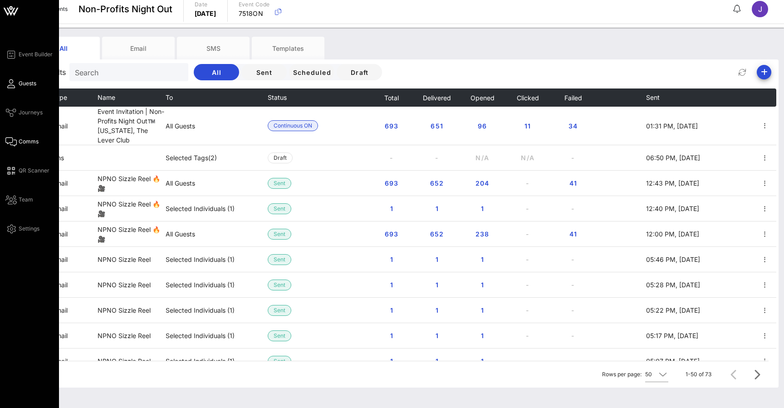
click at [6, 89] on link "Guests" at bounding box center [20, 83] width 31 height 11
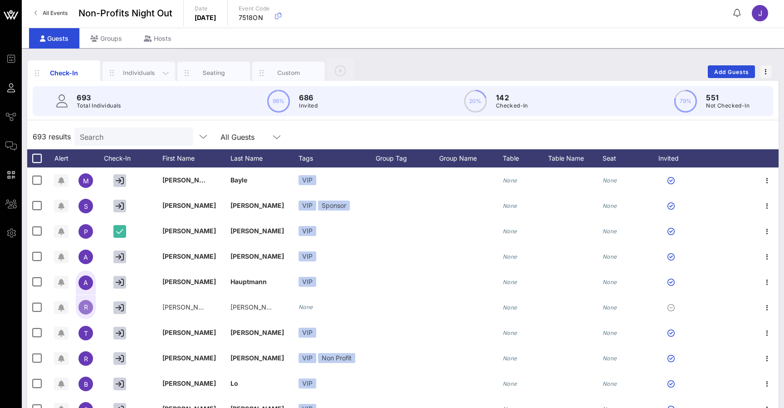
click at [142, 70] on div "Individuals" at bounding box center [139, 73] width 40 height 9
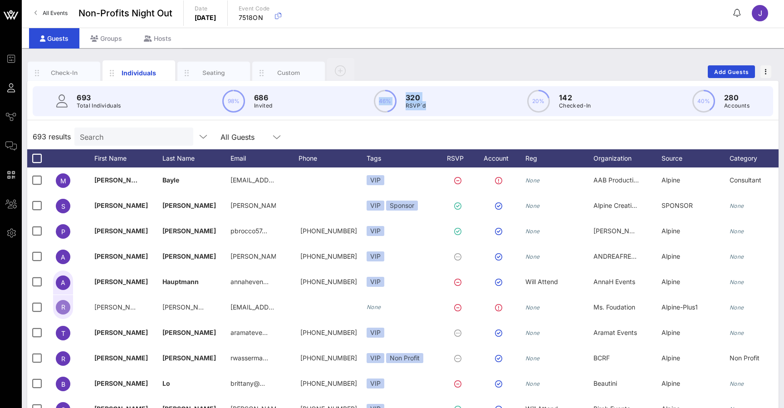
drag, startPoint x: 441, startPoint y: 111, endPoint x: 387, endPoint y: 93, distance: 57.0
click at [387, 93] on div "693 Total Individuals 98% 686 Invited 46% 320 RSVP`d 20% 142 Checked-In 40% 280…" at bounding box center [403, 101] width 741 height 30
click at [445, 109] on div "693 Total Individuals 98% 686 Invited 46% 320 RSVP`d 20% 142 Checked-In 40% 280…" at bounding box center [403, 101] width 741 height 30
drag, startPoint x: 434, startPoint y: 109, endPoint x: 388, endPoint y: 98, distance: 47.2
click at [388, 98] on div "693 Total Individuals 98% 686 Invited 46% 320 RSVP`d 20% 142 Checked-In 40% 280…" at bounding box center [403, 101] width 741 height 30
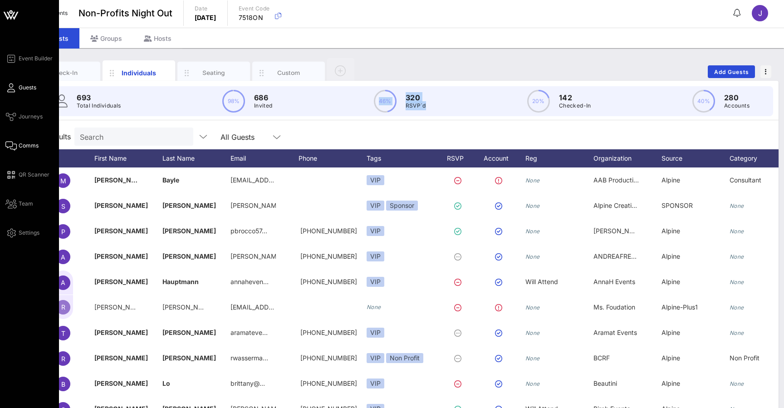
click at [10, 147] on icon at bounding box center [10, 145] width 11 height 1
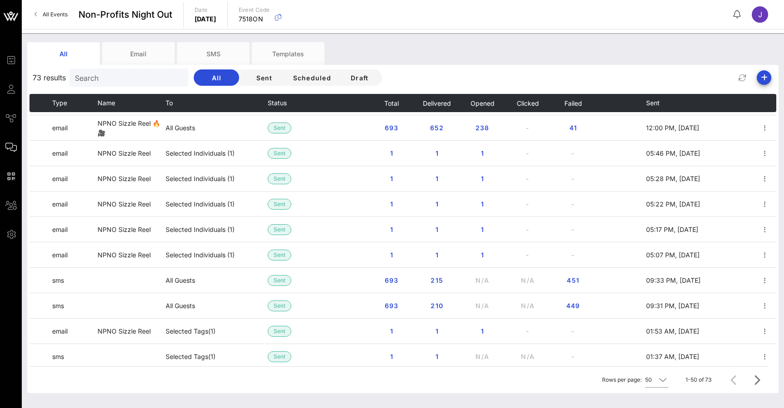
scroll to position [170, 0]
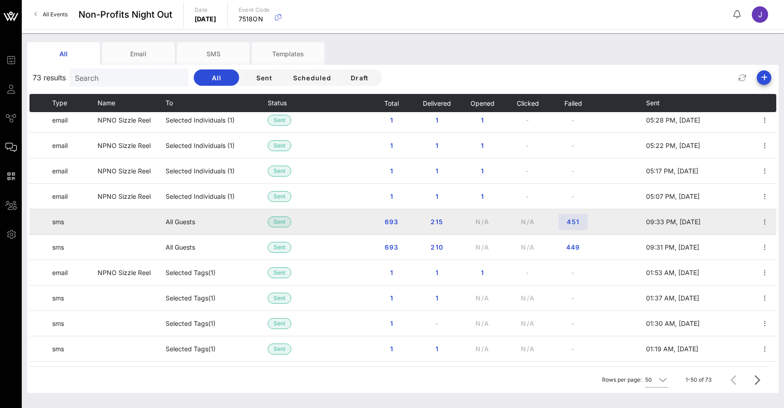
click at [574, 222] on span "451" at bounding box center [573, 222] width 15 height 8
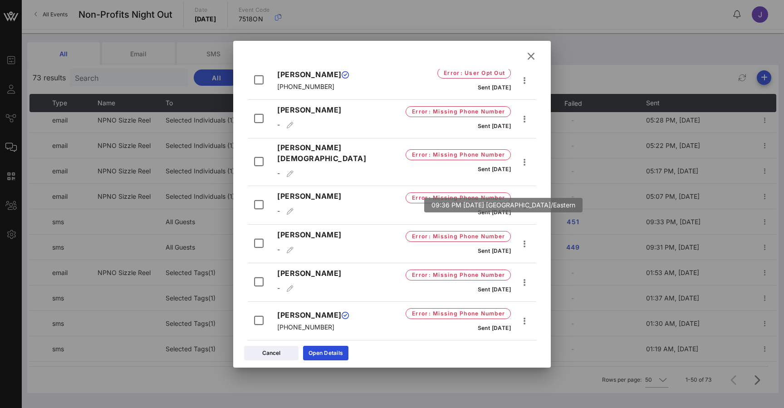
scroll to position [2247, 0]
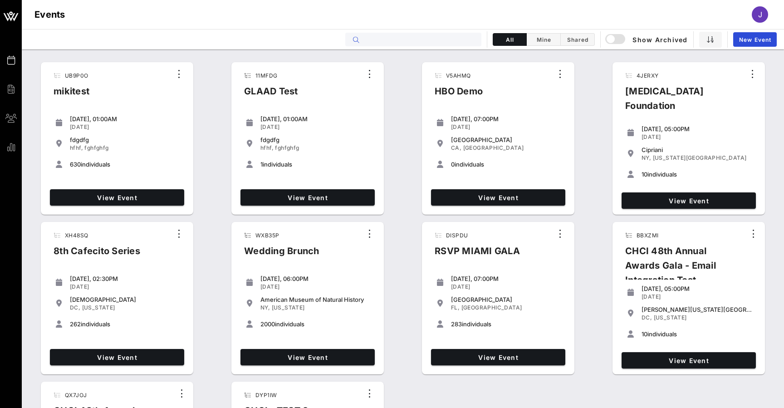
click at [402, 45] on input "text" at bounding box center [420, 40] width 113 height 12
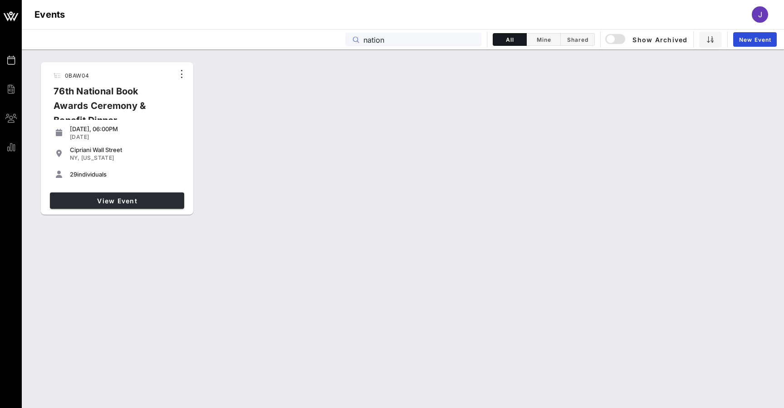
type input "nation"
click at [128, 204] on span "View Event" at bounding box center [117, 201] width 127 height 8
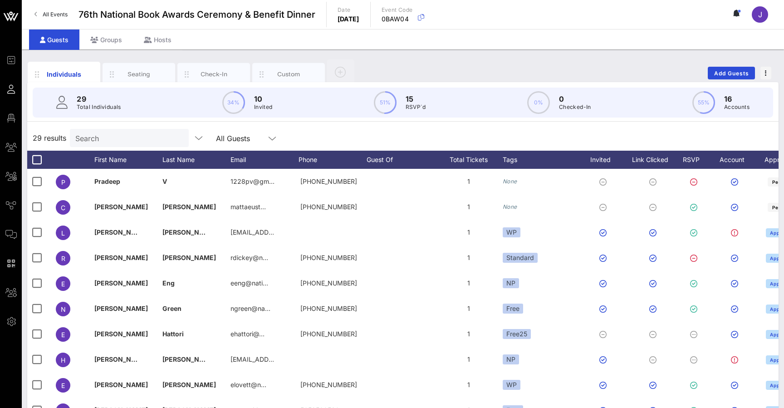
click at [690, 161] on div "RSVP" at bounding box center [696, 160] width 32 height 18
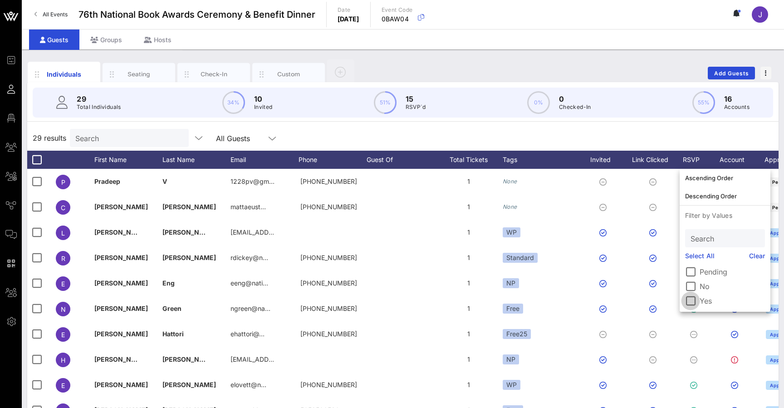
click at [691, 300] on div at bounding box center [690, 300] width 15 height 15
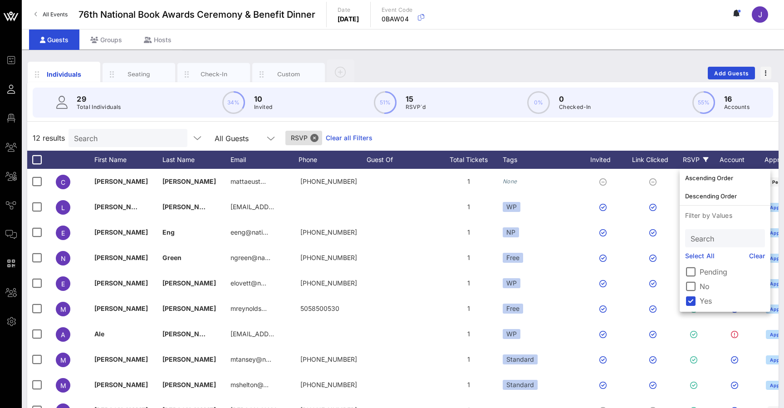
click at [545, 132] on div "12 results Search All Guests RSVP Clear all Filters" at bounding box center [403, 137] width 752 height 25
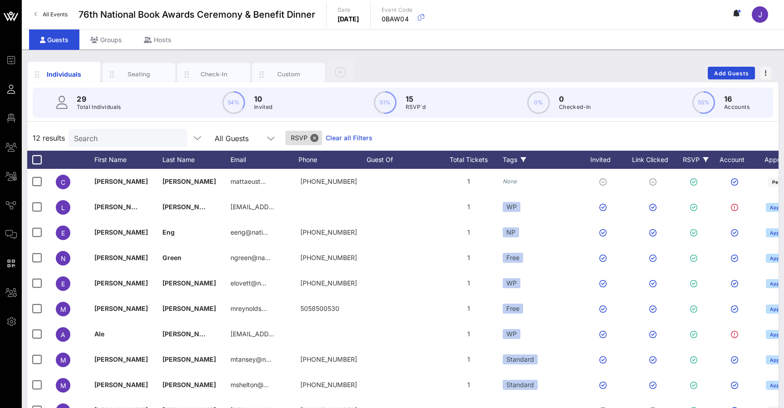
click at [511, 158] on div "Tags" at bounding box center [541, 160] width 77 height 18
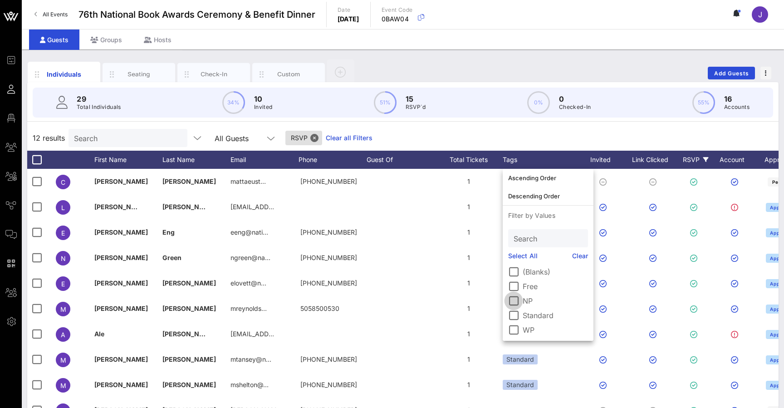
click at [516, 300] on div at bounding box center [513, 300] width 15 height 15
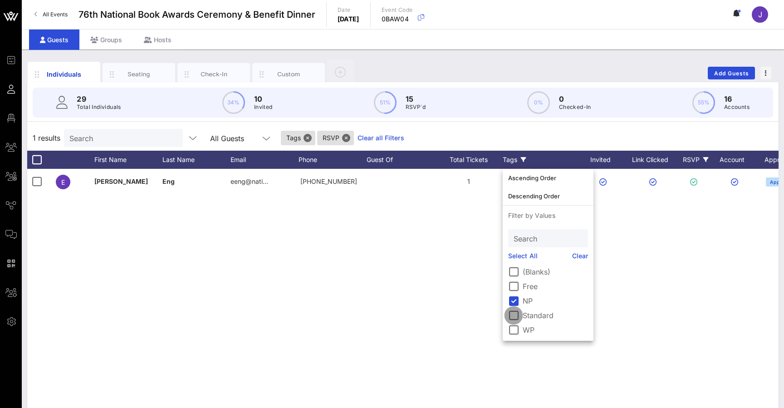
click at [516, 312] on div at bounding box center [513, 315] width 15 height 15
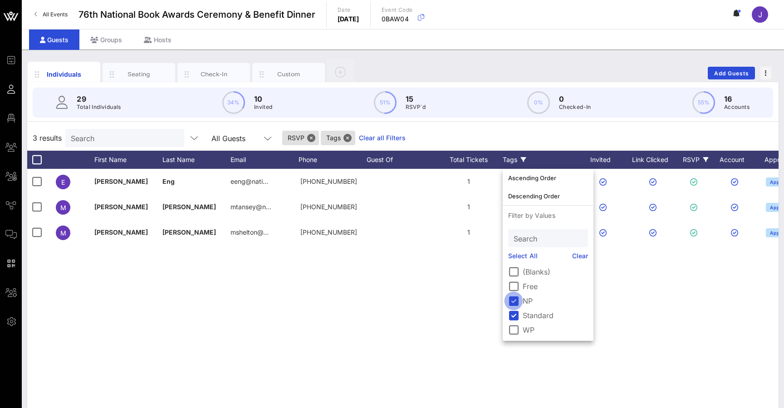
click at [516, 298] on div at bounding box center [513, 300] width 15 height 15
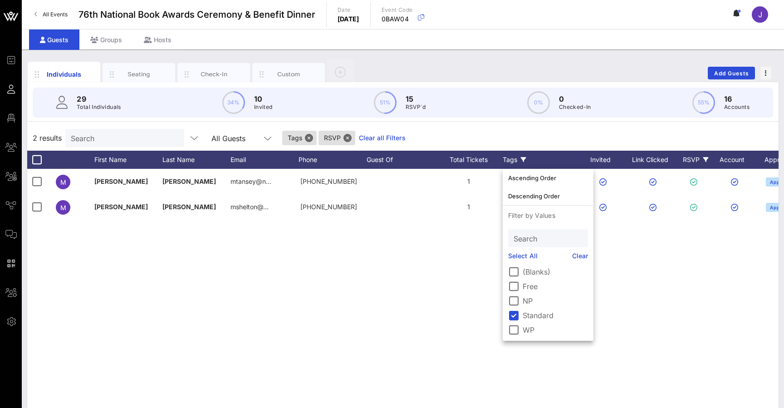
click at [509, 157] on div "Tags" at bounding box center [541, 160] width 77 height 18
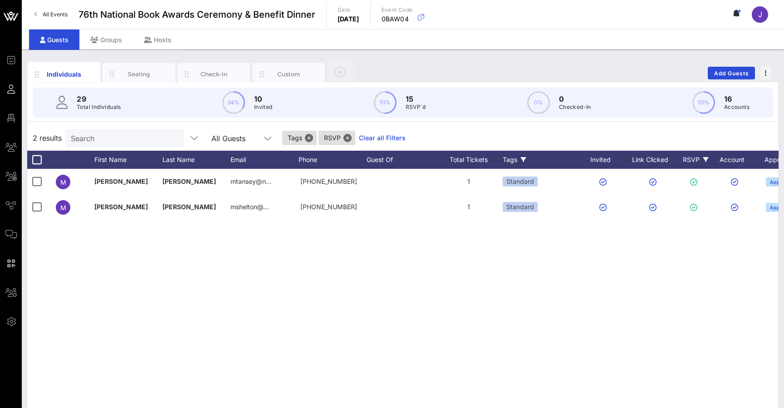
click at [509, 157] on div "Tags" at bounding box center [541, 160] width 77 height 18
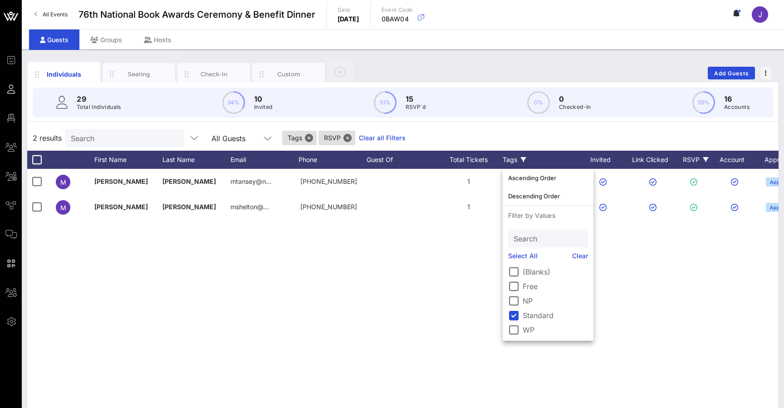
click at [523, 138] on div "2 results Search All Guests Tags RSVP Clear all Filters" at bounding box center [403, 137] width 752 height 25
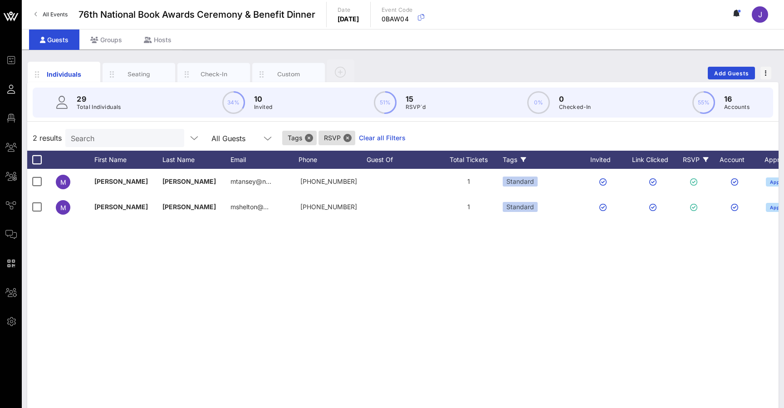
click at [697, 159] on div "RSVP" at bounding box center [696, 160] width 32 height 18
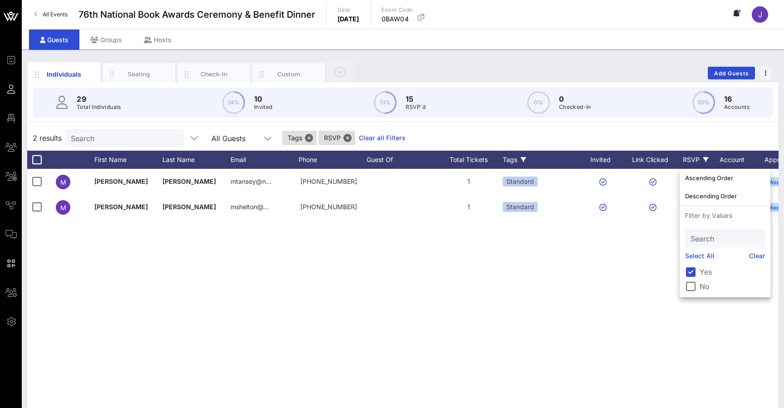
click at [597, 126] on div "2 results Search All Guests Tags RSVP Clear all Filters" at bounding box center [403, 137] width 752 height 25
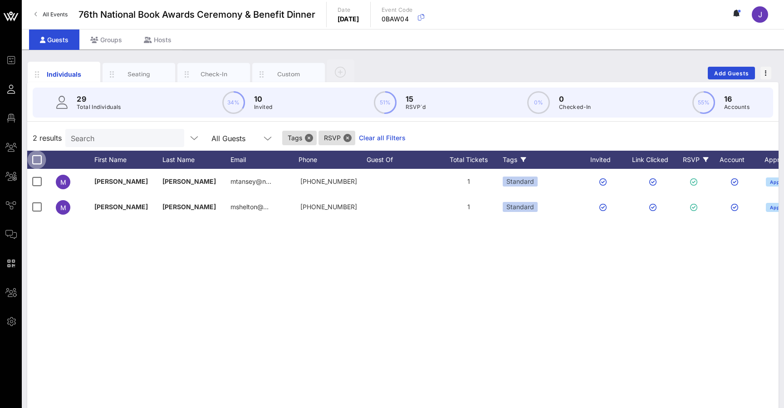
click at [37, 159] on div at bounding box center [36, 159] width 15 height 15
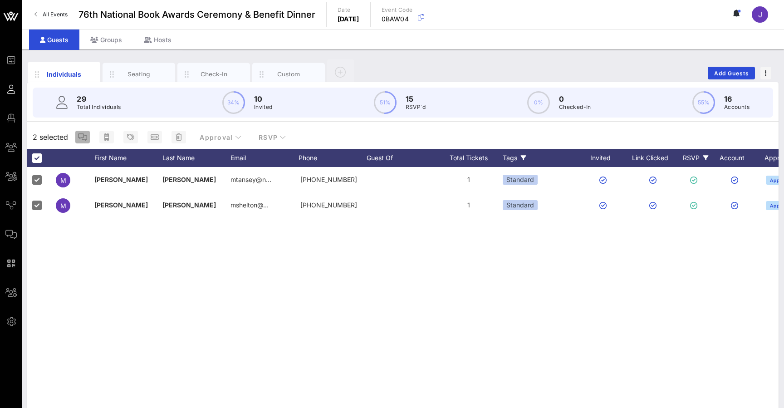
click at [84, 138] on icon "button" at bounding box center [82, 136] width 9 height 7
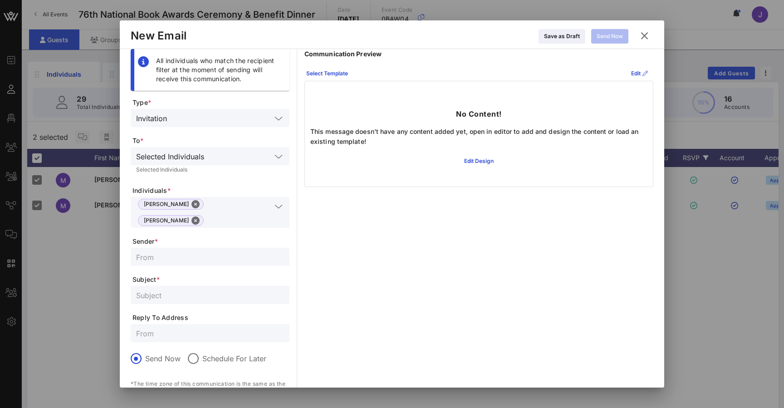
click at [647, 34] on icon at bounding box center [645, 35] width 12 height 11
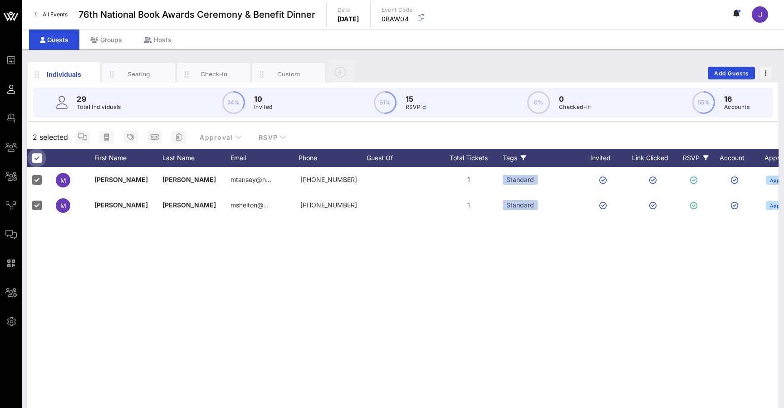
click at [37, 158] on div at bounding box center [36, 157] width 15 height 15
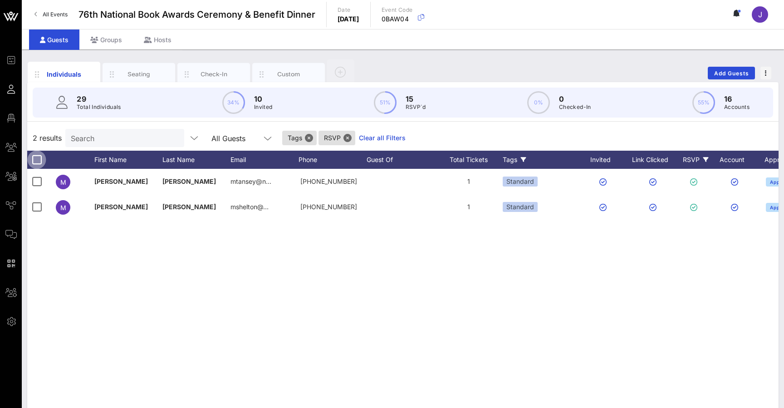
click at [37, 158] on div at bounding box center [36, 159] width 15 height 15
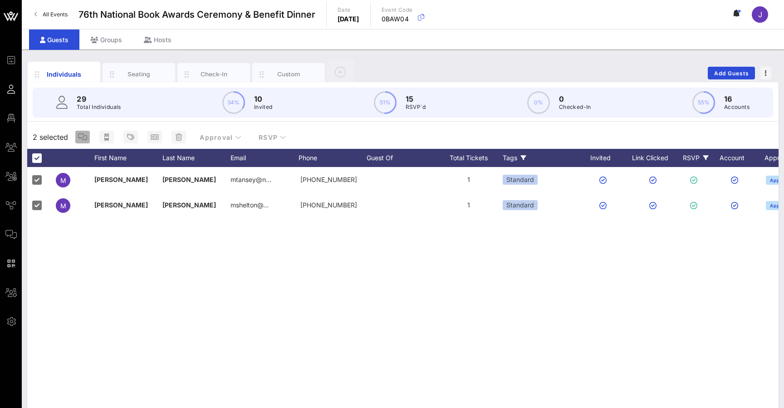
click at [83, 138] on icon "button" at bounding box center [82, 136] width 9 height 7
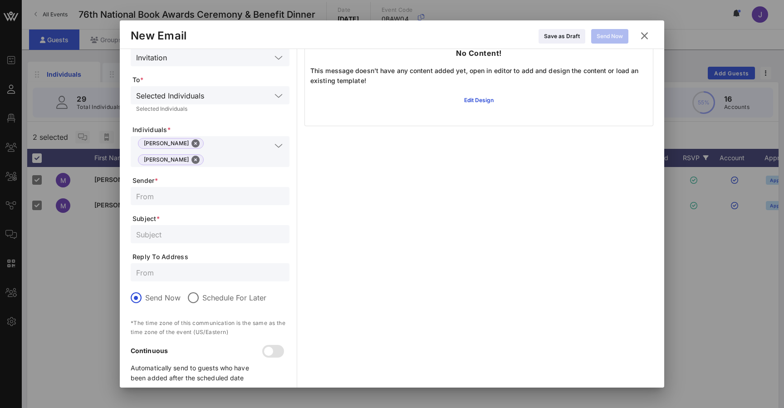
scroll to position [60, 0]
click at [273, 344] on div at bounding box center [268, 351] width 15 height 15
click at [243, 98] on input "text" at bounding box center [240, 96] width 64 height 12
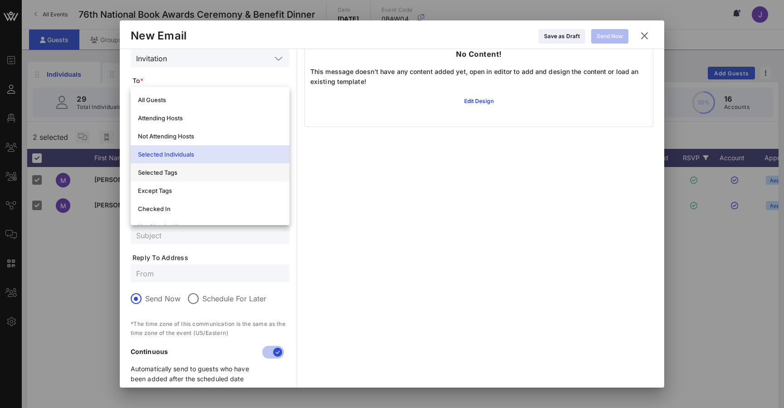
click at [192, 175] on div "Selected Tags" at bounding box center [210, 172] width 144 height 7
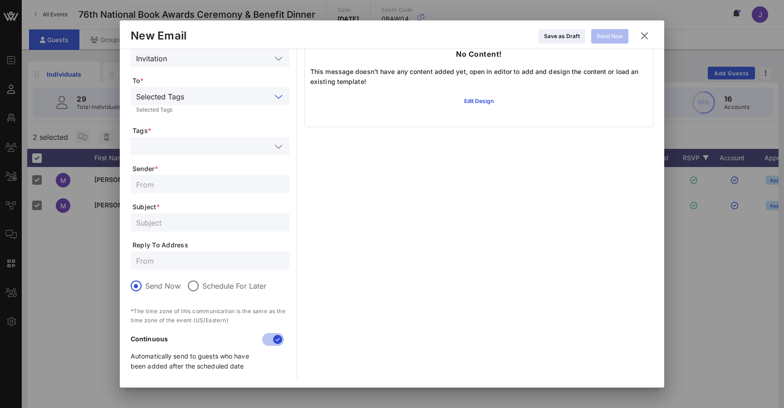
click at [649, 29] on button at bounding box center [645, 36] width 18 height 16
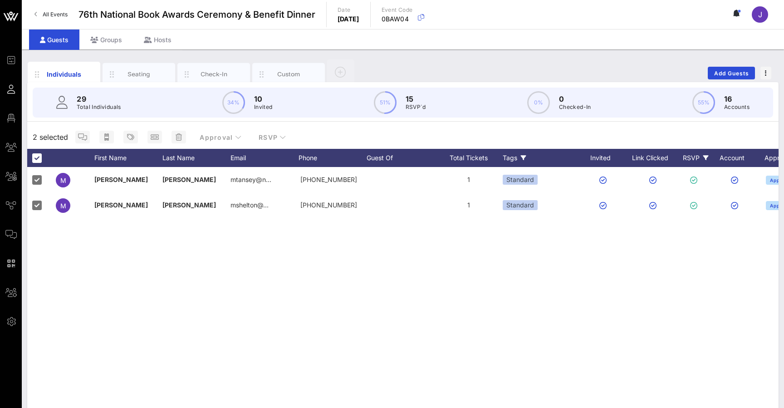
click at [13, 89] on icon at bounding box center [10, 89] width 11 height 1
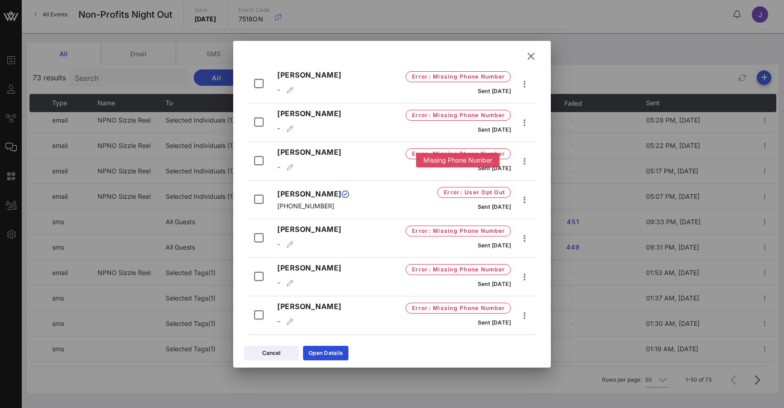
scroll to position [6753, 0]
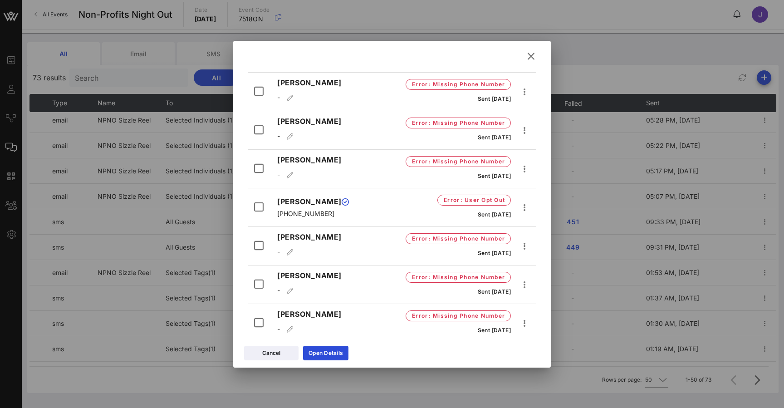
click at [535, 56] on icon at bounding box center [531, 56] width 13 height 12
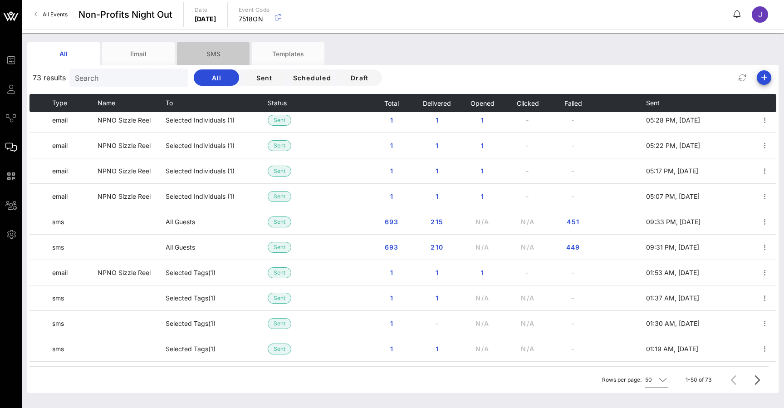
click at [211, 52] on div "SMS" at bounding box center [213, 53] width 73 height 23
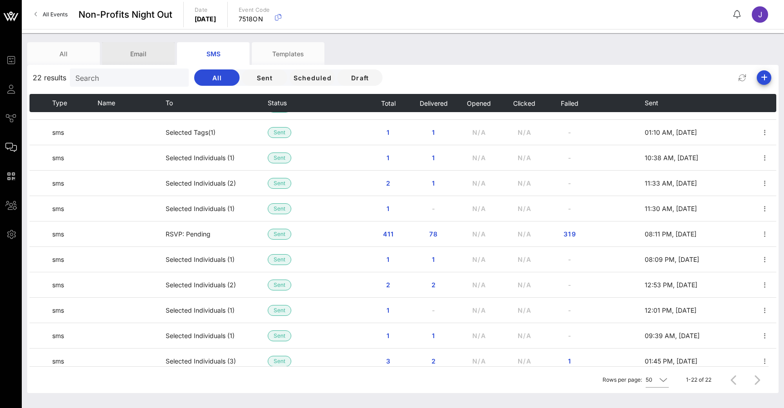
click at [136, 50] on div "Email" at bounding box center [138, 53] width 73 height 23
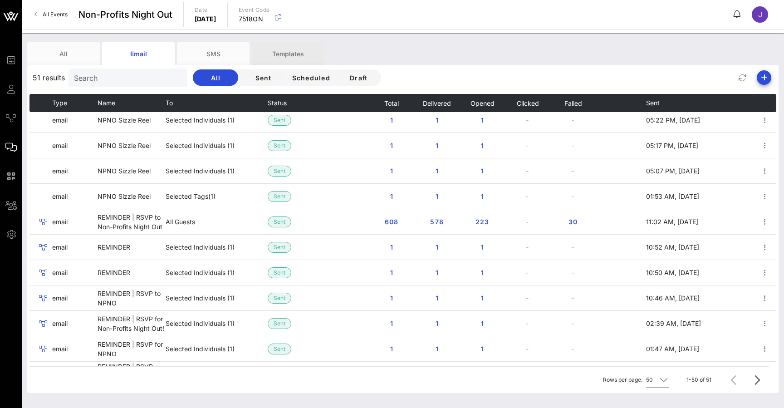
click at [300, 49] on div "Templates" at bounding box center [288, 53] width 73 height 23
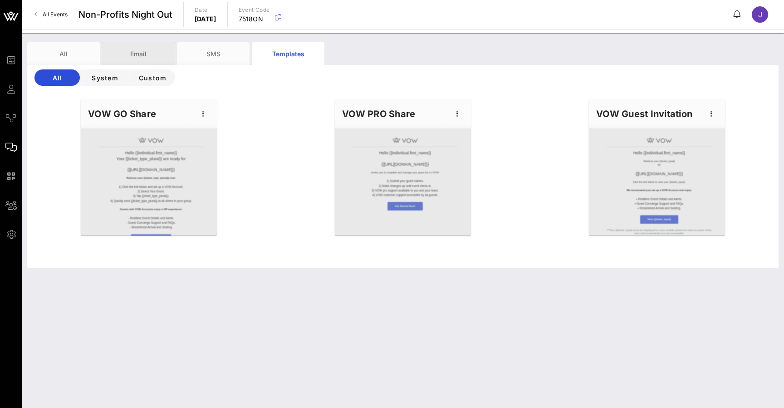
click at [142, 58] on div "Email" at bounding box center [138, 53] width 73 height 23
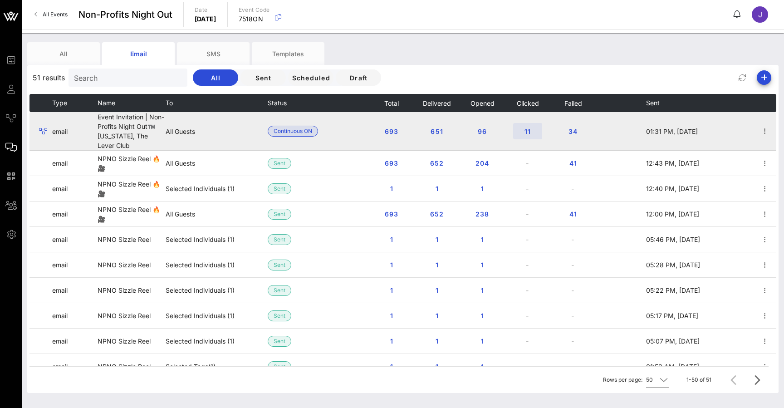
scroll to position [0, 0]
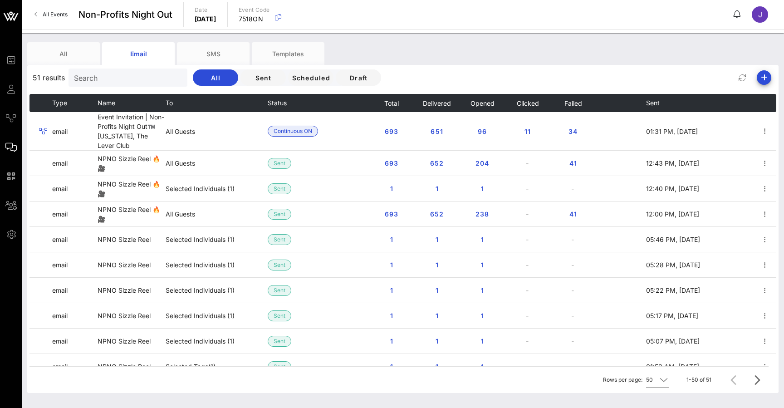
click at [57, 13] on span "All Events" at bounding box center [55, 14] width 25 height 7
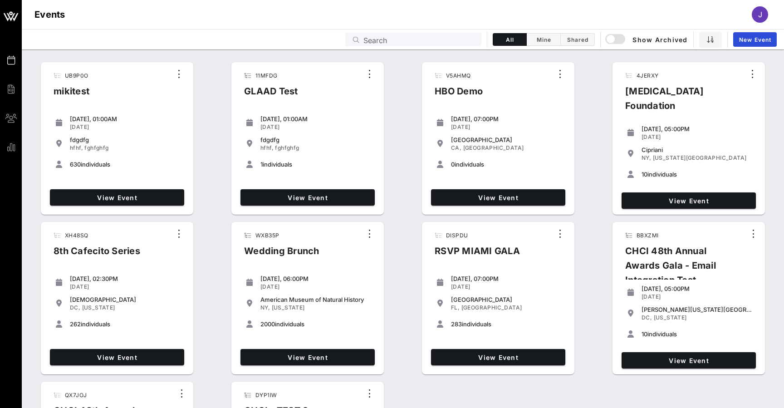
click at [463, 39] on input "Search" at bounding box center [420, 40] width 113 height 12
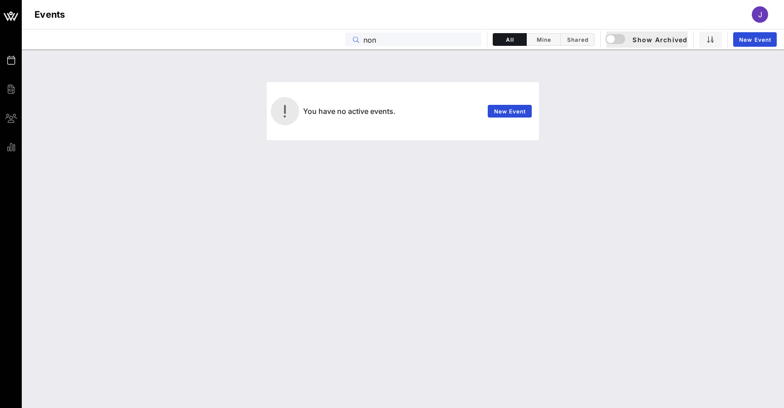
type input "non"
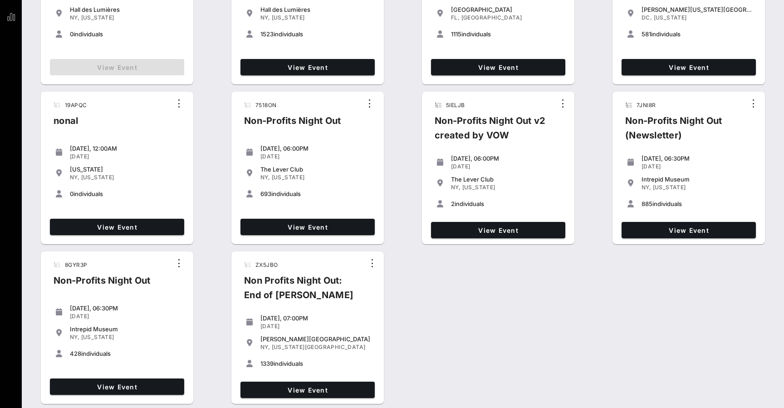
scroll to position [130, 0]
click at [344, 223] on span "View Event" at bounding box center [307, 227] width 127 height 8
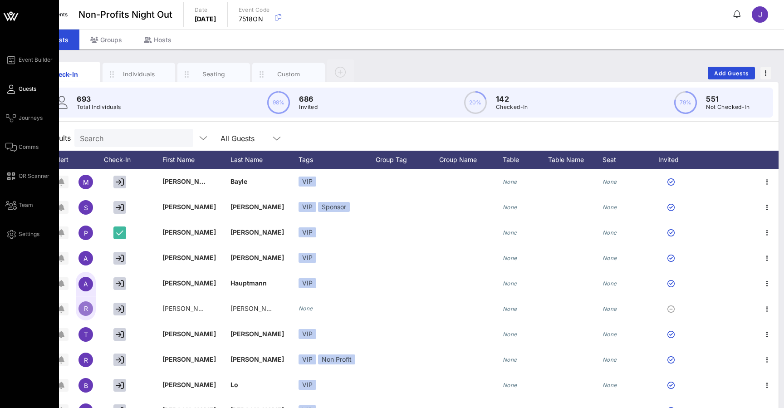
click at [8, 153] on div "Event Builder Guests Journeys Comms QR Scanner Team Settings" at bounding box center [32, 146] width 54 height 185
click at [10, 147] on icon at bounding box center [10, 147] width 11 height 1
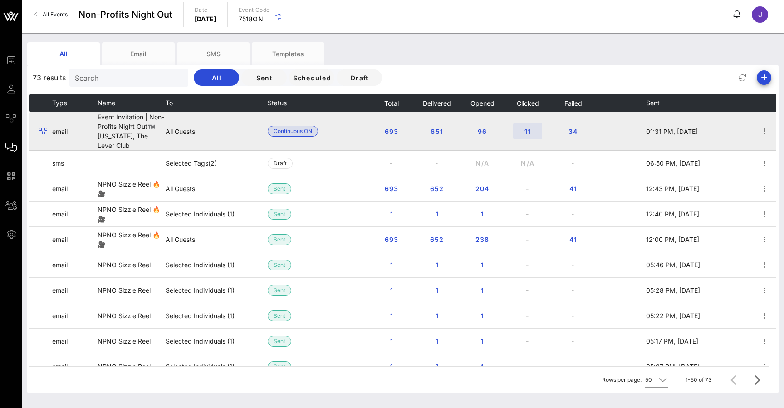
click at [527, 133] on span "11" at bounding box center [528, 132] width 15 height 8
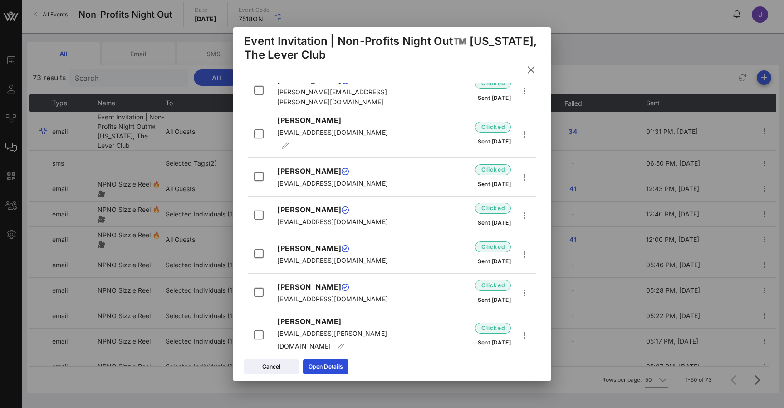
scroll to position [227, 0]
click at [532, 70] on icon at bounding box center [531, 70] width 13 height 12
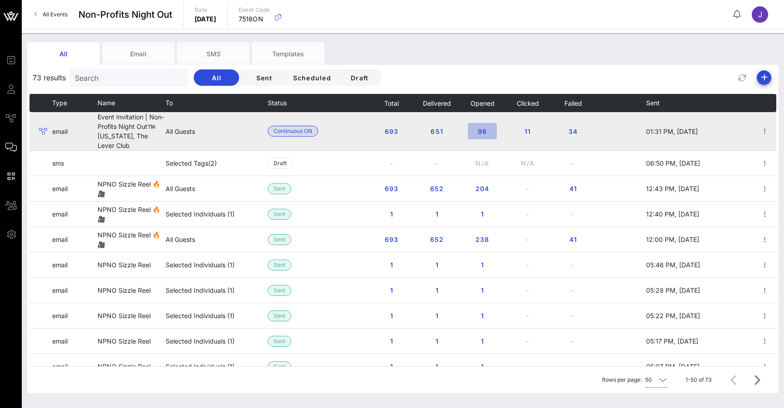
click at [481, 135] on button "96" at bounding box center [482, 131] width 29 height 16
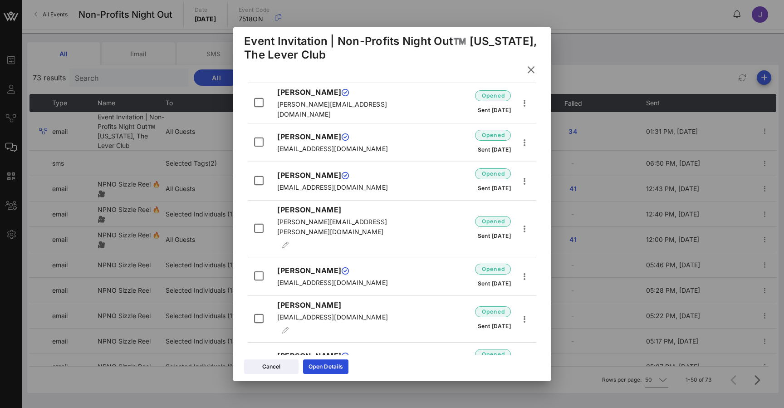
scroll to position [3547, 0]
click at [533, 64] on icon at bounding box center [531, 70] width 14 height 13
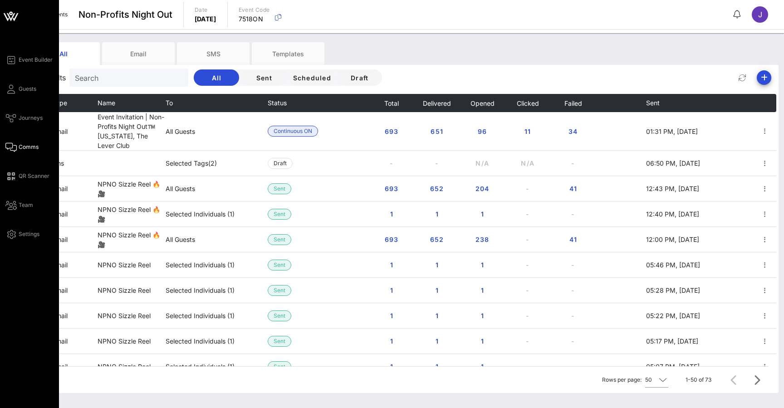
click at [10, 95] on div "Event Builder Guests Journeys Comms QR Scanner Team Settings" at bounding box center [32, 146] width 54 height 185
click at [10, 89] on icon at bounding box center [10, 89] width 11 height 1
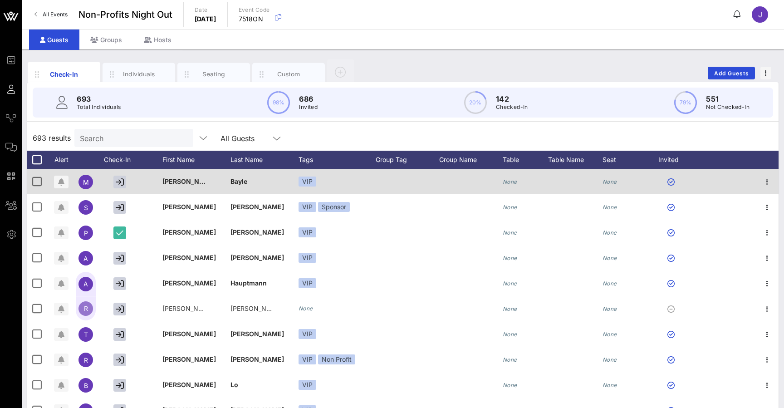
click at [767, 182] on icon "button" at bounding box center [767, 182] width 11 height 11
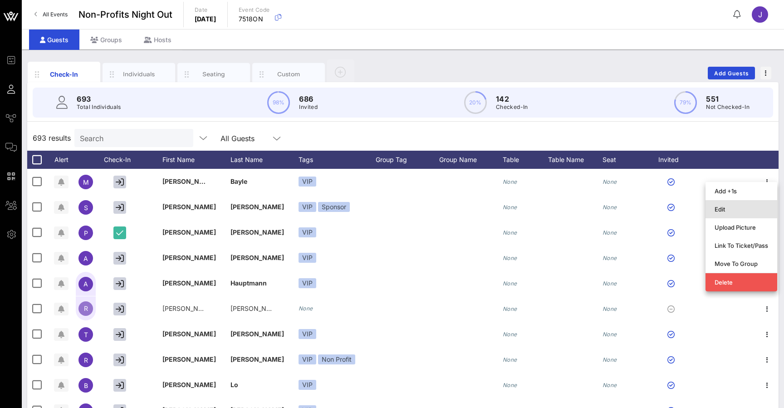
click at [754, 209] on div "Edit" at bounding box center [742, 209] width 54 height 7
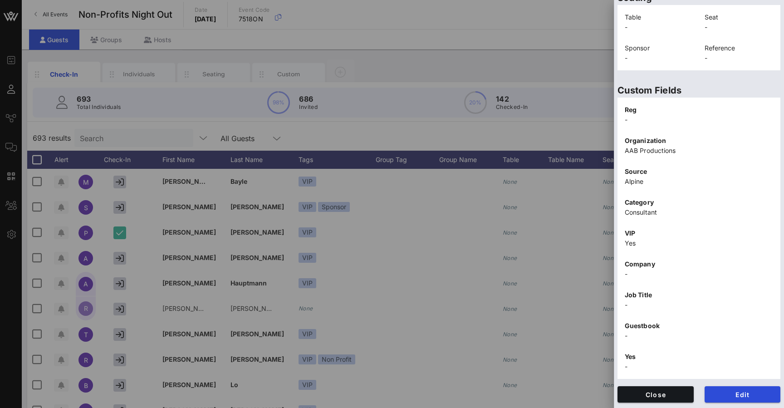
scroll to position [226, 0]
click at [739, 402] on button "Edit" at bounding box center [743, 394] width 76 height 16
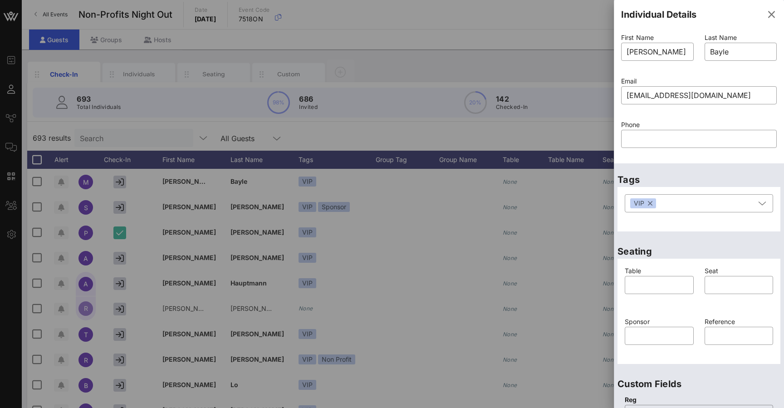
scroll to position [0, 0]
click at [771, 13] on icon "button" at bounding box center [771, 14] width 11 height 11
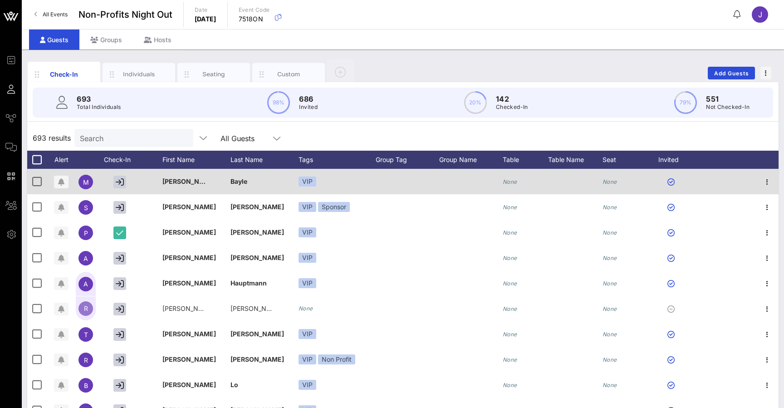
click at [254, 177] on div "Bayle" at bounding box center [265, 187] width 68 height 36
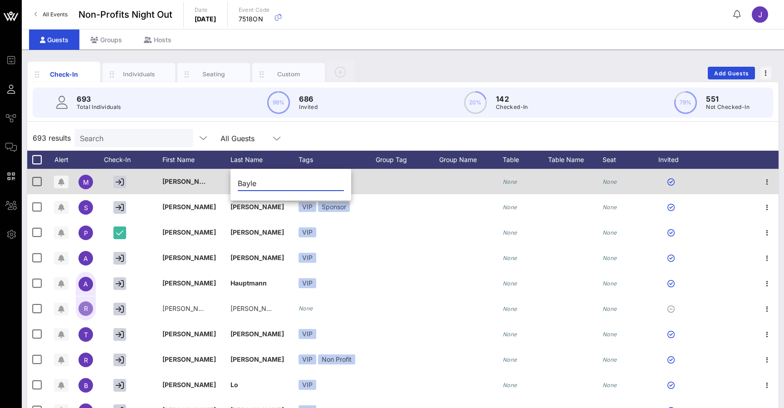
click at [611, 184] on icon "None" at bounding box center [610, 181] width 15 height 7
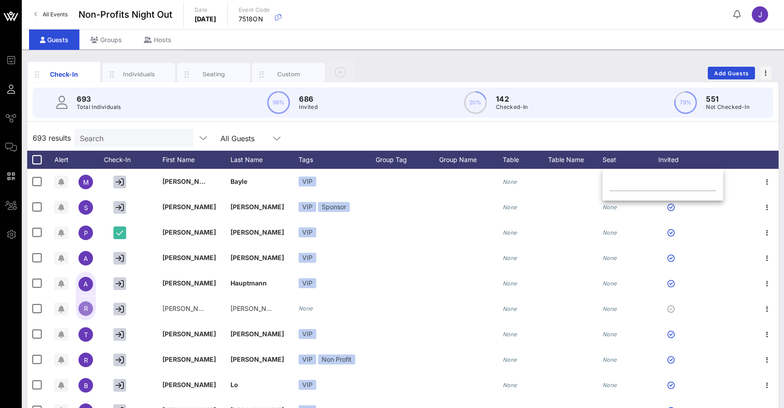
click at [638, 122] on div "693 Total Individuals 98% 686 Invited 20% 142 Checked-In 79% 551 Not Checked-In" at bounding box center [403, 102] width 762 height 41
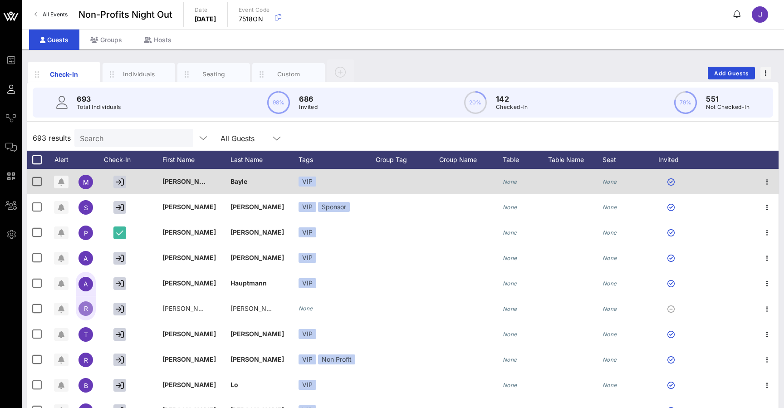
click at [183, 181] on span "[PERSON_NAME]" at bounding box center [189, 181] width 54 height 8
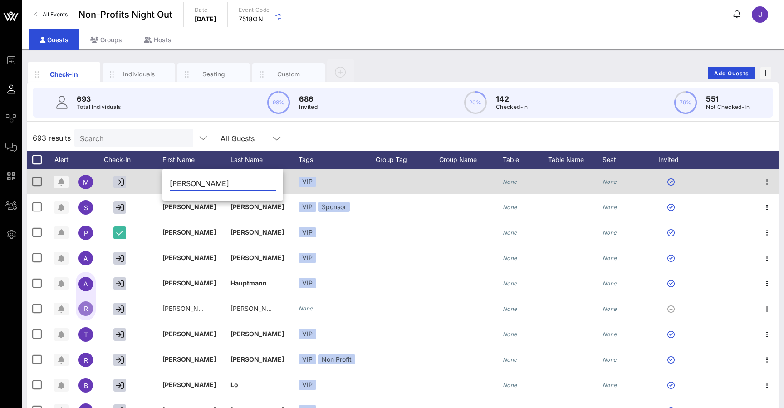
click at [141, 176] on div at bounding box center [121, 181] width 45 height 25
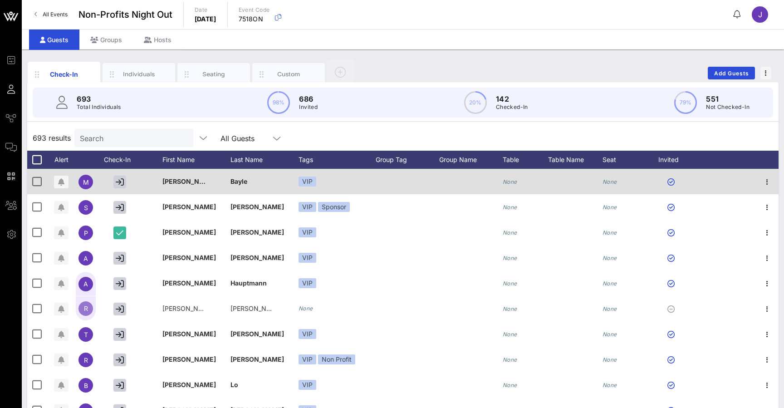
click at [154, 184] on div at bounding box center [153, 181] width 18 height 25
click at [771, 180] on icon "button" at bounding box center [767, 182] width 11 height 11
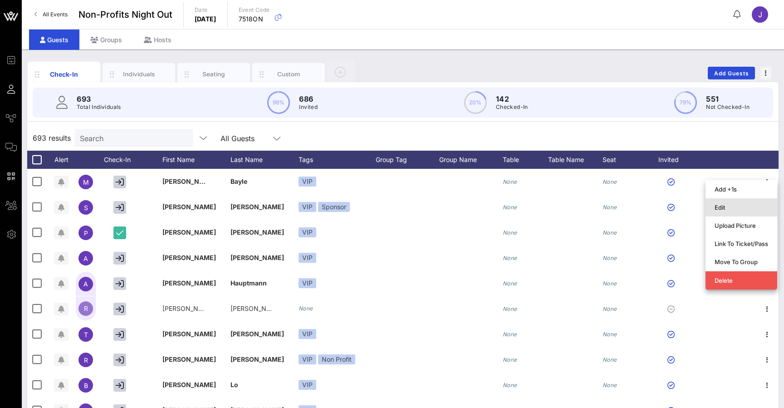
click at [735, 207] on div "Edit" at bounding box center [742, 207] width 54 height 7
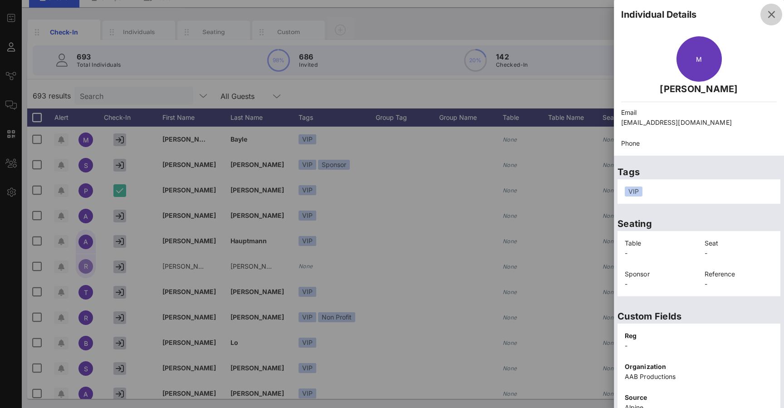
click at [771, 12] on icon "button" at bounding box center [771, 14] width 11 height 11
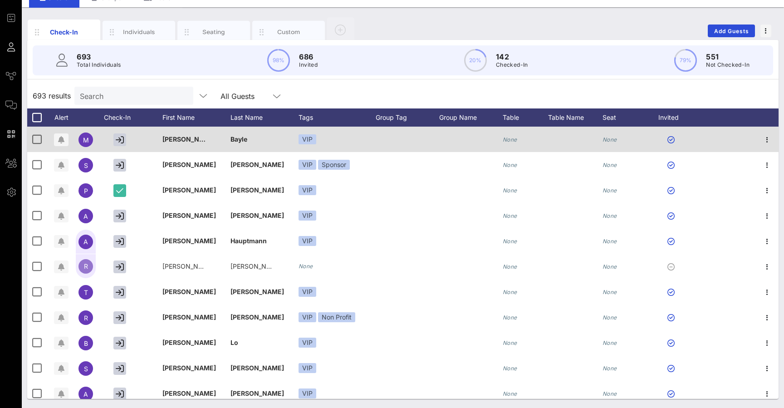
click at [209, 144] on div "[PERSON_NAME]" at bounding box center [196, 145] width 68 height 36
click at [144, 138] on div at bounding box center [121, 139] width 45 height 25
click at [177, 142] on span "[PERSON_NAME]" at bounding box center [189, 139] width 54 height 8
click at [324, 138] on div "VIP" at bounding box center [337, 139] width 77 height 25
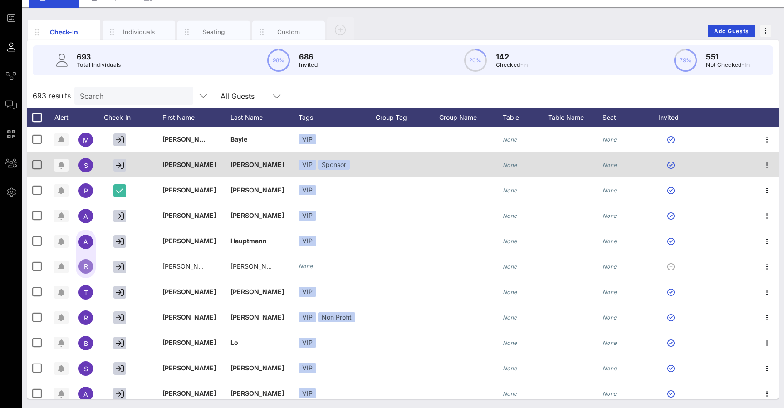
click at [767, 137] on icon "button" at bounding box center [767, 139] width 11 height 11
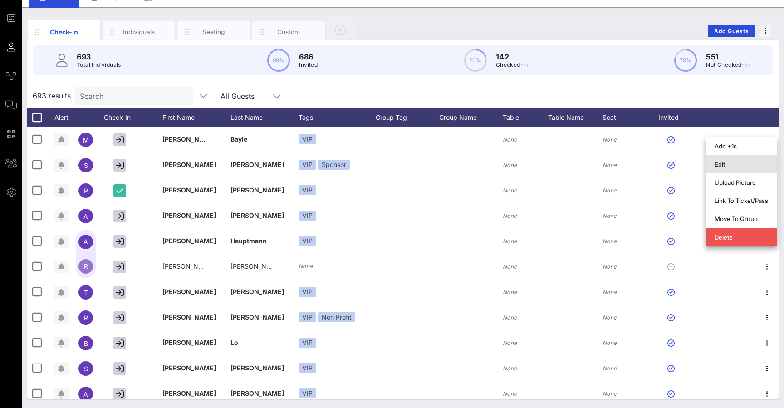
click at [751, 165] on div "Edit" at bounding box center [742, 164] width 54 height 7
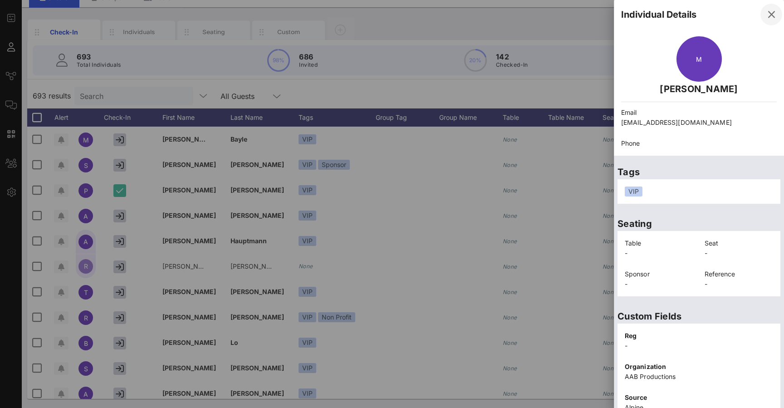
click at [774, 16] on icon "button" at bounding box center [771, 14] width 11 height 11
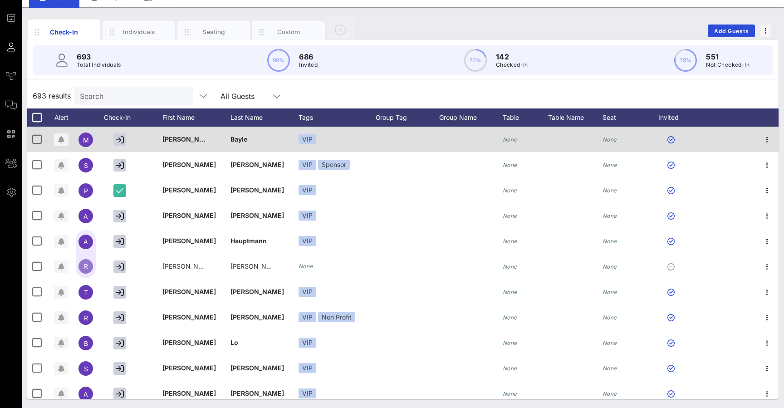
click at [263, 134] on div "Bayle" at bounding box center [265, 145] width 68 height 36
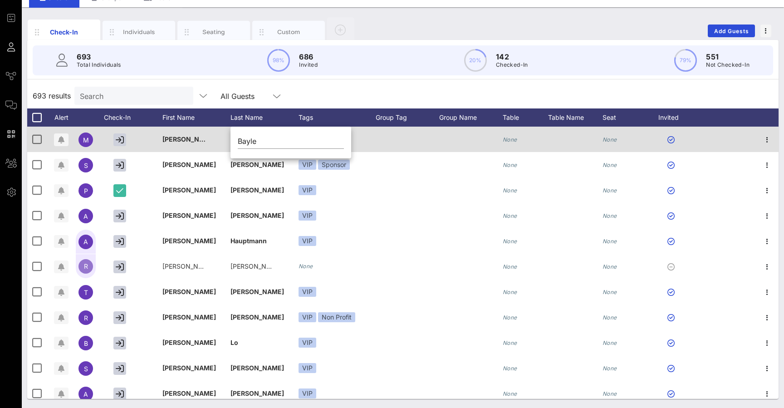
click at [197, 137] on div "[PERSON_NAME]" at bounding box center [196, 145] width 68 height 36
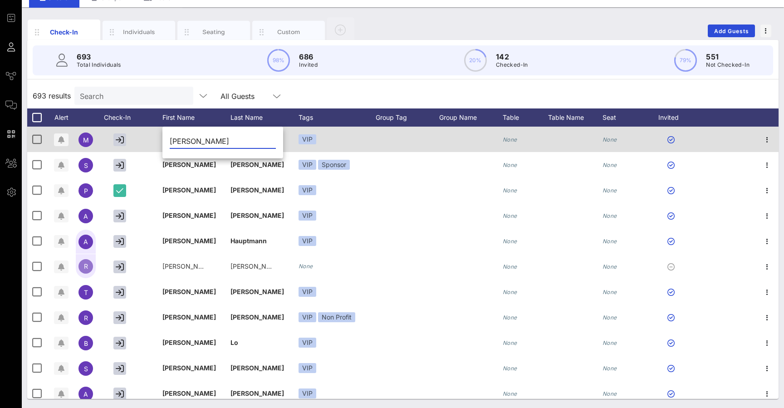
click at [352, 138] on div "VIP" at bounding box center [337, 139] width 77 height 25
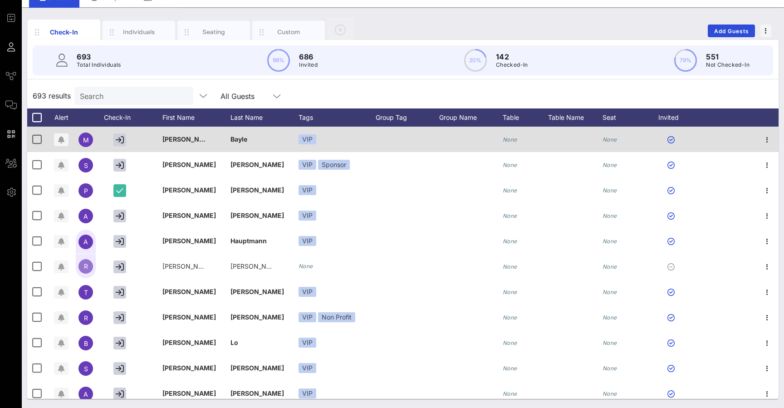
click at [216, 139] on div "[PERSON_NAME]" at bounding box center [196, 145] width 68 height 36
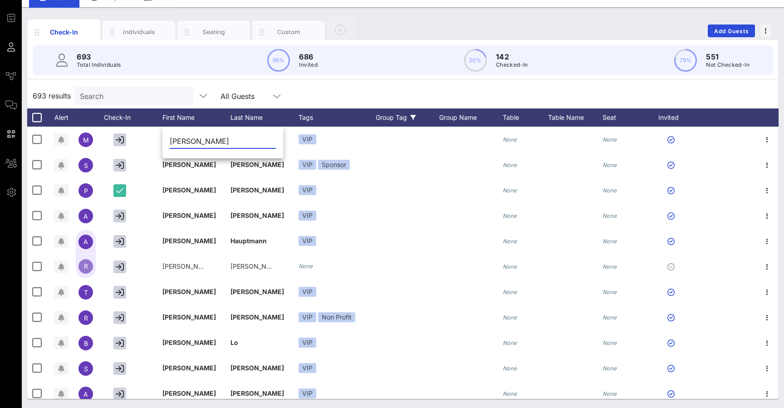
click at [406, 125] on div "Group Tag" at bounding box center [408, 117] width 64 height 18
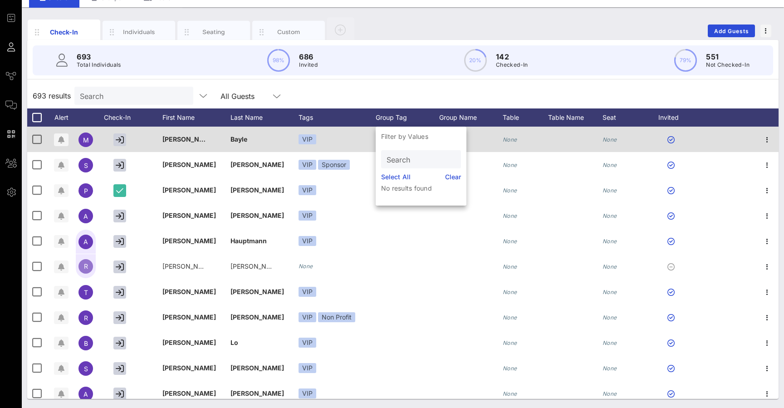
click at [183, 138] on span "[PERSON_NAME]" at bounding box center [189, 139] width 54 height 8
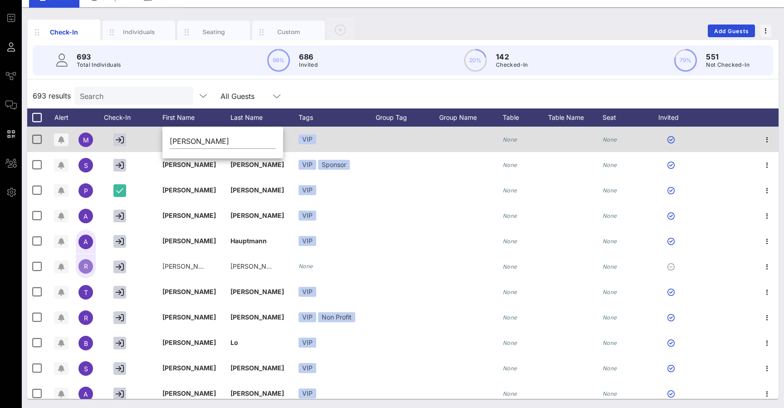
click at [392, 143] on div at bounding box center [408, 139] width 64 height 25
click at [186, 143] on div "[PERSON_NAME]" at bounding box center [184, 139] width 45 height 25
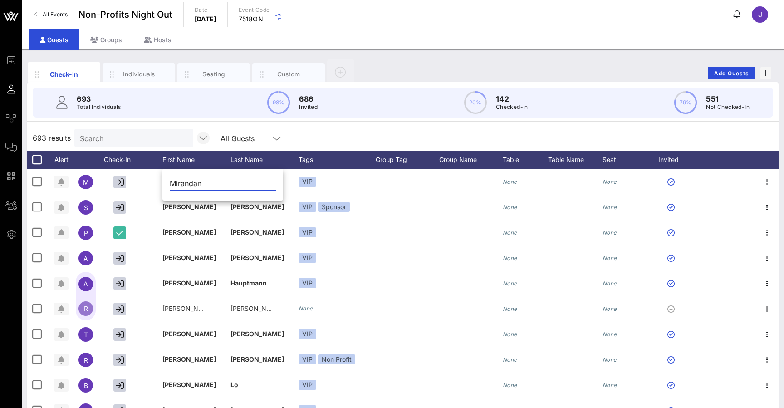
type input "Mirandan"
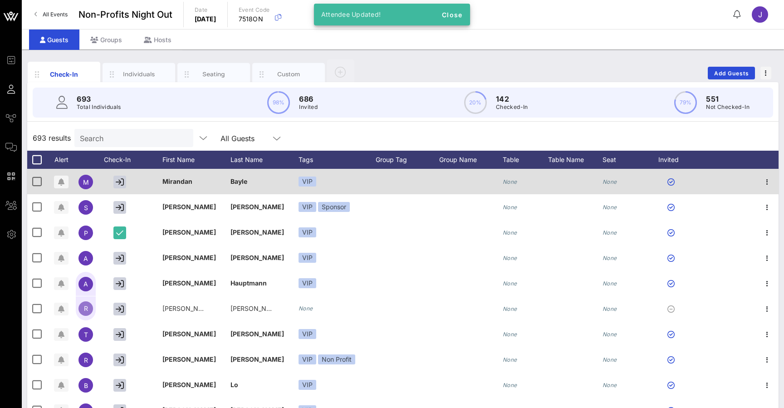
click at [244, 177] on div "Bayle" at bounding box center [239, 181] width 17 height 25
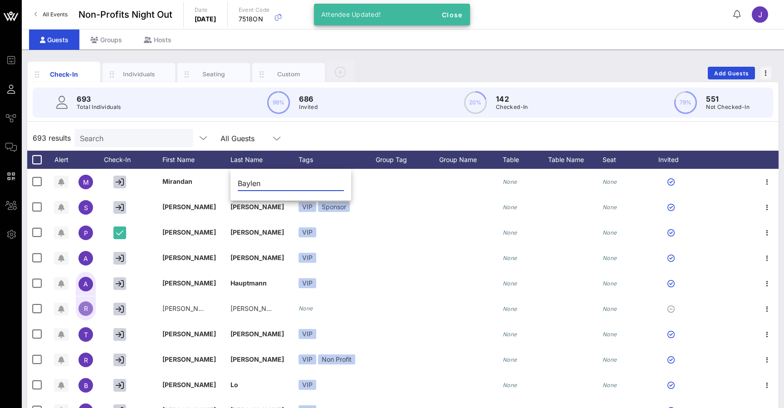
type input "Baylen"
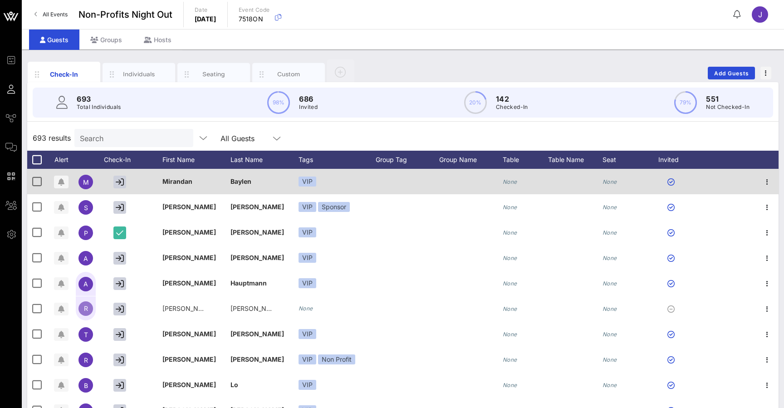
click at [184, 180] on span "Mirandan" at bounding box center [177, 181] width 30 height 8
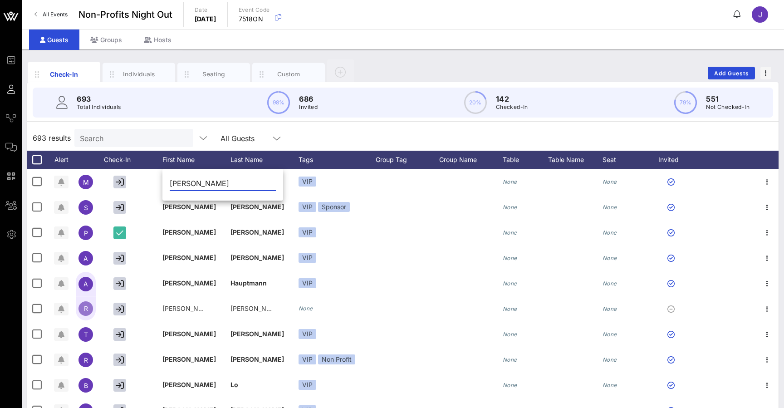
type input "[PERSON_NAME]"
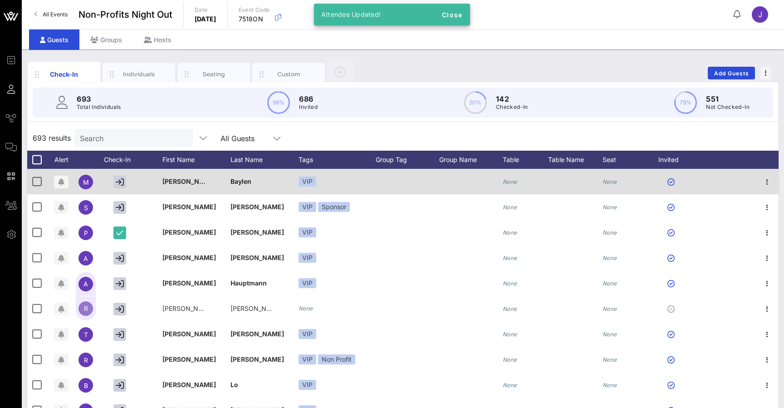
click at [255, 182] on div "Baylen" at bounding box center [265, 187] width 68 height 36
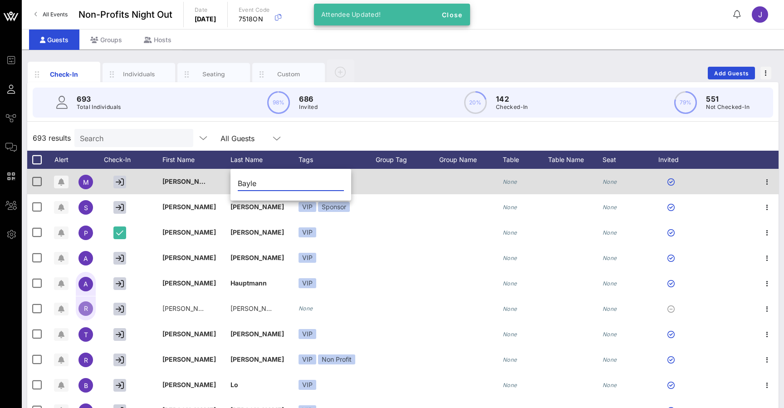
type input "Bayle"
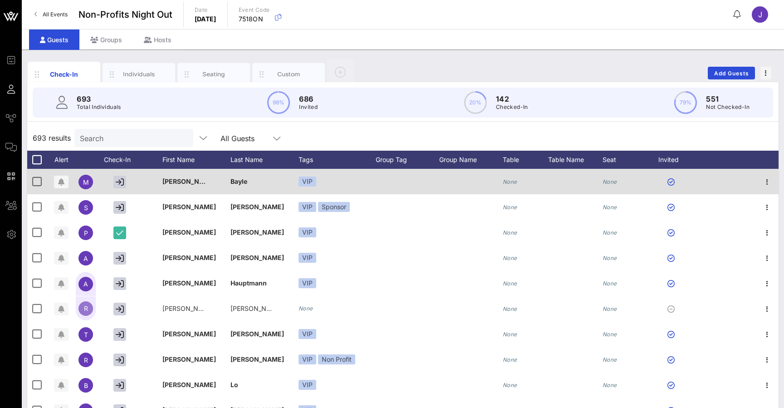
click at [178, 181] on span "[PERSON_NAME]" at bounding box center [189, 181] width 54 height 8
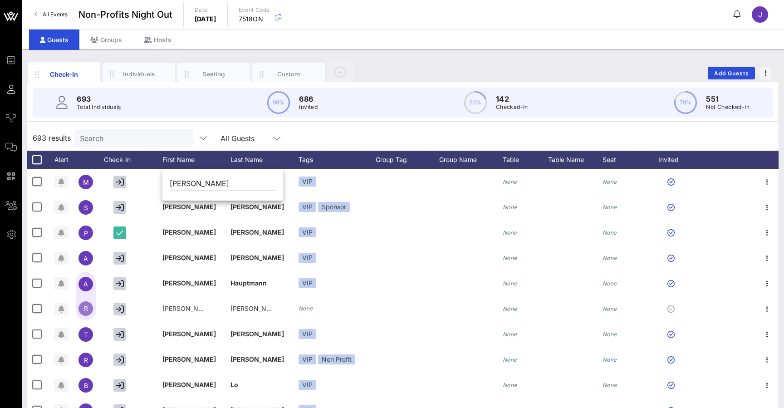
click at [320, 133] on div "693 results Search All Guests" at bounding box center [403, 137] width 752 height 25
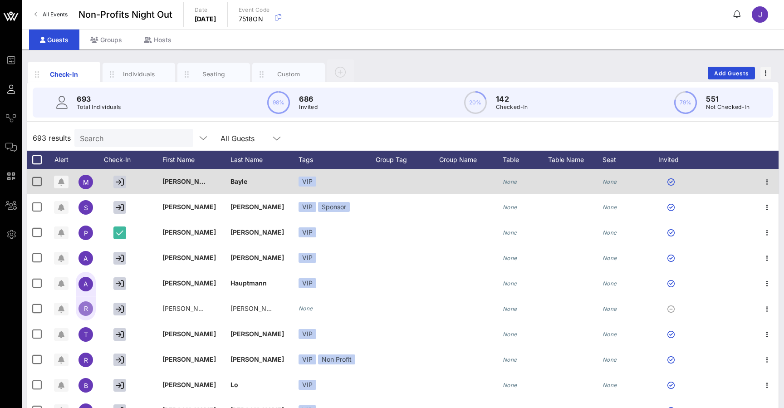
click at [361, 184] on div "VIP" at bounding box center [337, 181] width 77 height 25
click at [350, 183] on div "VIP" at bounding box center [337, 181] width 77 height 25
click at [185, 182] on span "[PERSON_NAME]" at bounding box center [189, 181] width 54 height 8
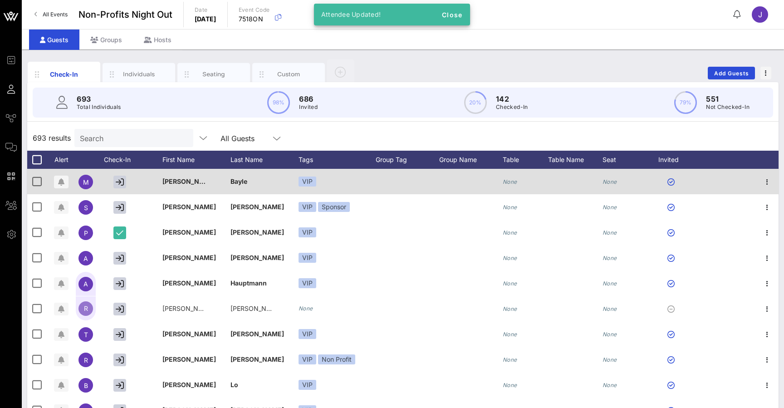
click at [274, 172] on div "Bayle" at bounding box center [265, 187] width 68 height 36
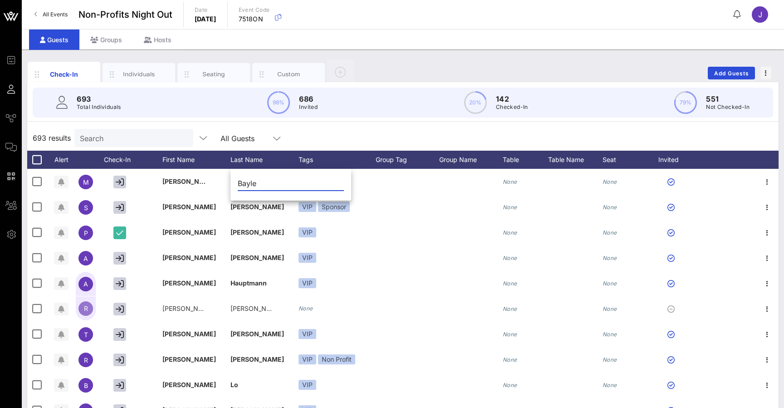
click at [412, 77] on div "Check-In Individuals Seating Custom Add Guests" at bounding box center [403, 73] width 752 height 29
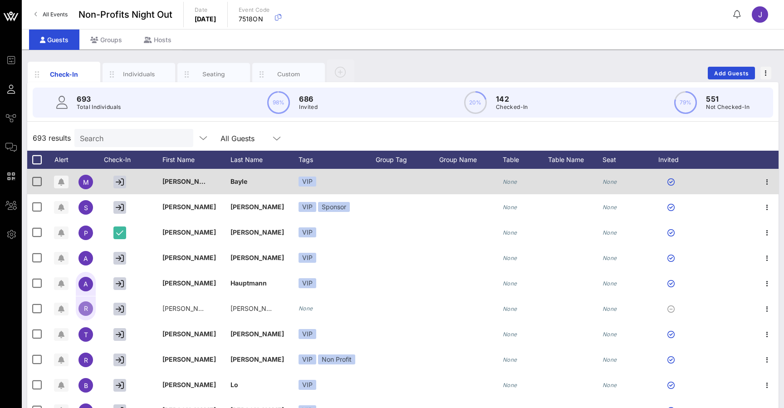
click at [394, 184] on div at bounding box center [408, 181] width 64 height 25
click at [433, 183] on div at bounding box center [408, 181] width 64 height 25
click at [210, 182] on div "[PERSON_NAME]" at bounding box center [196, 187] width 68 height 36
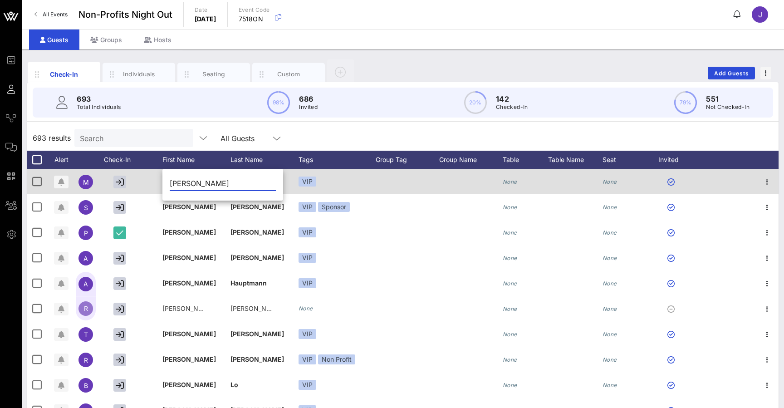
click at [492, 187] on div at bounding box center [471, 181] width 64 height 25
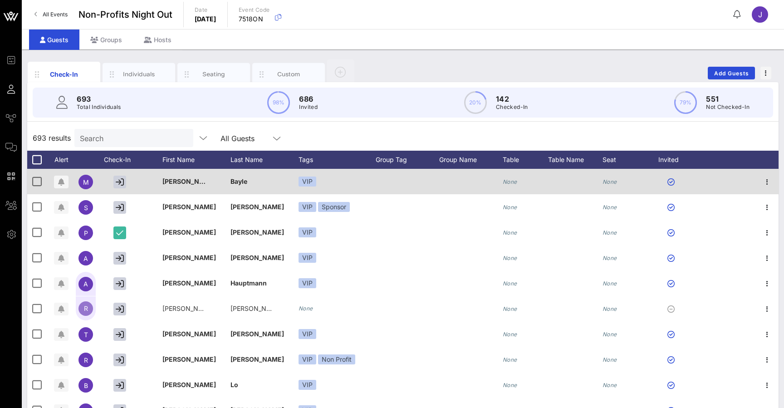
click at [517, 180] on div "None" at bounding box center [525, 187] width 45 height 36
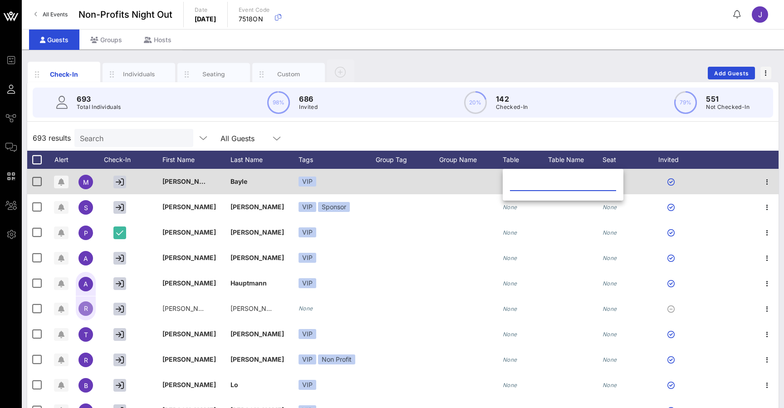
click at [452, 172] on div at bounding box center [471, 181] width 64 height 25
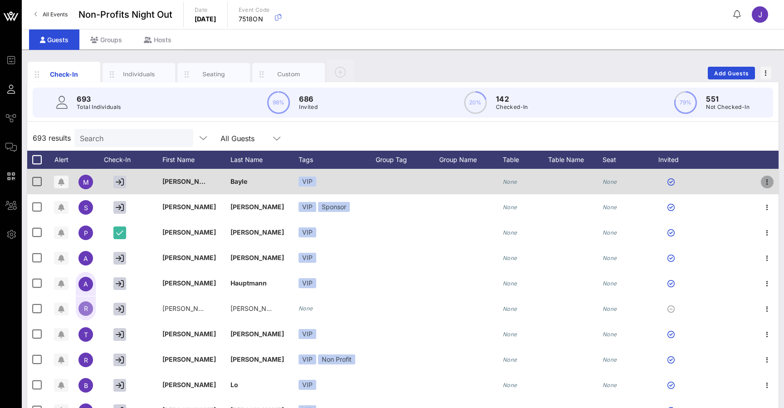
click at [765, 179] on icon "button" at bounding box center [767, 182] width 11 height 11
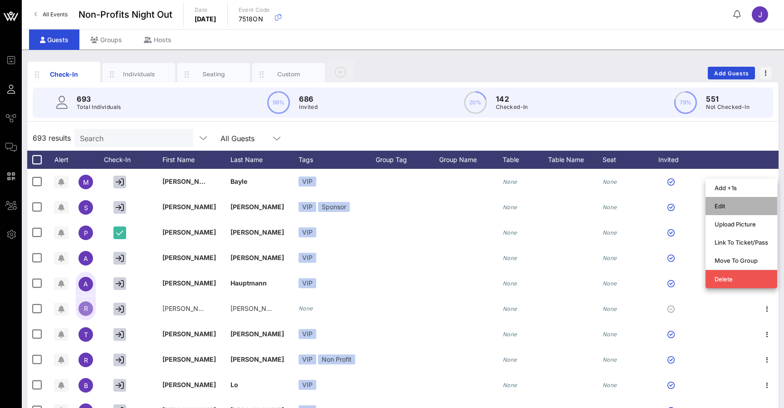
click at [739, 212] on div "Edit" at bounding box center [742, 206] width 54 height 15
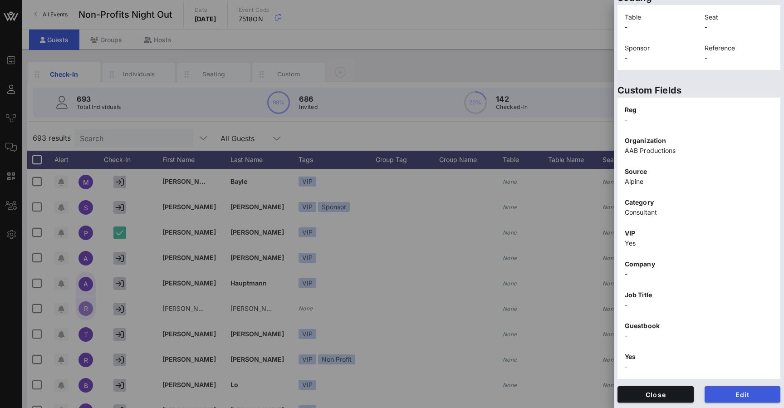
scroll to position [226, 0]
click at [754, 397] on span "Edit" at bounding box center [743, 395] width 62 height 8
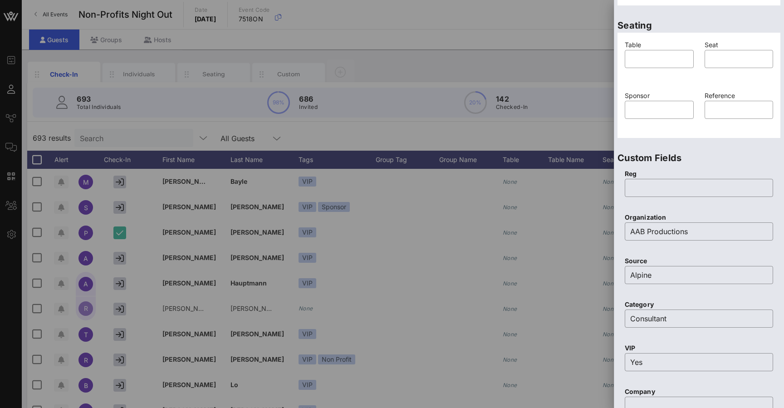
click at [543, 142] on div at bounding box center [392, 204] width 784 height 408
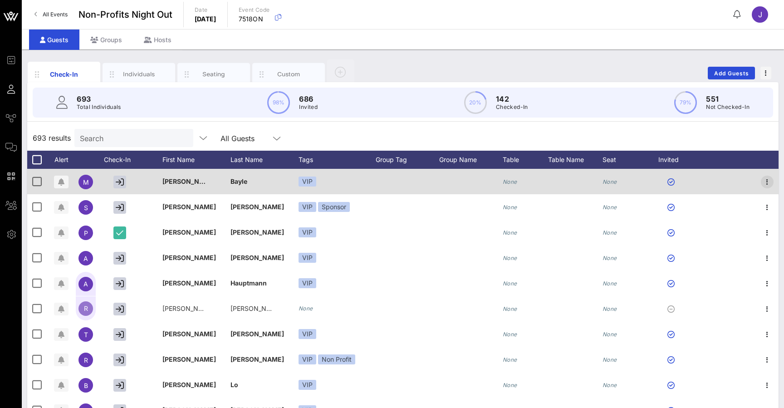
click at [766, 179] on icon "button" at bounding box center [767, 182] width 11 height 11
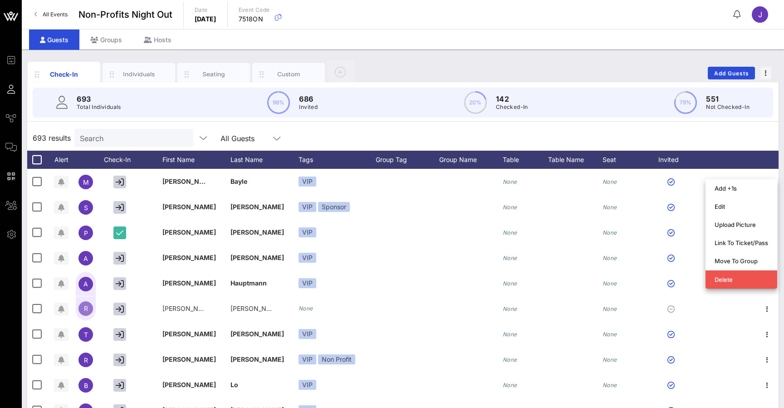
click at [727, 137] on div "693 results Search All Guests" at bounding box center [403, 137] width 752 height 25
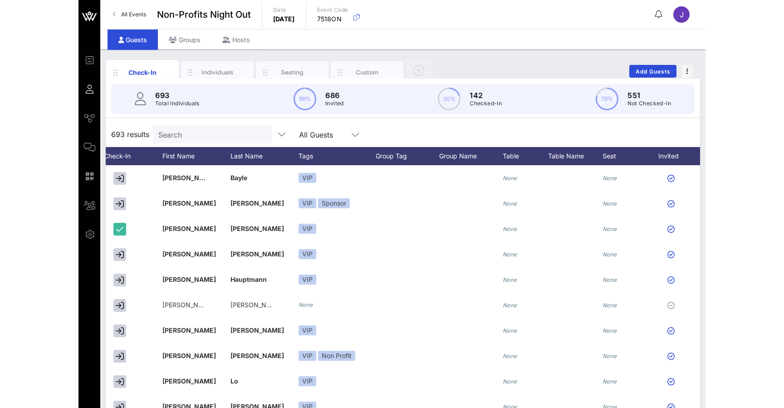
scroll to position [0, 0]
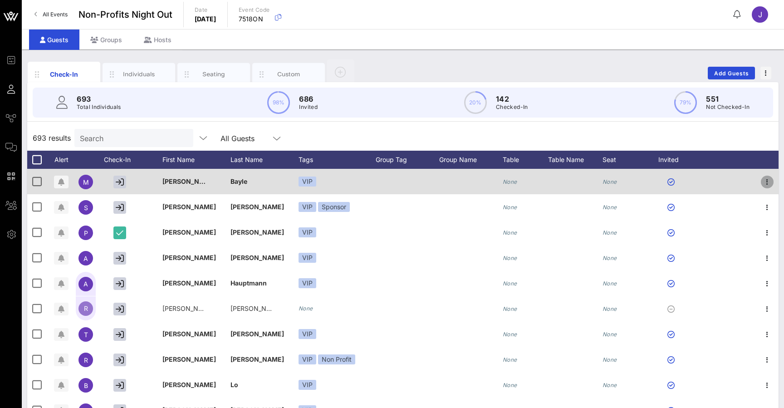
click at [767, 186] on icon "button" at bounding box center [767, 182] width 11 height 11
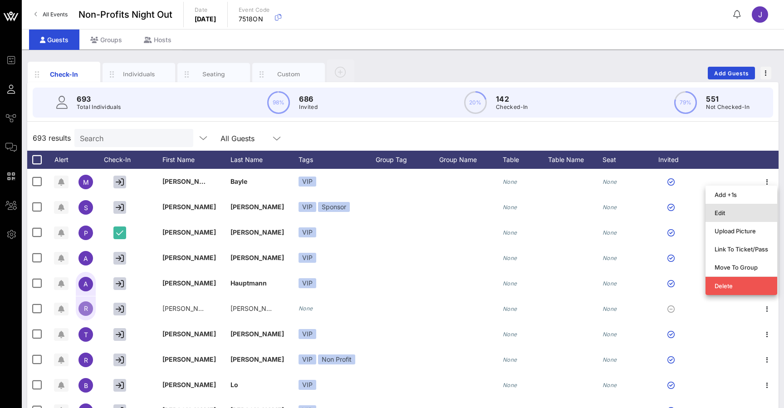
click at [718, 216] on div "Edit" at bounding box center [742, 212] width 54 height 7
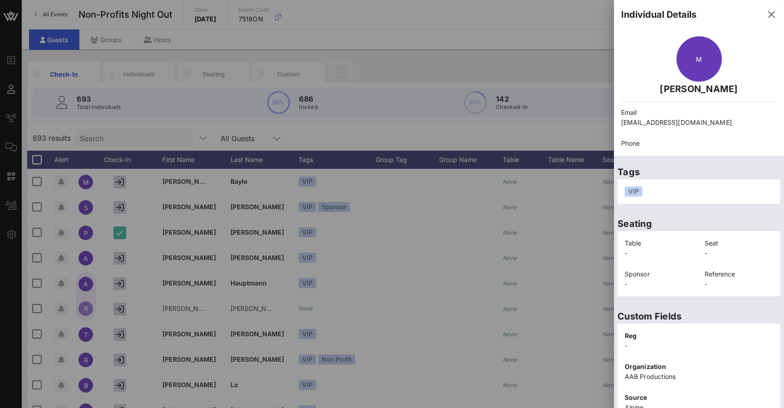
scroll to position [226, 0]
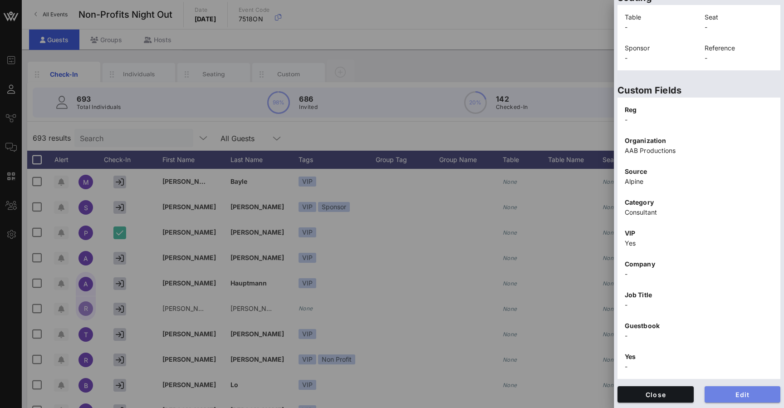
click at [745, 393] on span "Edit" at bounding box center [743, 395] width 62 height 8
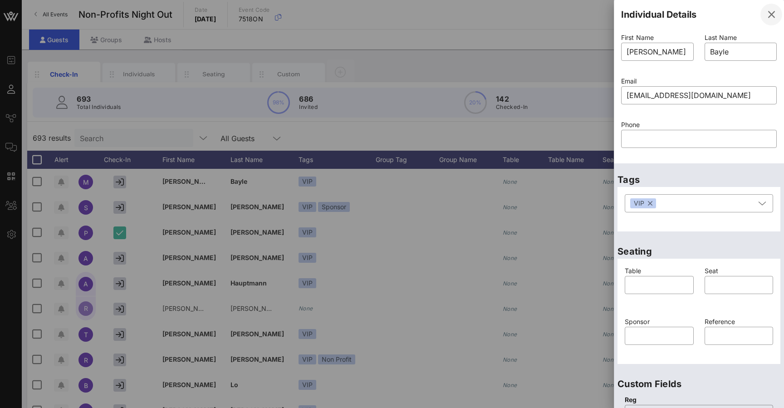
scroll to position [0, 0]
click at [772, 16] on icon "button" at bounding box center [771, 14] width 11 height 11
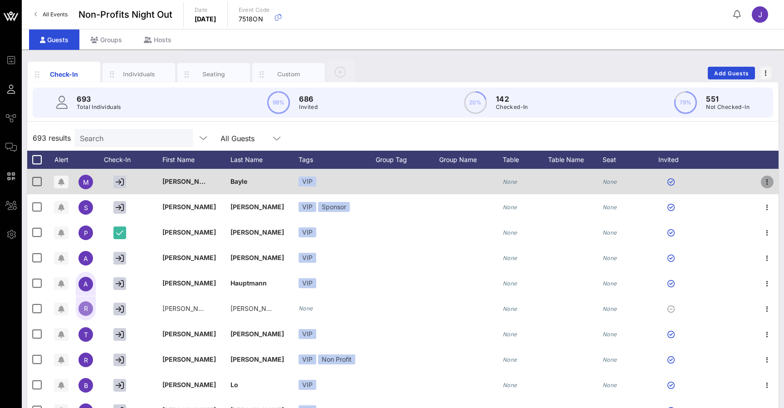
click at [768, 181] on icon "button" at bounding box center [767, 182] width 11 height 11
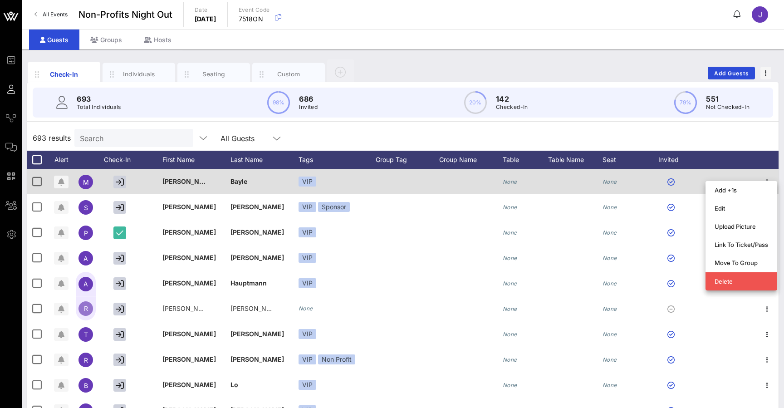
click at [164, 179] on span "[PERSON_NAME]" at bounding box center [189, 181] width 54 height 8
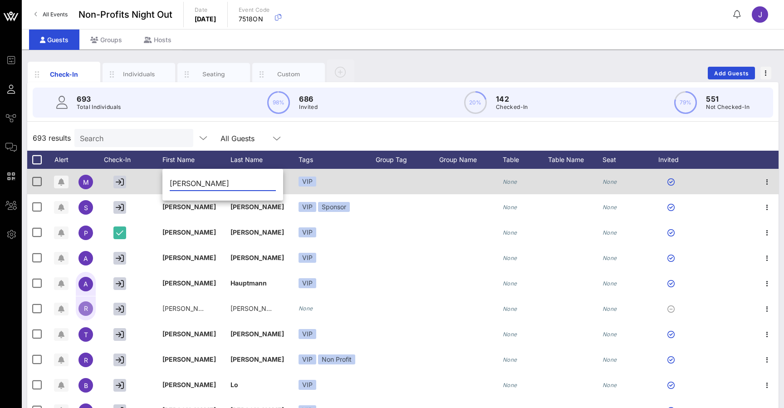
click at [160, 180] on div at bounding box center [153, 181] width 18 height 25
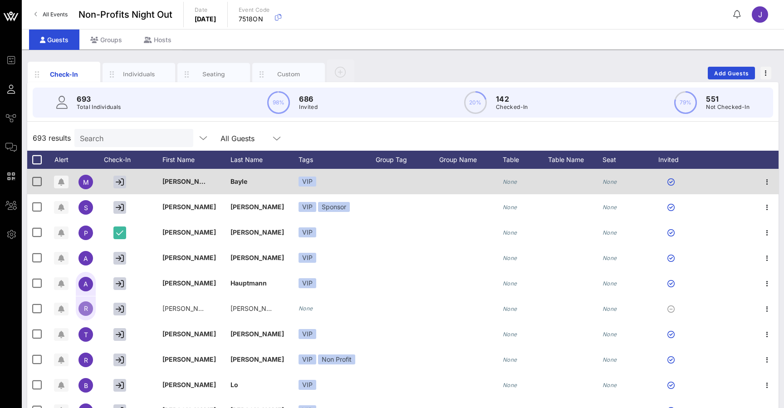
click at [166, 182] on span "[PERSON_NAME]" at bounding box center [189, 181] width 54 height 8
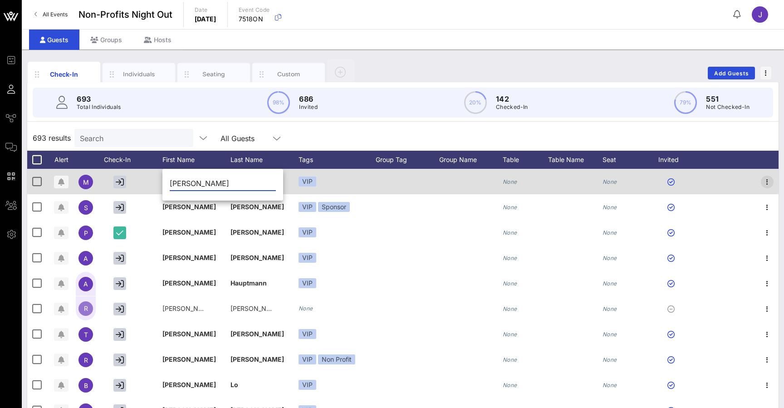
click at [769, 183] on icon "button" at bounding box center [767, 182] width 11 height 11
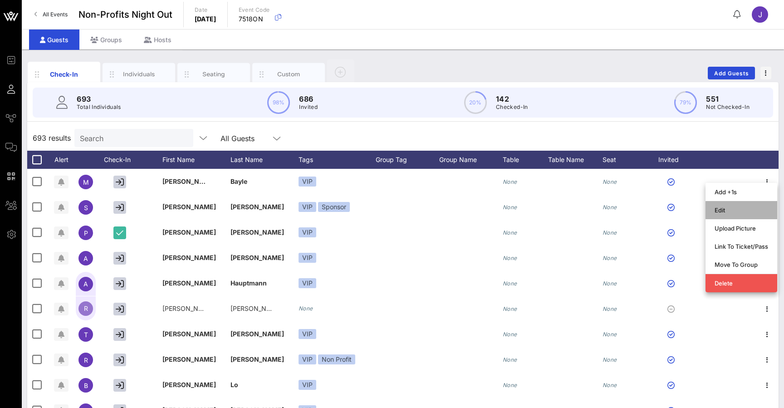
click at [749, 211] on div "Edit" at bounding box center [742, 210] width 54 height 7
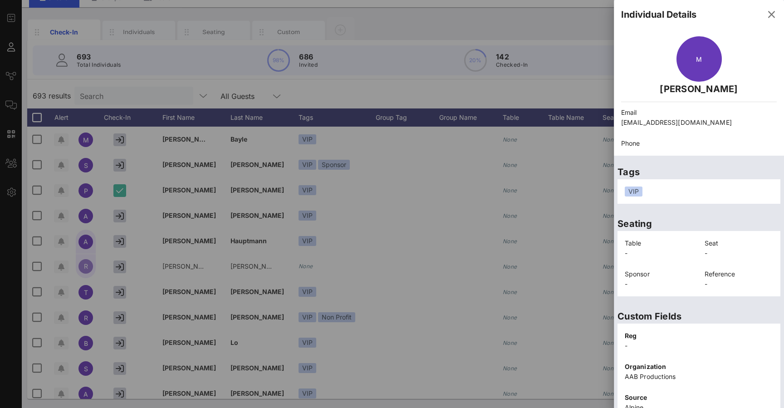
scroll to position [42, 0]
click at [731, 151] on div "Phone" at bounding box center [699, 143] width 167 height 21
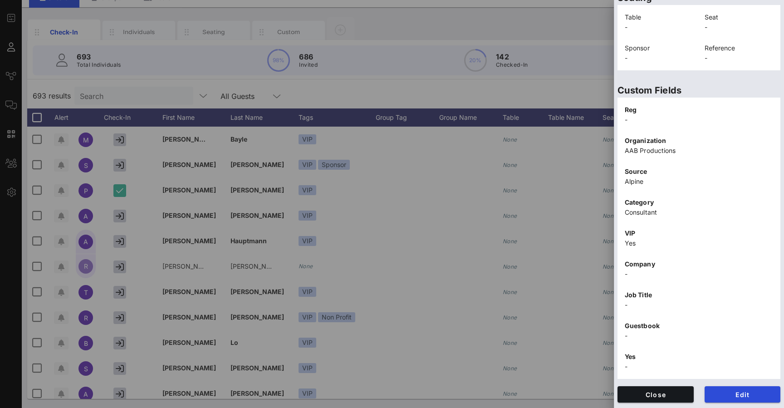
scroll to position [226, 0]
click at [735, 397] on span "Edit" at bounding box center [743, 395] width 62 height 8
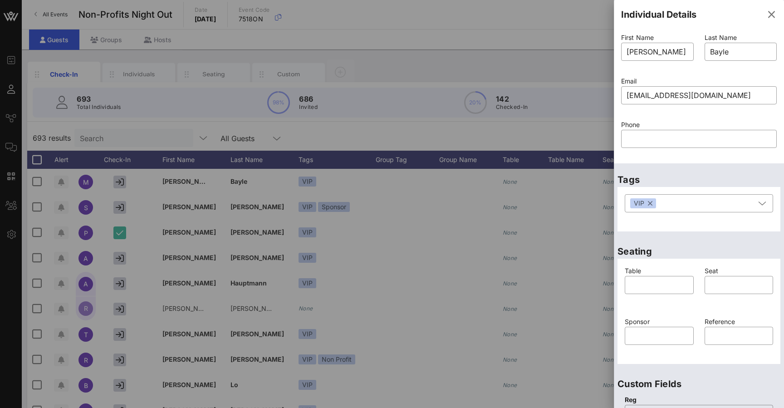
scroll to position [500, 0]
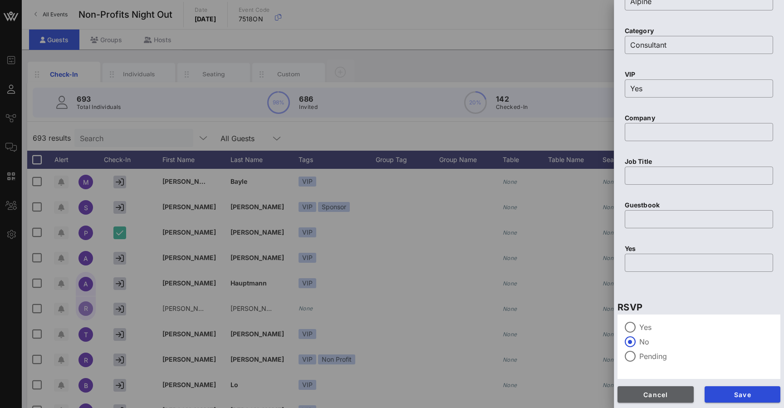
click at [669, 391] on span "Cancel" at bounding box center [656, 395] width 62 height 8
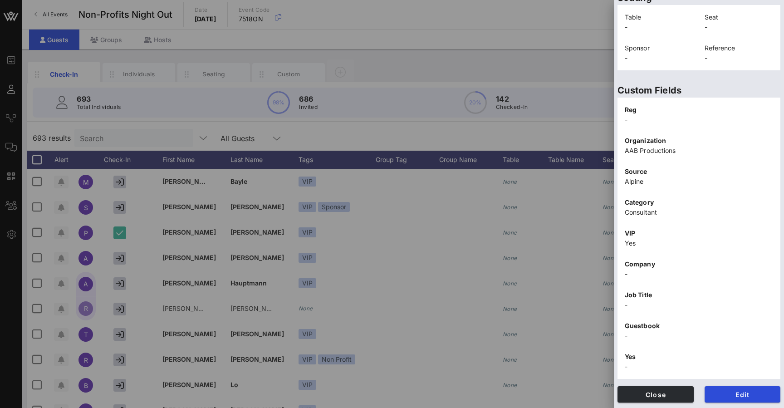
click at [654, 391] on span "Close" at bounding box center [656, 395] width 62 height 8
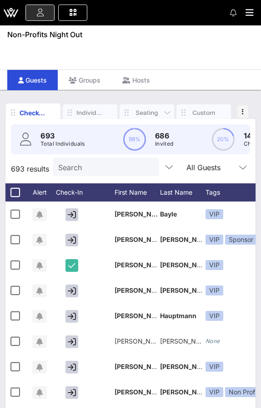
drag, startPoint x: 784, startPoint y: 120, endPoint x: 149, endPoint y: 116, distance: 635.0
click at [149, 116] on div "Seating" at bounding box center [146, 112] width 27 height 9
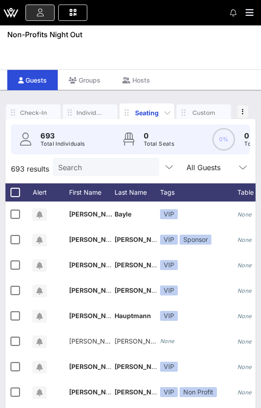
click at [146, 110] on div "Seating" at bounding box center [146, 113] width 27 height 10
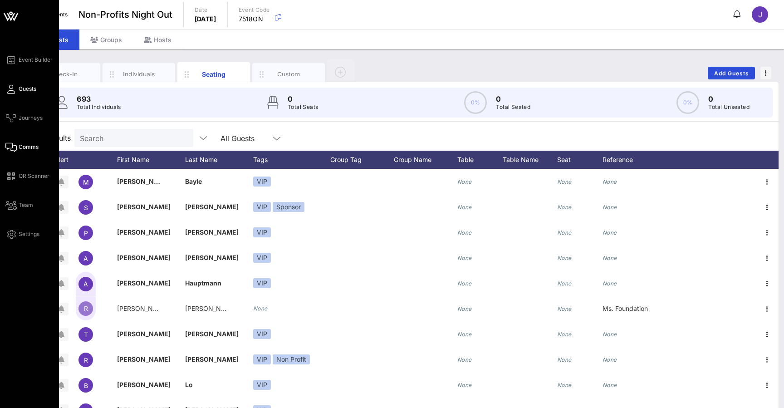
click at [19, 149] on span "Comms" at bounding box center [29, 147] width 20 height 8
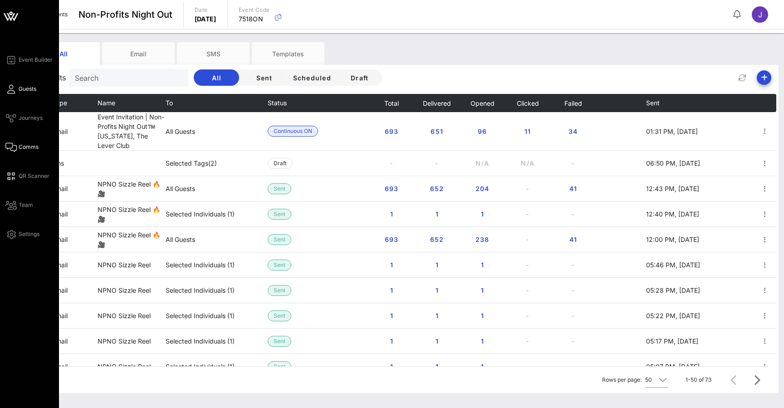
click at [28, 91] on span "Guests" at bounding box center [28, 89] width 18 height 8
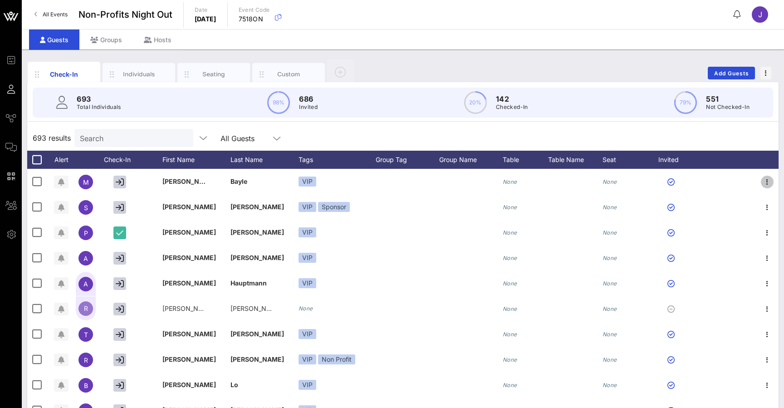
click at [768, 182] on icon "button" at bounding box center [767, 182] width 11 height 11
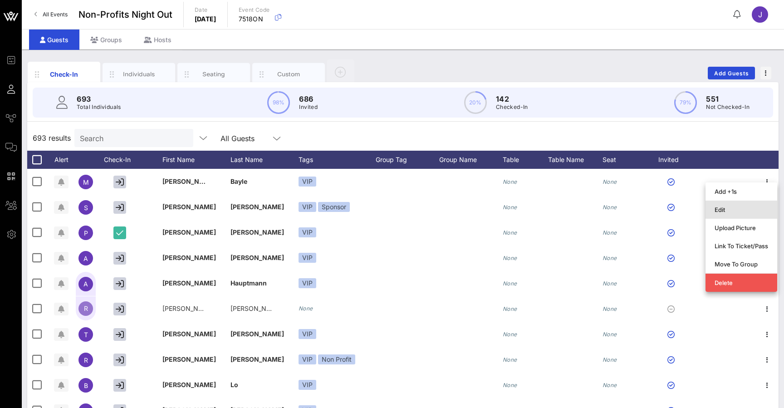
click at [743, 214] on div "Edit" at bounding box center [742, 209] width 54 height 15
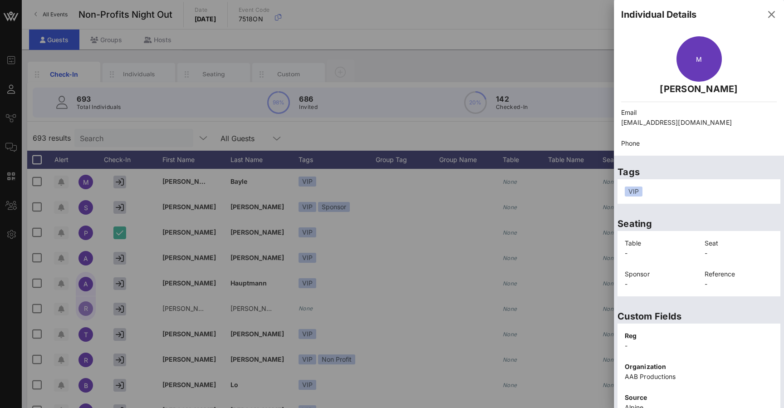
scroll to position [226, 0]
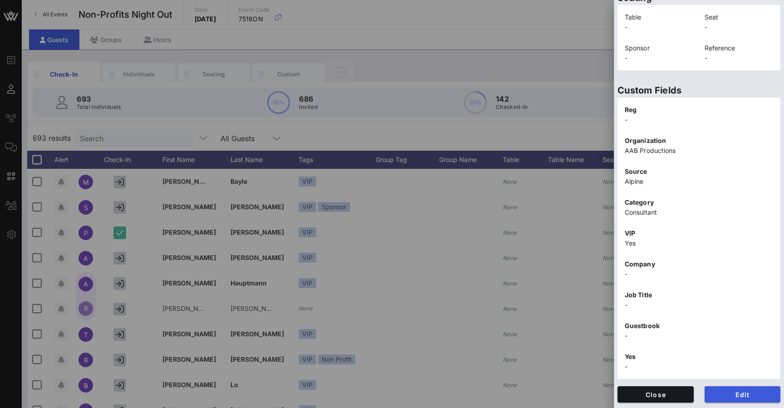
click at [748, 396] on span "Edit" at bounding box center [743, 395] width 62 height 8
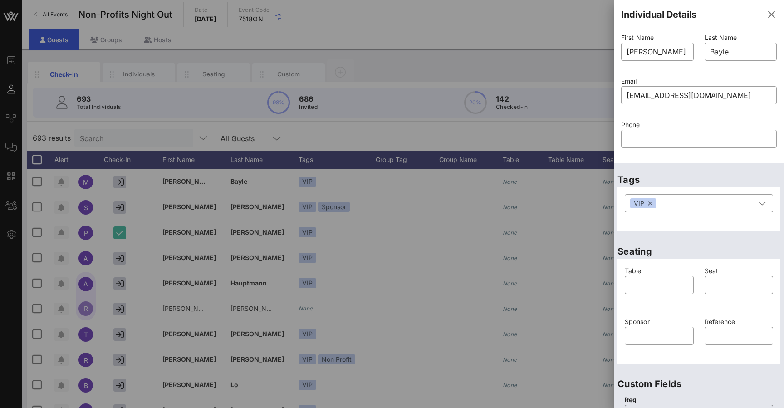
scroll to position [0, 0]
click at [772, 13] on icon "button" at bounding box center [771, 14] width 11 height 11
